Goal: Transaction & Acquisition: Purchase product/service

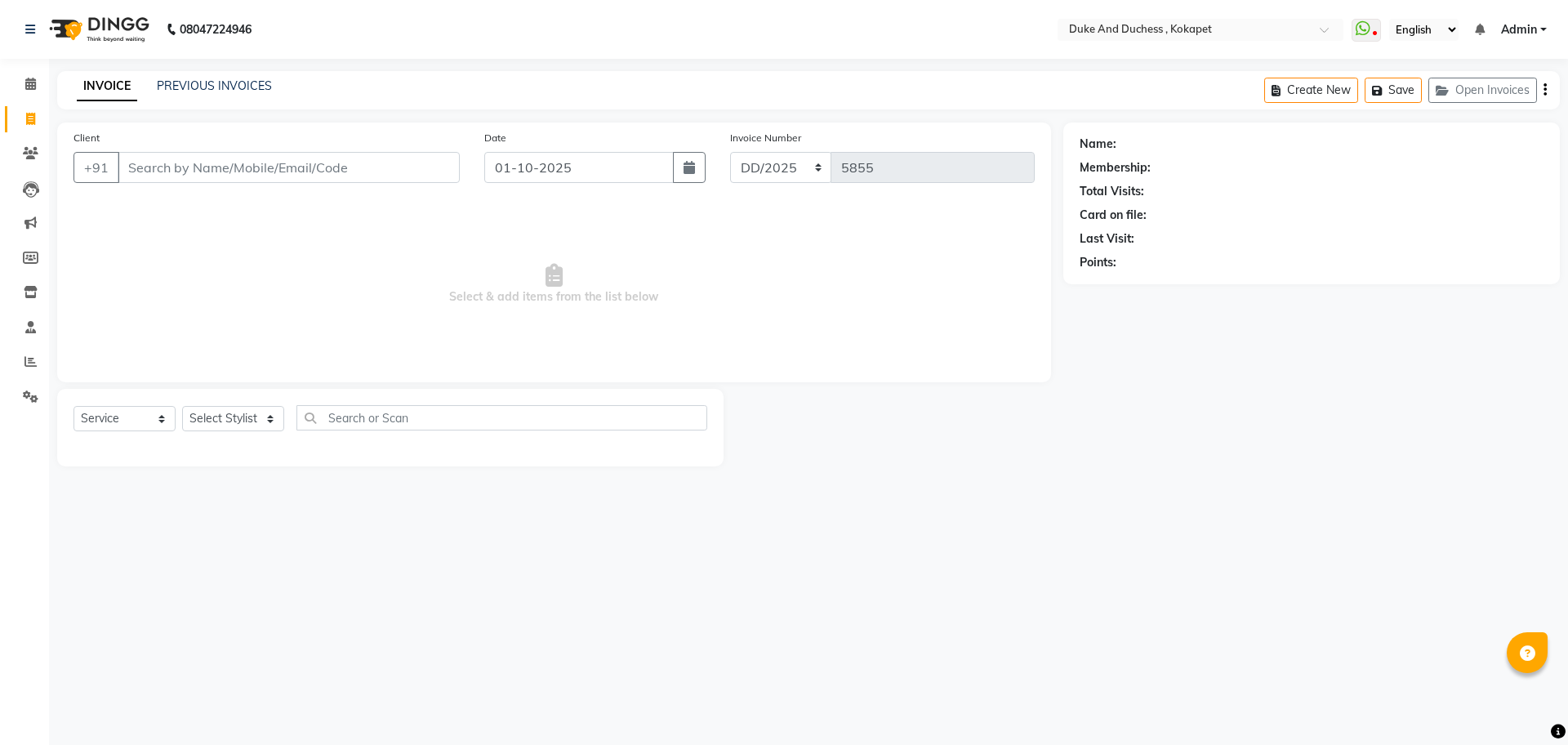
select select "service"
click at [27, 398] on icon at bounding box center [30, 396] width 16 height 12
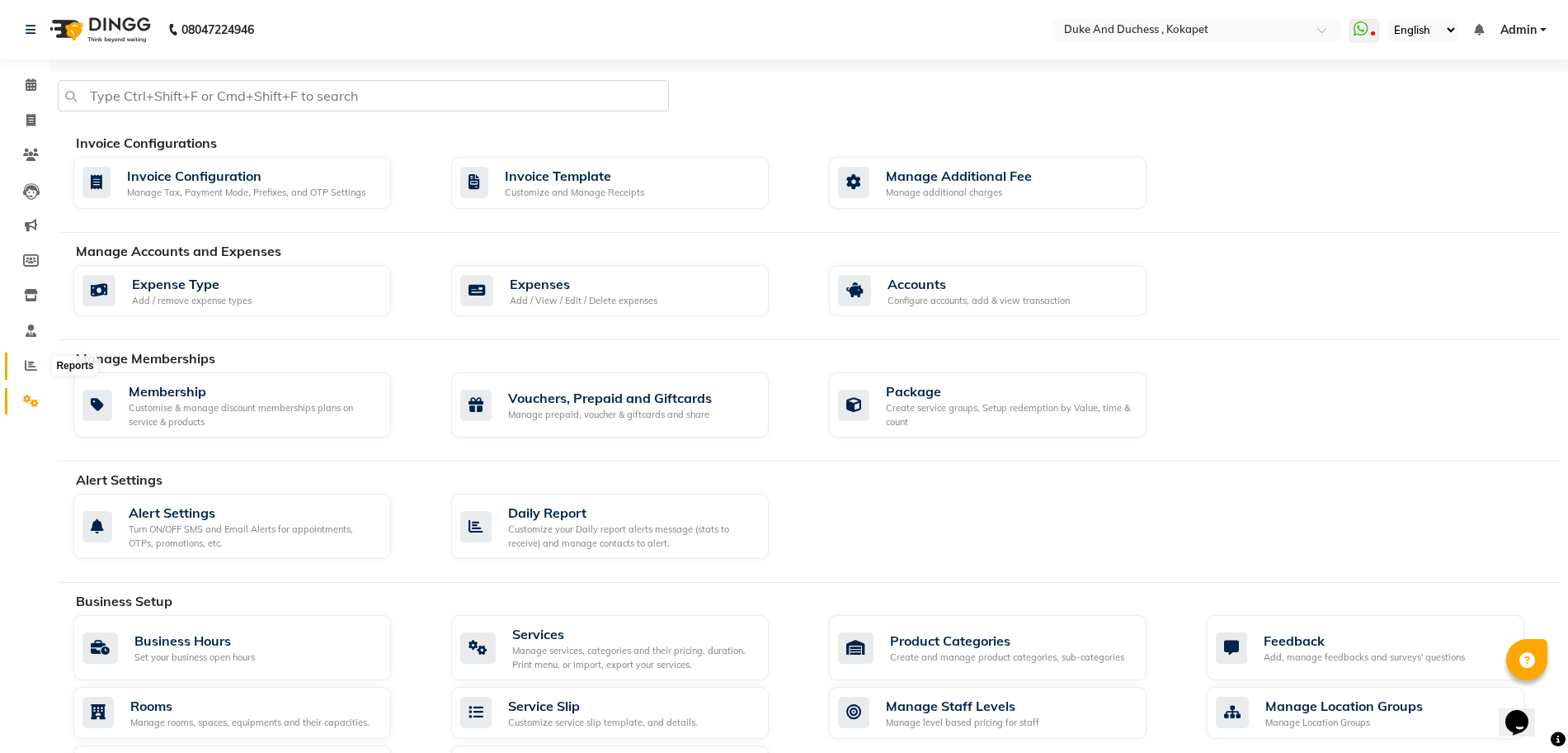
click at [31, 362] on icon at bounding box center [31, 365] width 12 height 12
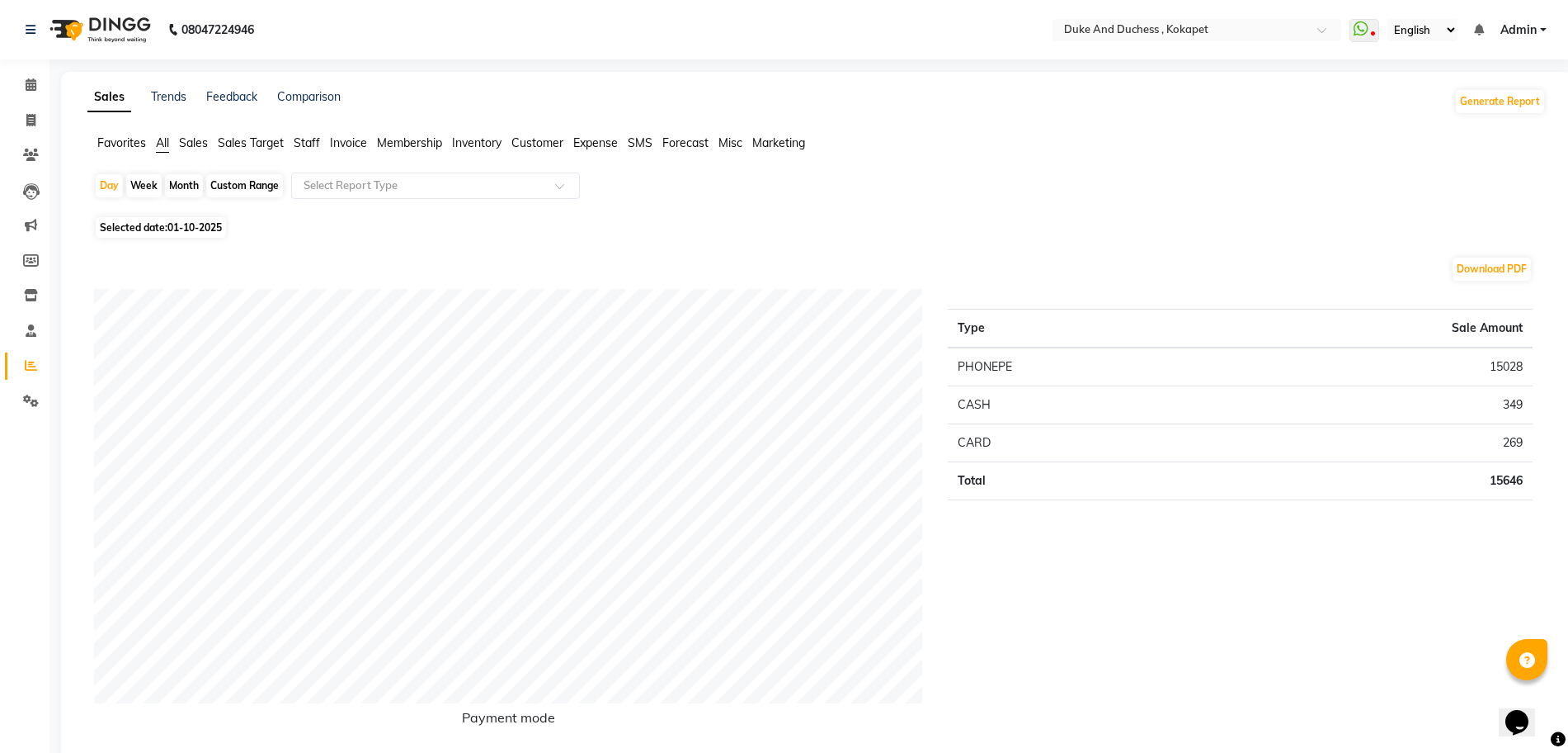
click at [184, 188] on div "Month" at bounding box center [184, 185] width 38 height 23
select select "10"
select select "2025"
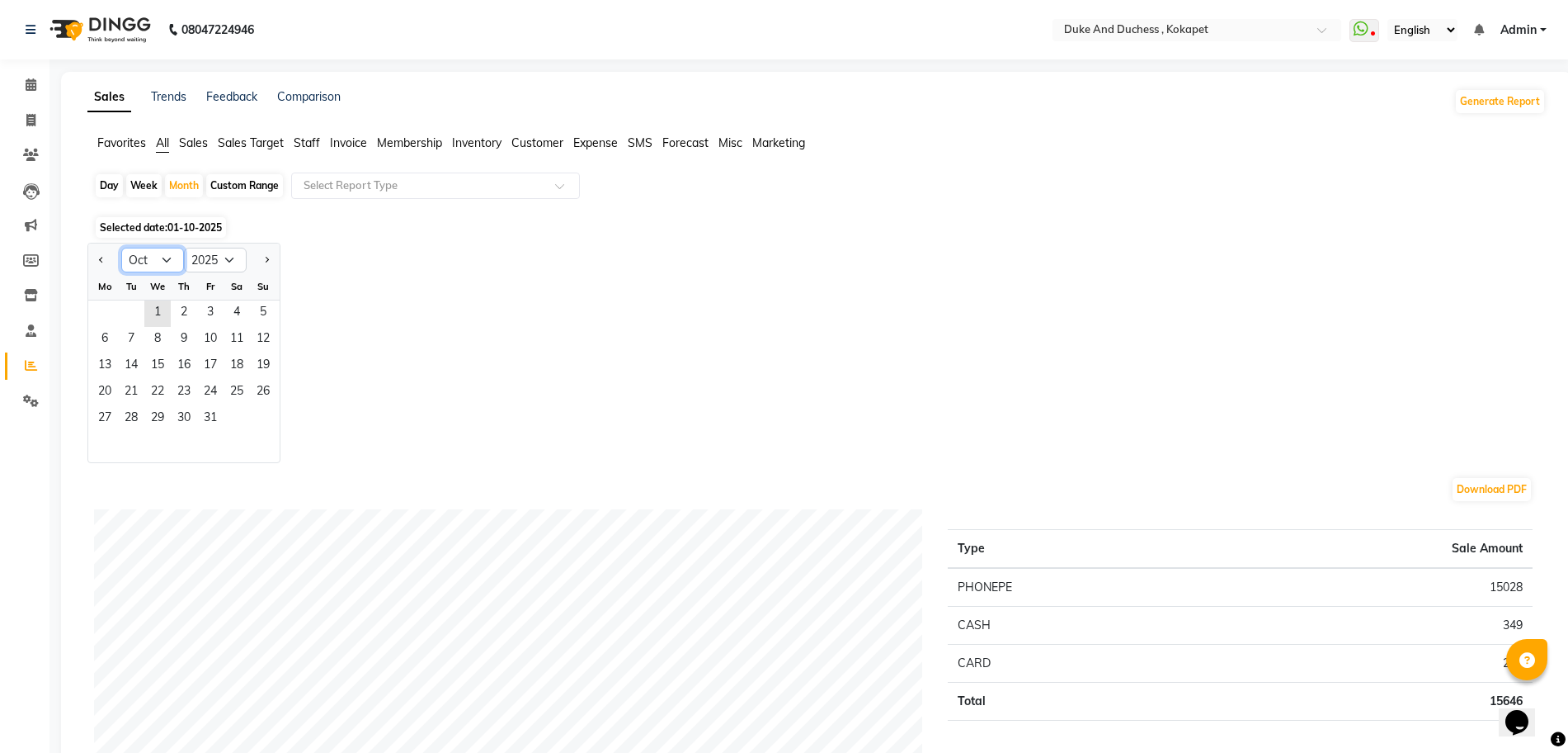
click at [169, 260] on select "Jan Feb Mar Apr May Jun Jul Aug Sep Oct Nov Dec" at bounding box center [152, 259] width 63 height 25
select select "9"
click at [121, 247] on select "Jan Feb Mar Apr May Jun Jul Aug Sep Oct Nov Dec" at bounding box center [152, 259] width 63 height 25
click at [99, 308] on span "1" at bounding box center [104, 313] width 27 height 27
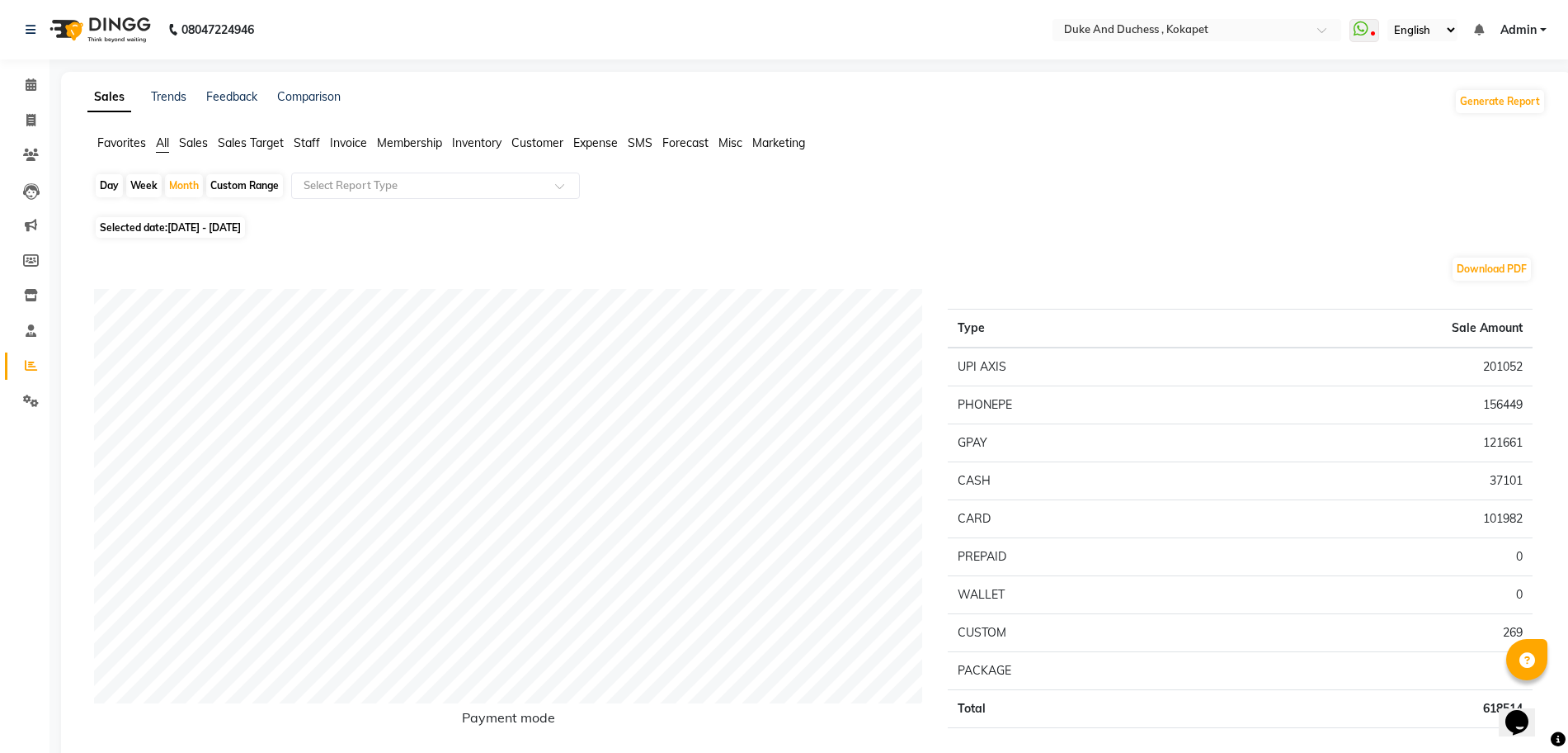
click at [310, 139] on span "Staff" at bounding box center [307, 142] width 27 height 15
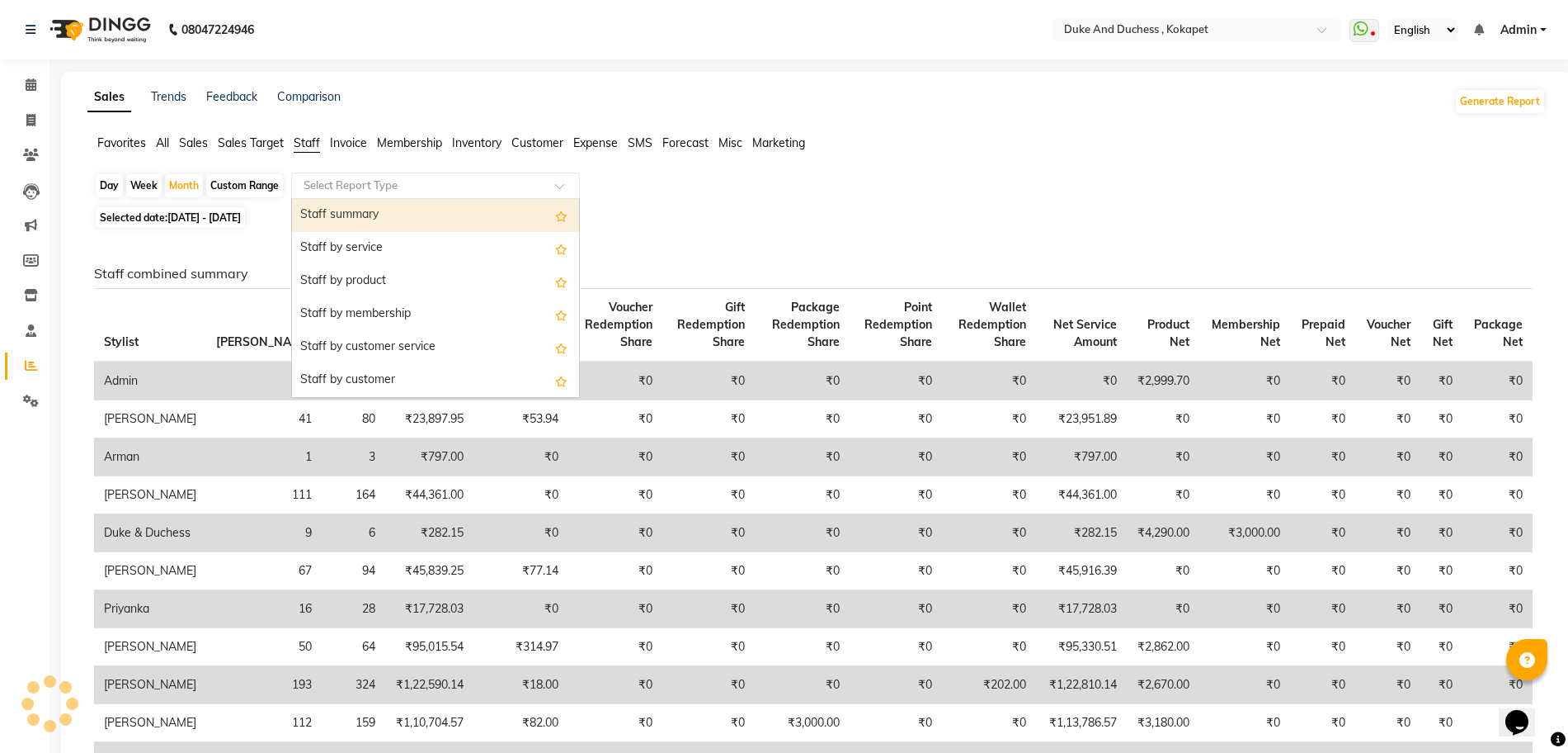
click at [363, 178] on input "text" at bounding box center [418, 186] width 237 height 17
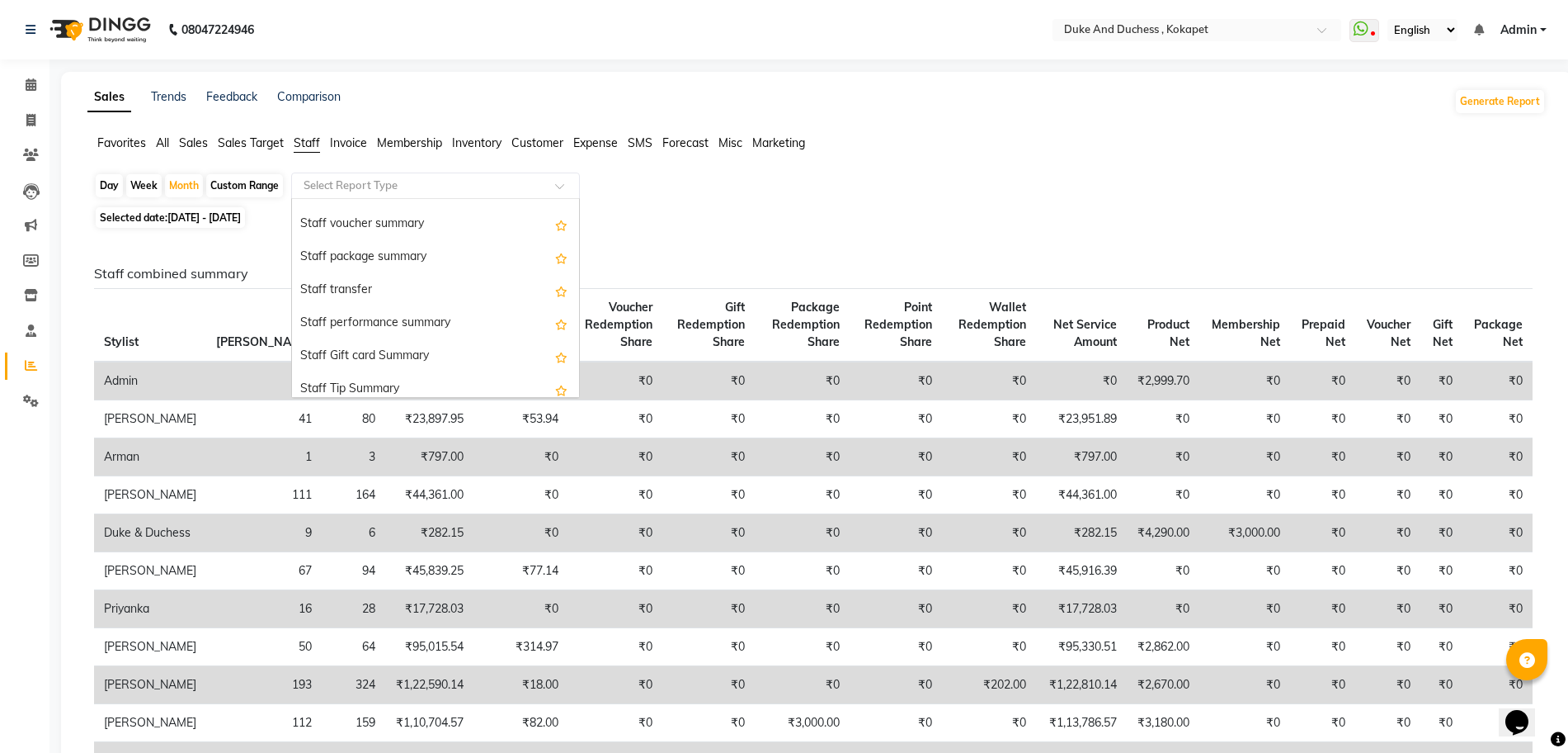
scroll to position [528, 0]
click at [362, 384] on div "Staff Tip Summary" at bounding box center [435, 379] width 287 height 33
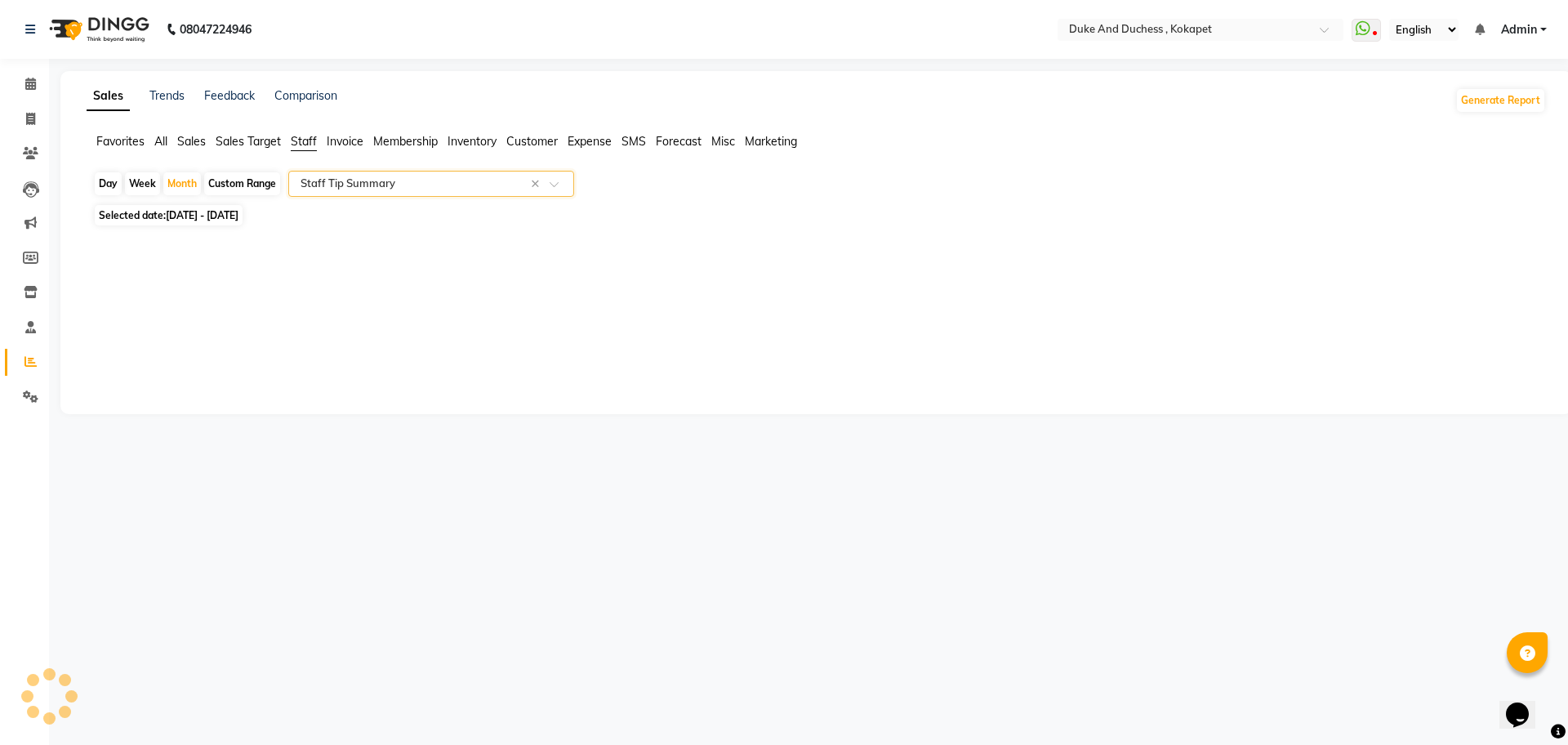
select select "full_report"
select select "csv"
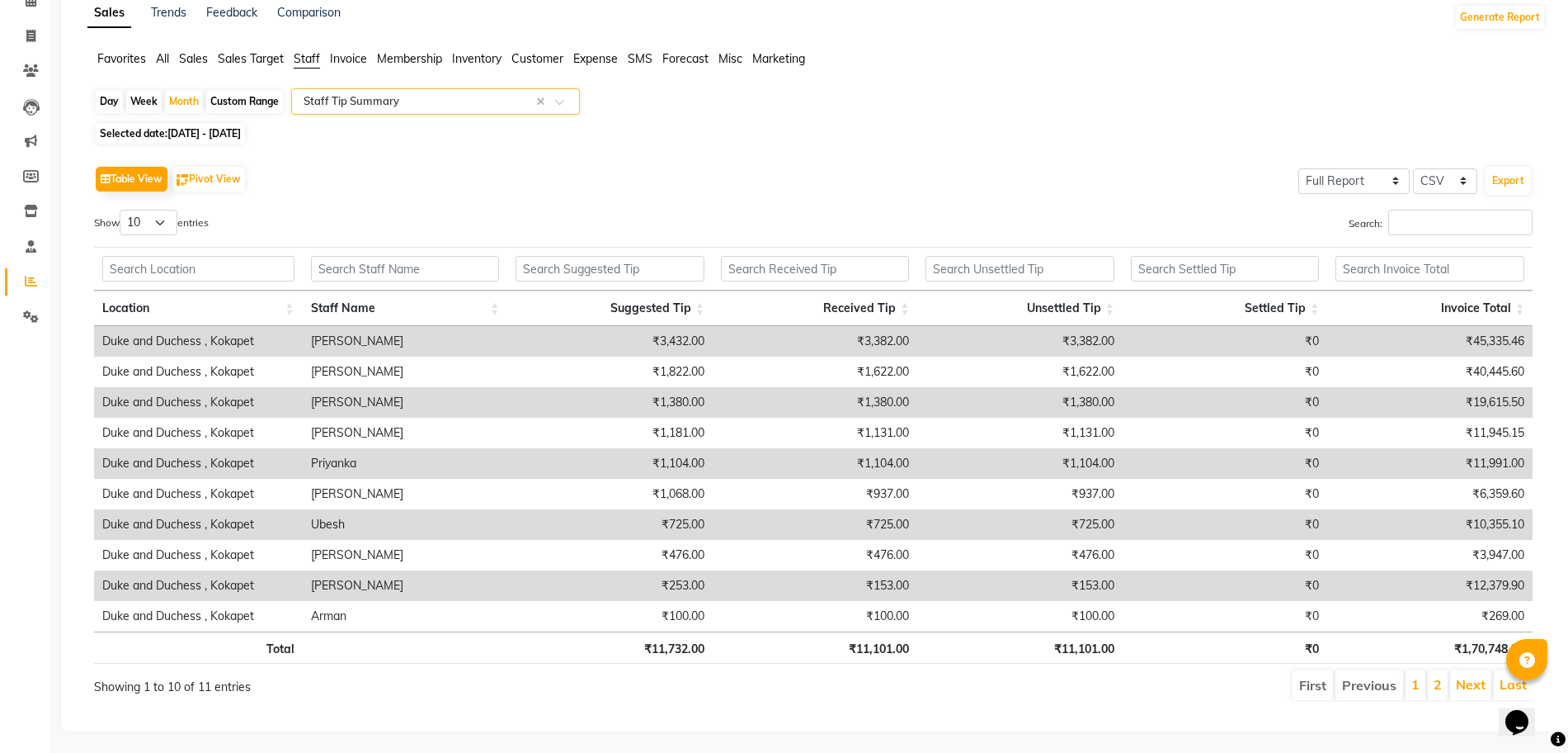
scroll to position [103, 0]
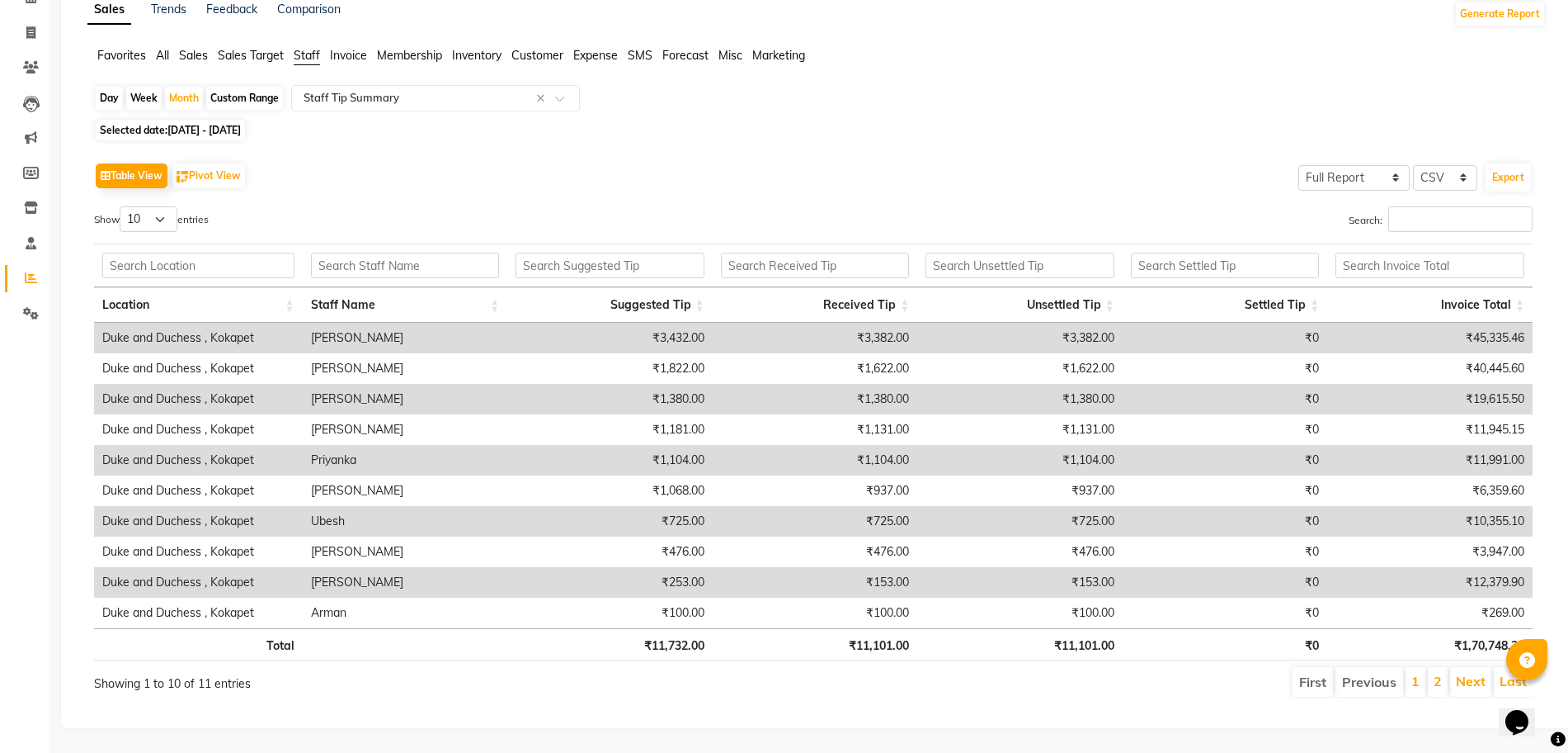
click at [1541, 480] on div "Table View Pivot View Select Full Report Filtered Report Select CSV PDF Export …" at bounding box center [813, 428] width 1466 height 566
click at [1441, 673] on link "2" at bounding box center [1438, 680] width 8 height 17
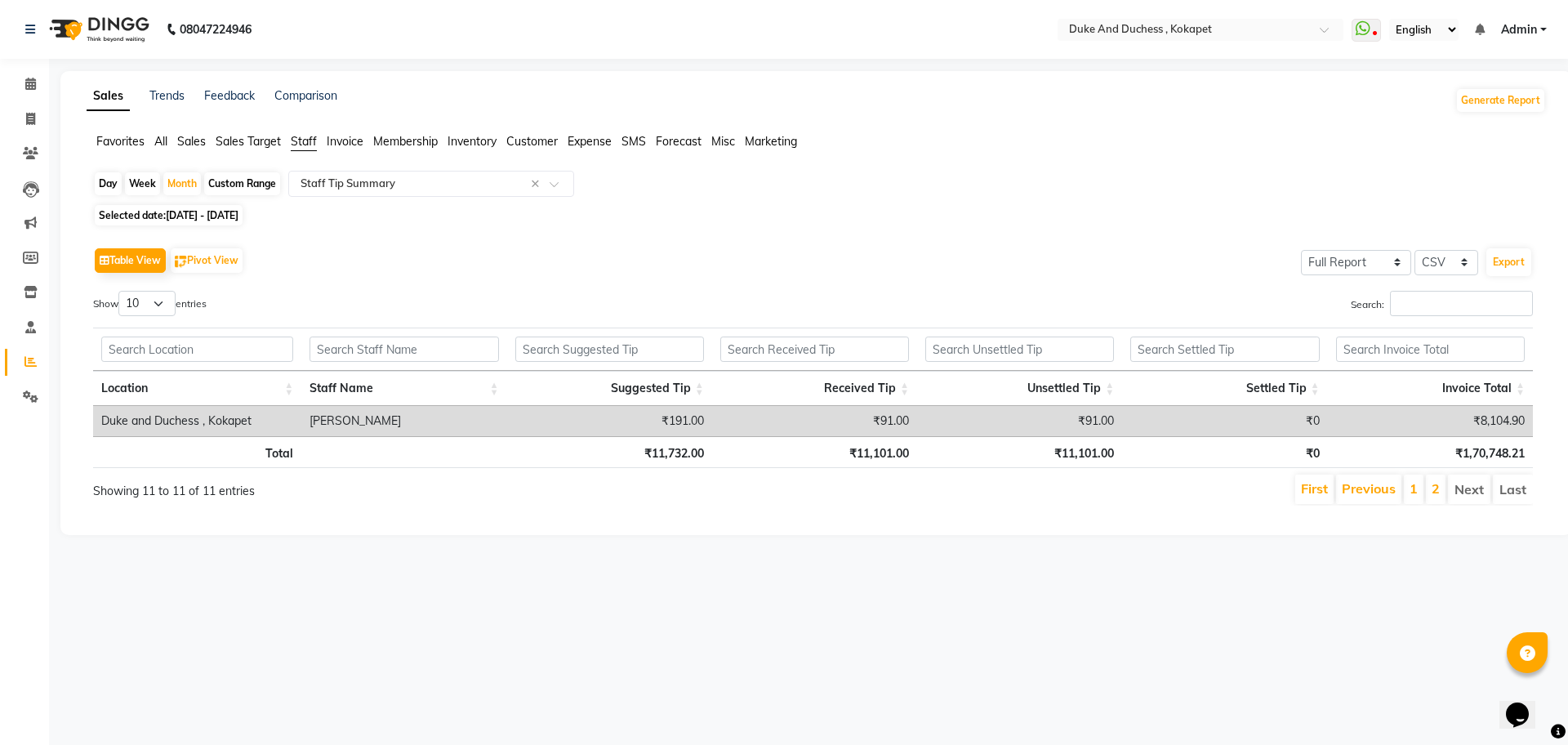
click at [1420, 481] on li "1" at bounding box center [1414, 489] width 20 height 29
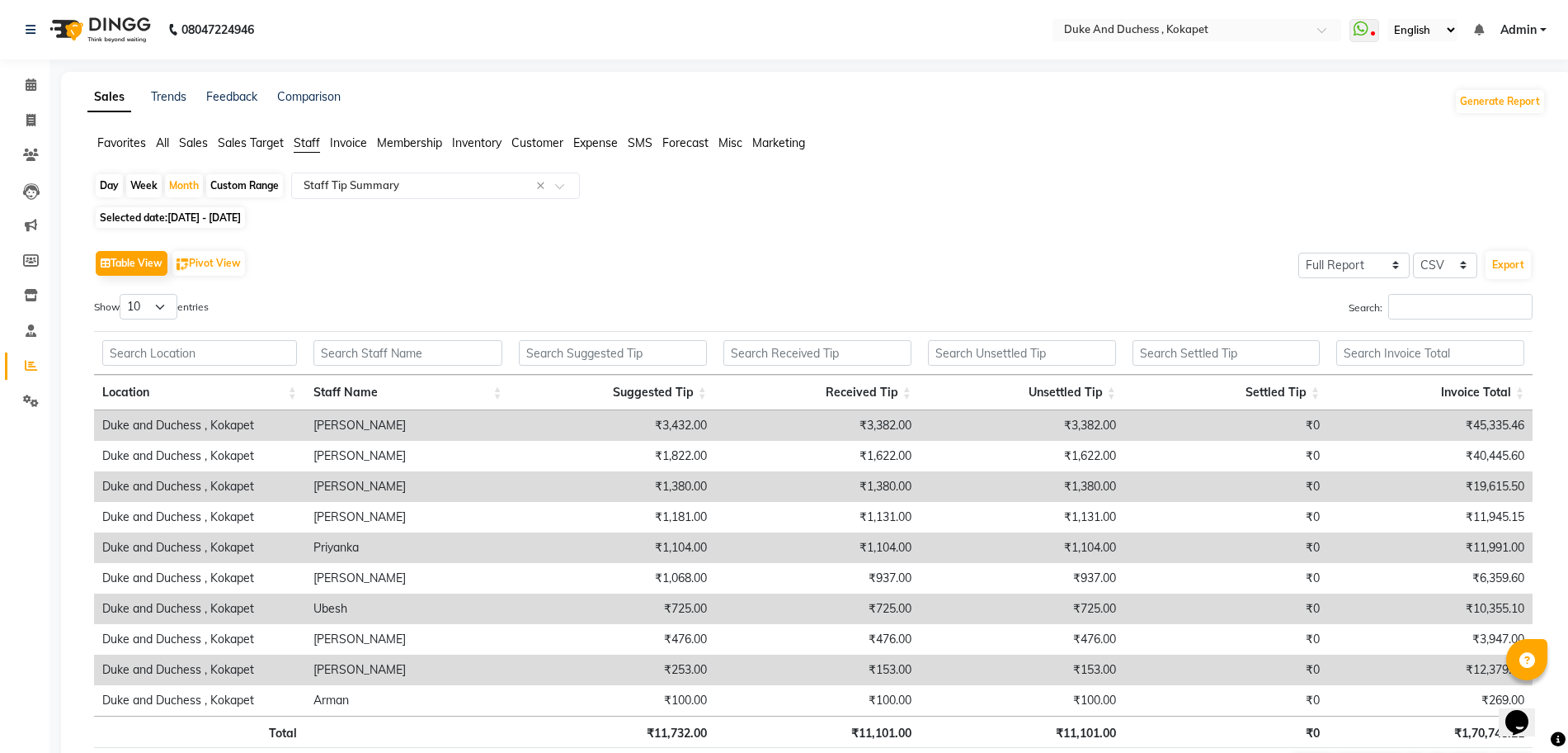
click at [1567, 741] on div "Sales Trends Feedback Comparison Generate Report Favorites All Sales Sales Targ…" at bounding box center [816, 443] width 1511 height 744
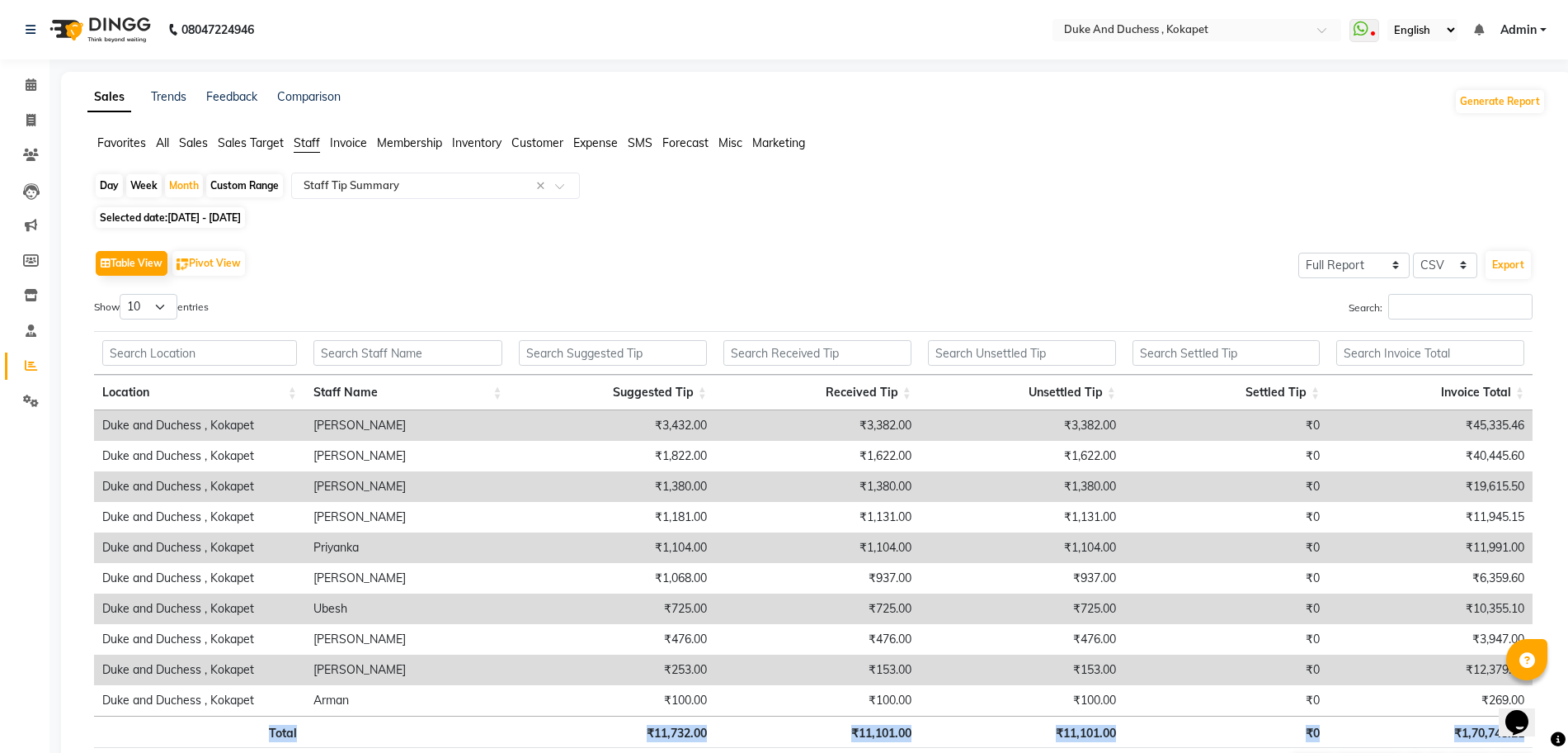
click at [1567, 741] on div "Sales Trends Feedback Comparison Generate Report Favorites All Sales Sales Targ…" at bounding box center [816, 443] width 1511 height 744
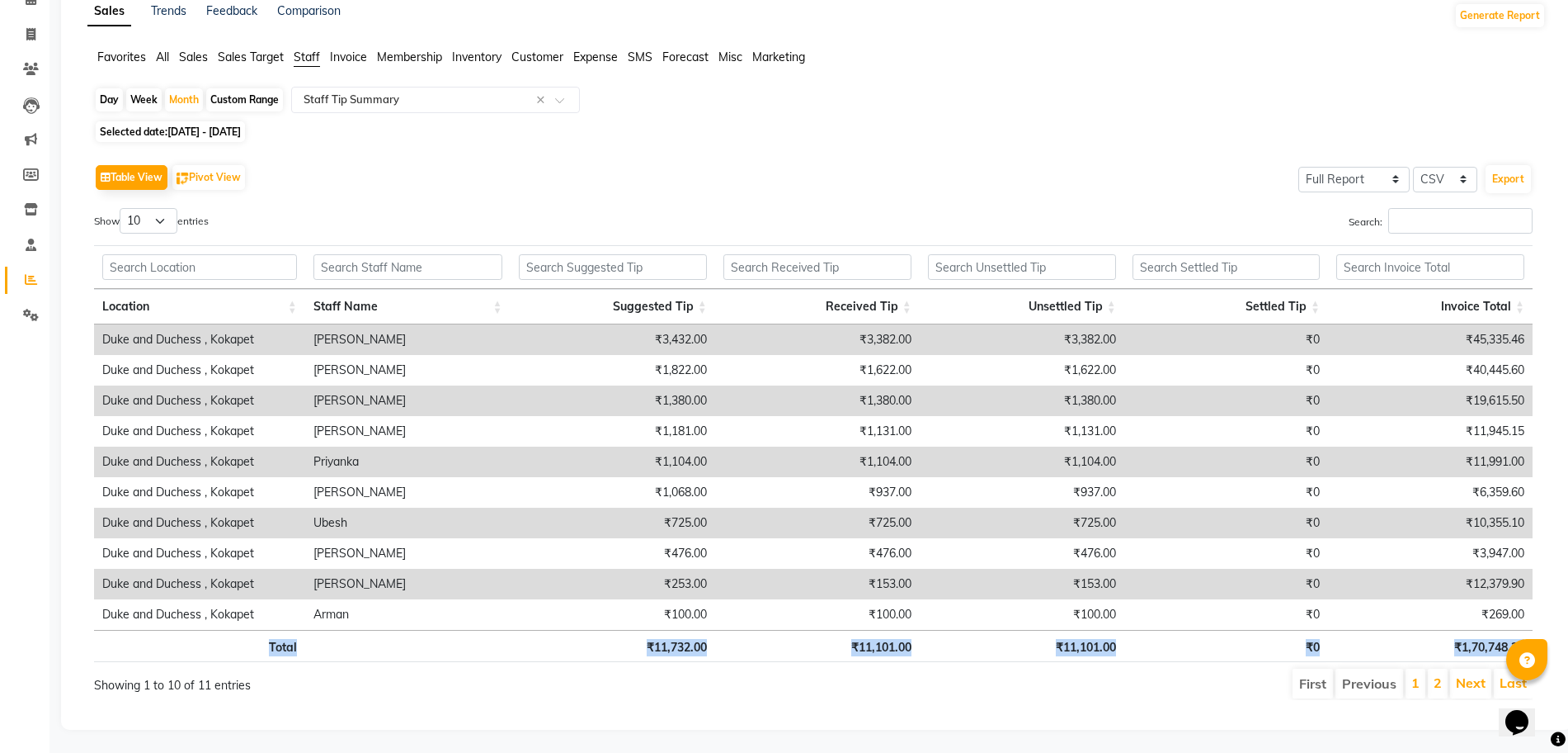
scroll to position [103, 0]
click at [1436, 673] on link "2" at bounding box center [1438, 680] width 8 height 17
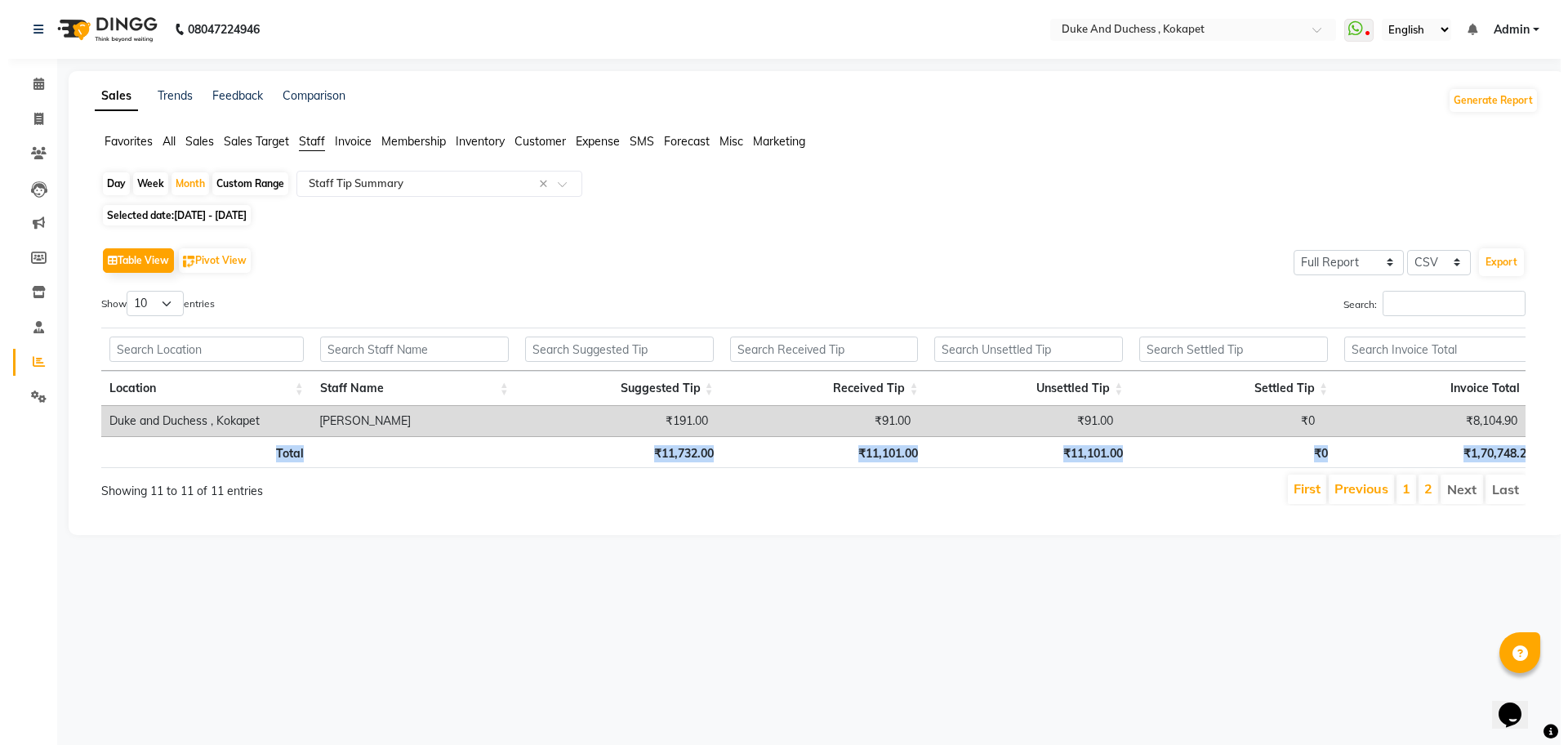
scroll to position [0, 0]
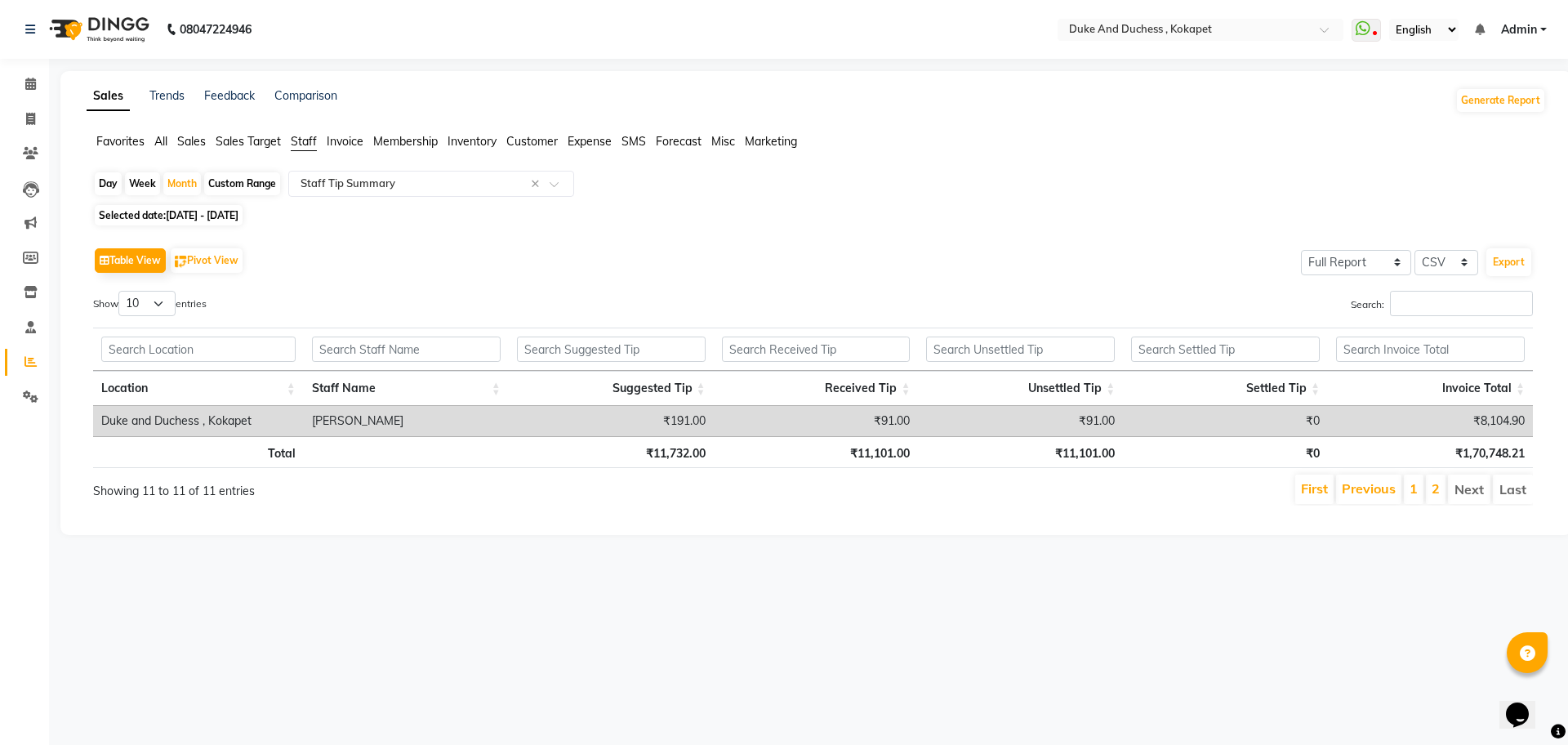
click at [1159, 559] on main "Sales Trends Feedback Comparison Generate Report Favorites All Sales Sales Targ…" at bounding box center [808, 315] width 1519 height 488
click at [34, 156] on icon at bounding box center [30, 153] width 16 height 12
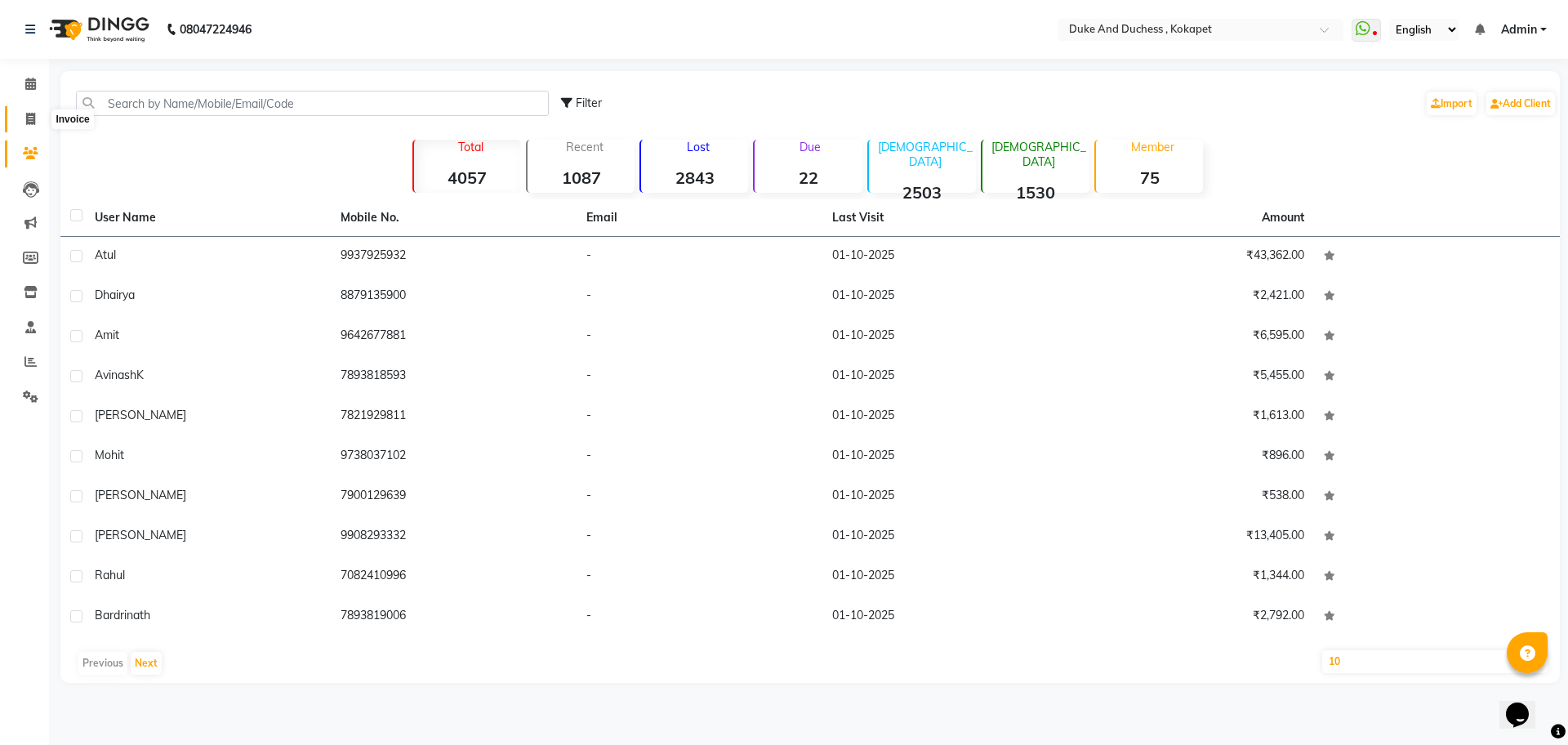
click at [27, 116] on icon at bounding box center [30, 119] width 9 height 12
select select "service"
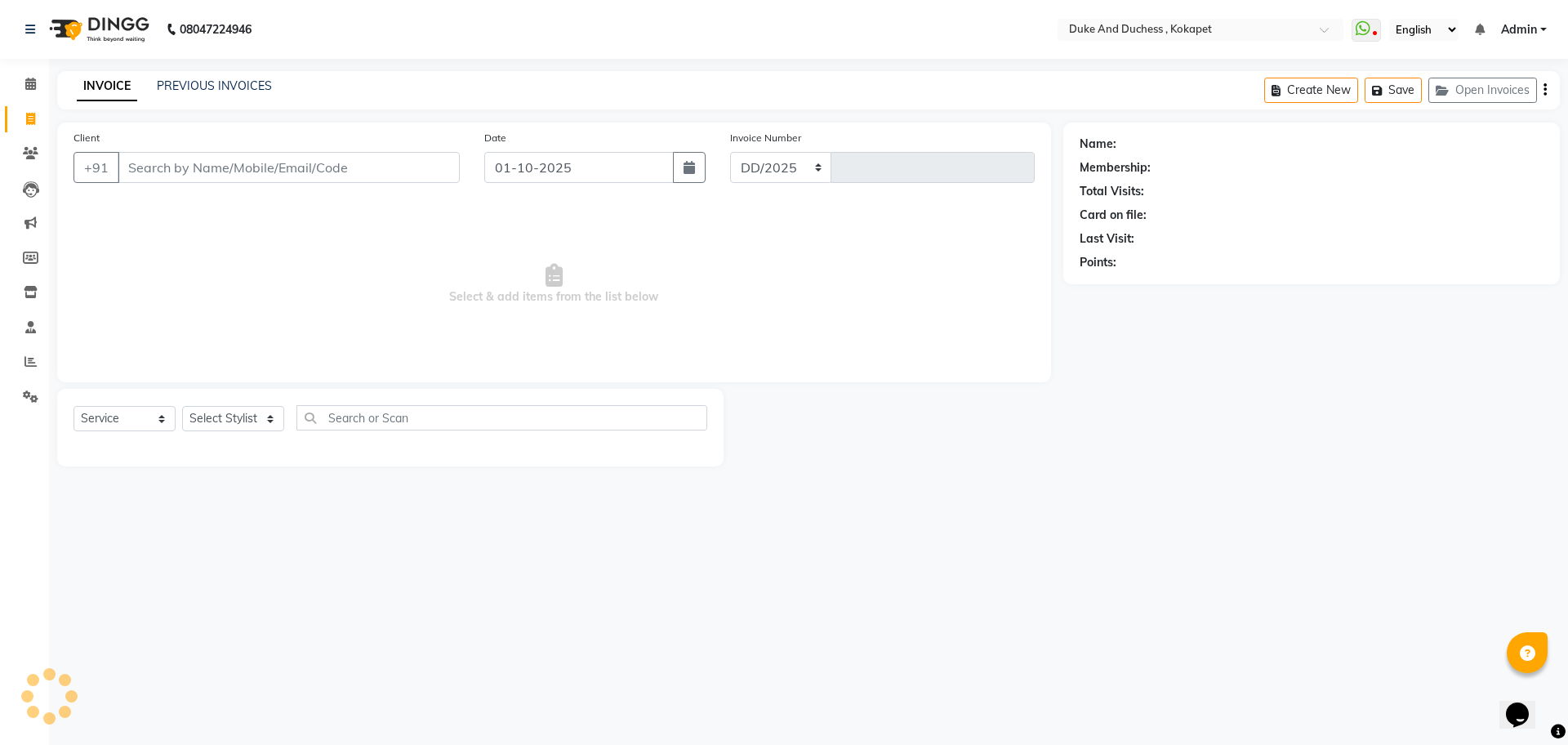
select select "5687"
type input "5855"
click at [204, 85] on link "PREVIOUS INVOICES" at bounding box center [214, 86] width 115 height 15
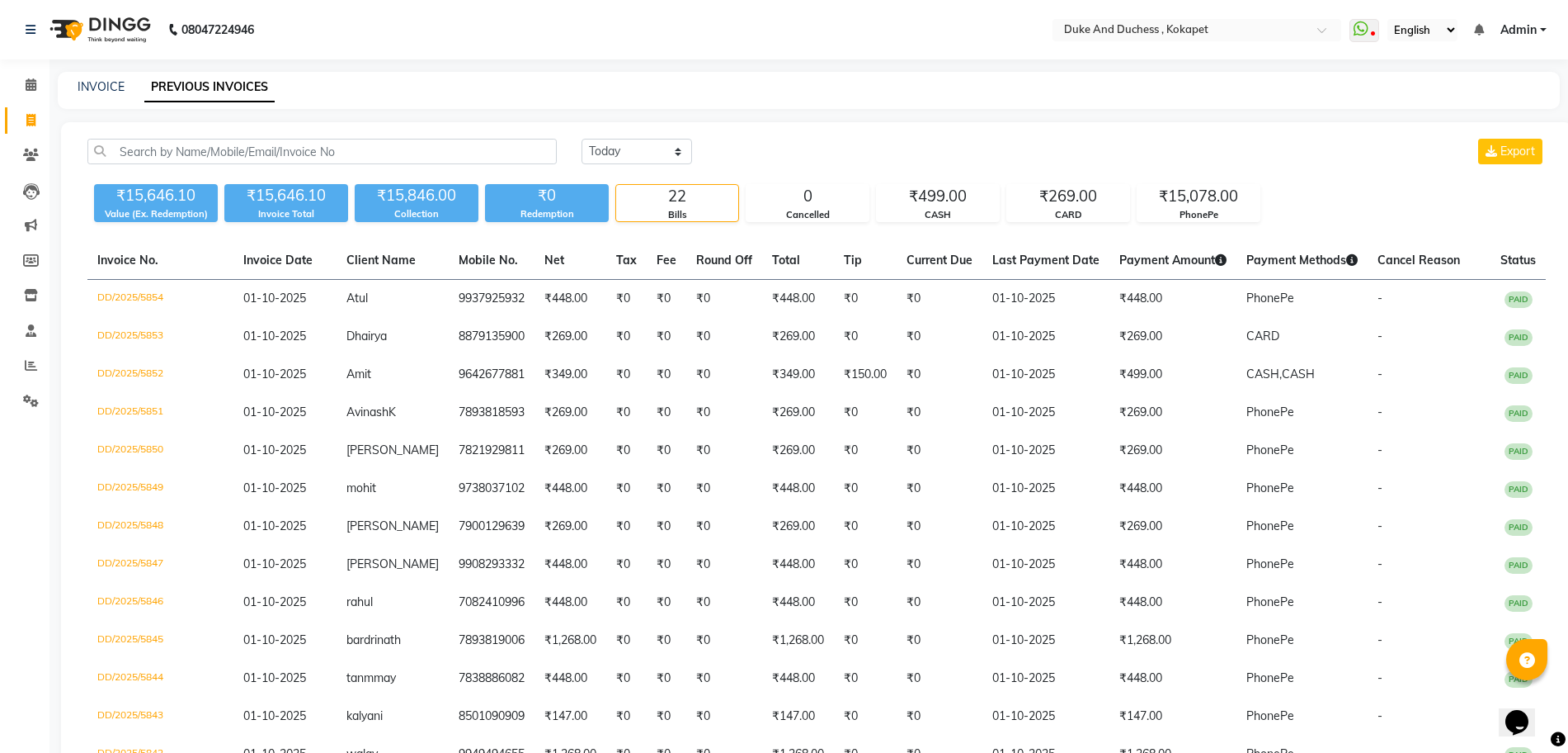
click at [1135, 128] on div "Today Yesterday Custom Range Export ₹15,646.10 Value (Ex. Redemption) ₹15,646.1…" at bounding box center [816, 651] width 1511 height 1058
click at [32, 153] on icon at bounding box center [31, 155] width 16 height 12
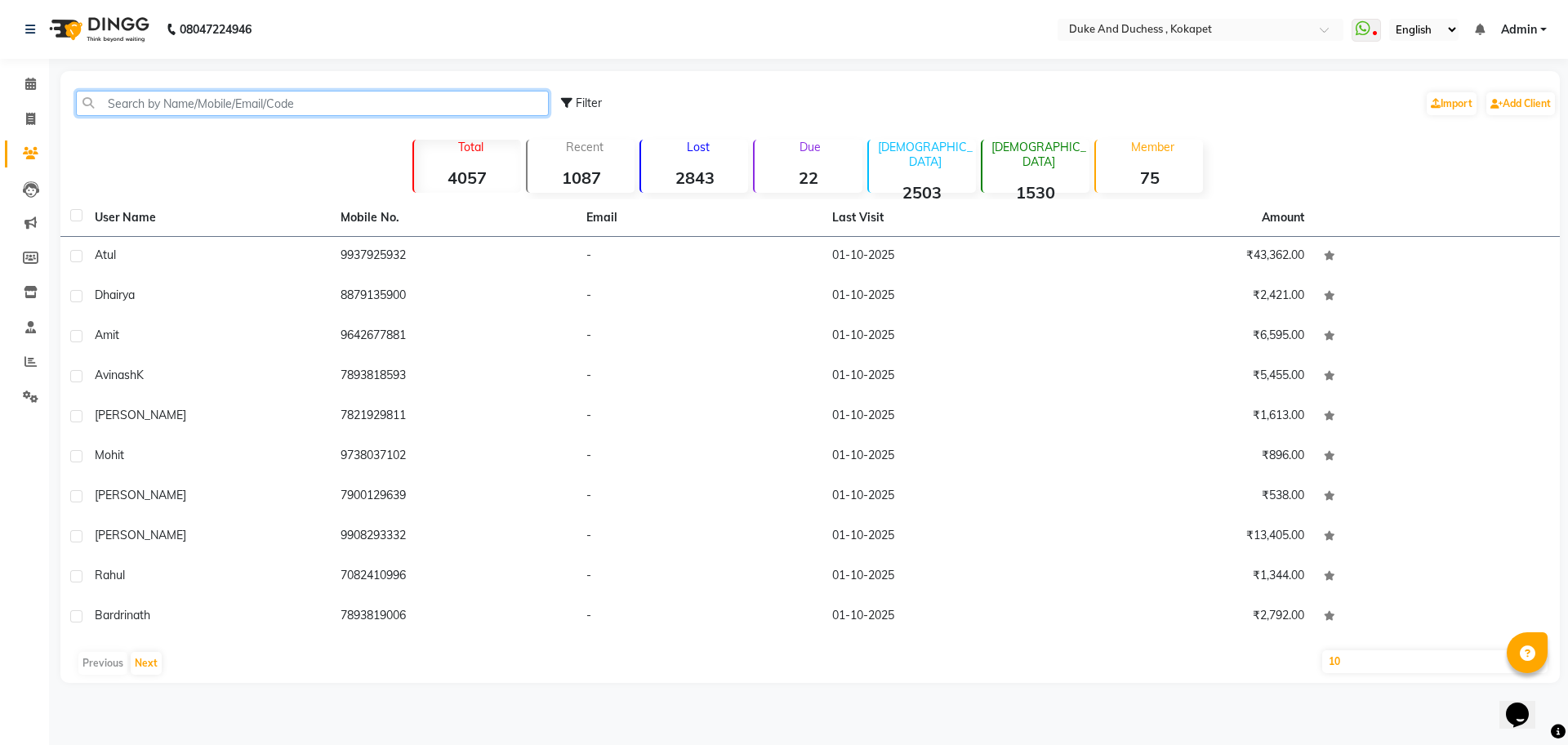
click at [280, 109] on input "text" at bounding box center [312, 103] width 473 height 26
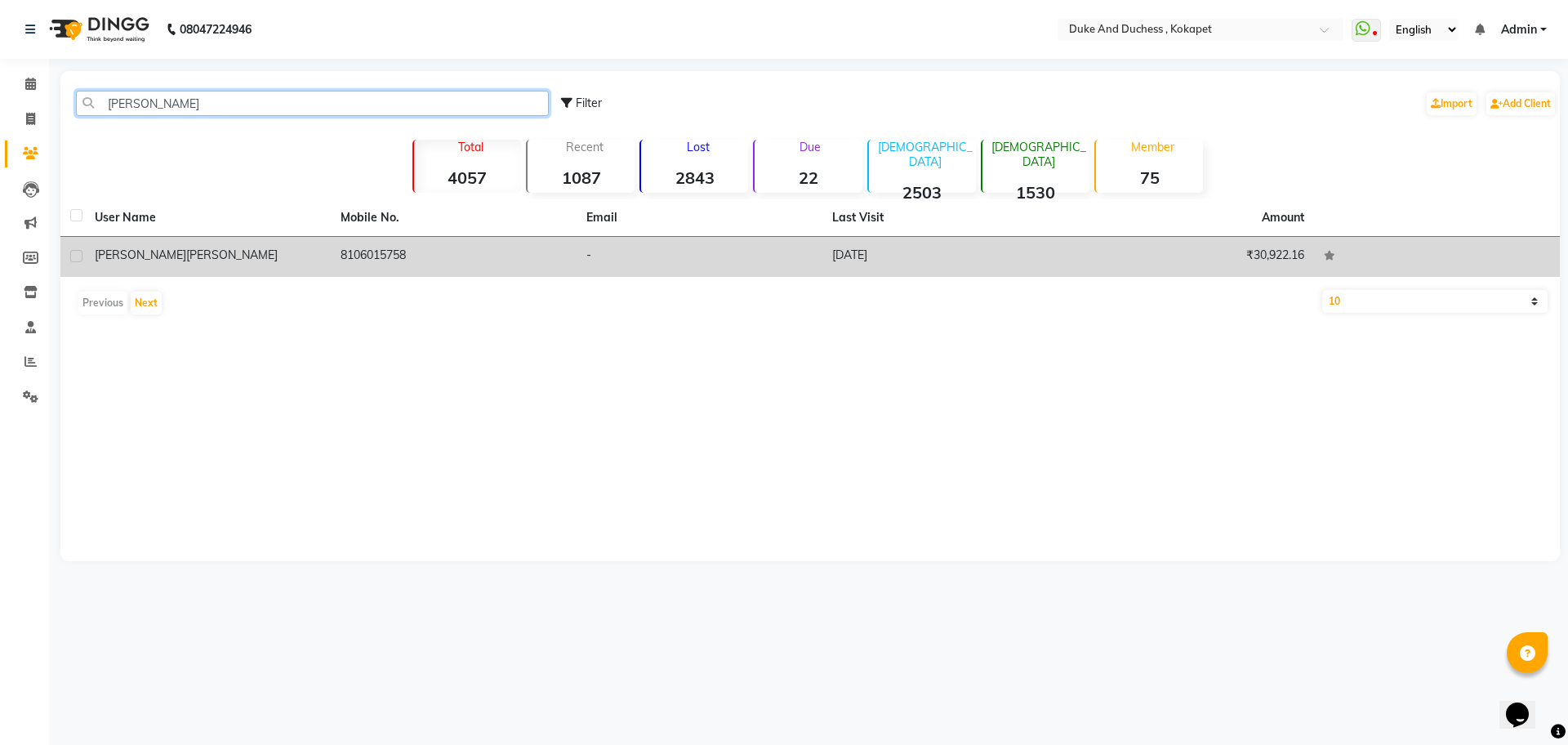
type input "yasser"
click at [164, 242] on td "Yasser Mohammad" at bounding box center [207, 257] width 246 height 40
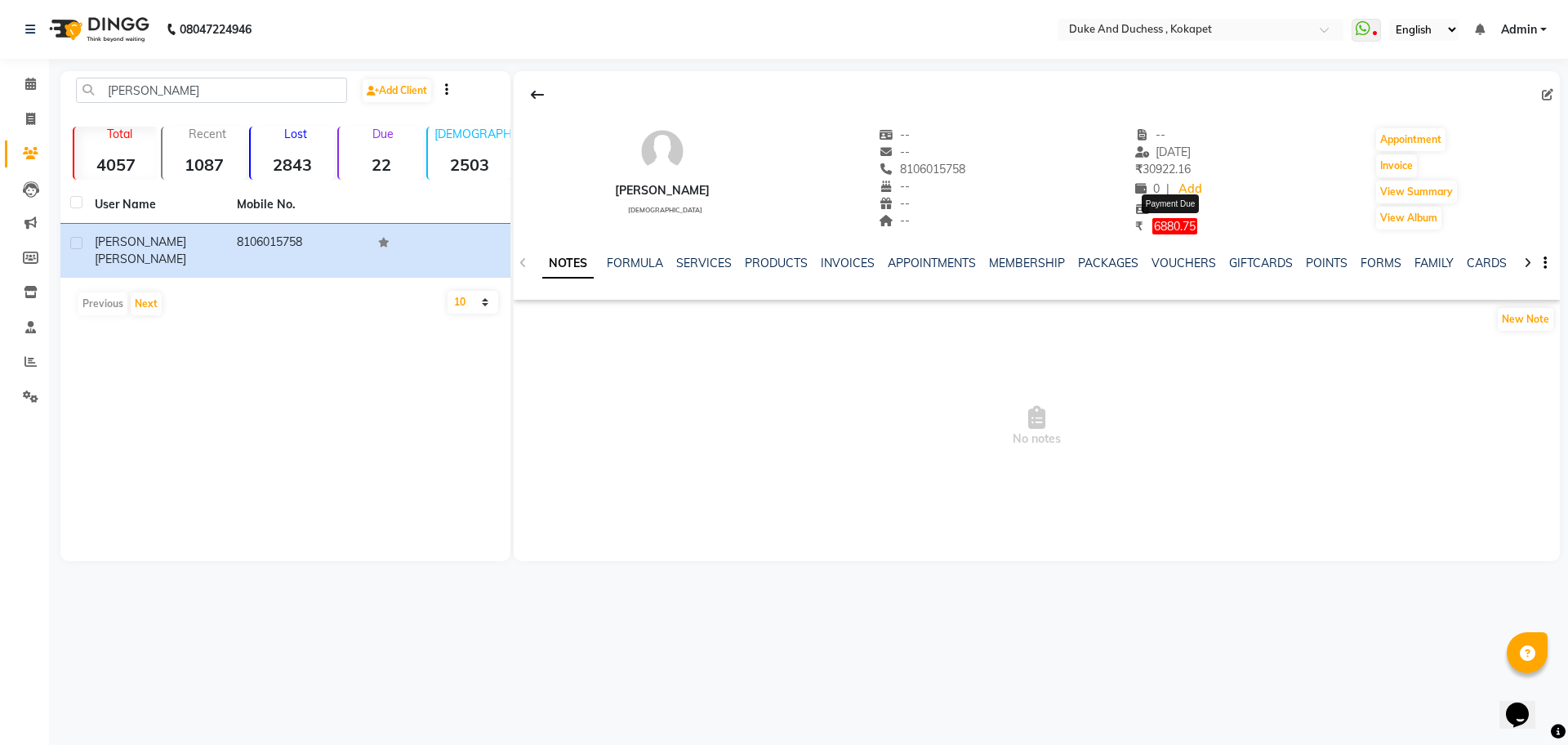
click at [1187, 226] on span "6880.75" at bounding box center [1175, 226] width 45 height 17
select select "1"
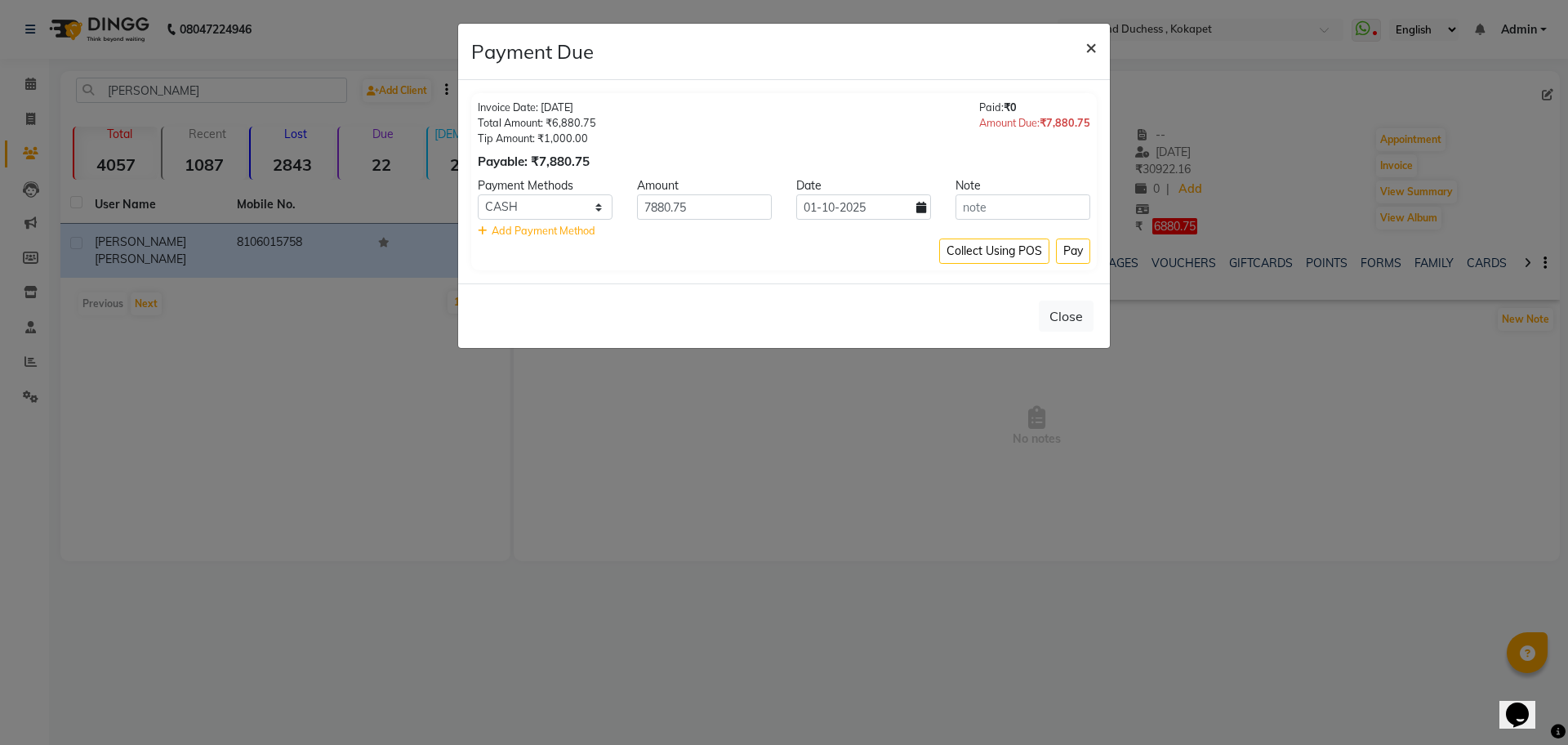
click at [1089, 46] on span "×" at bounding box center [1091, 46] width 12 height 25
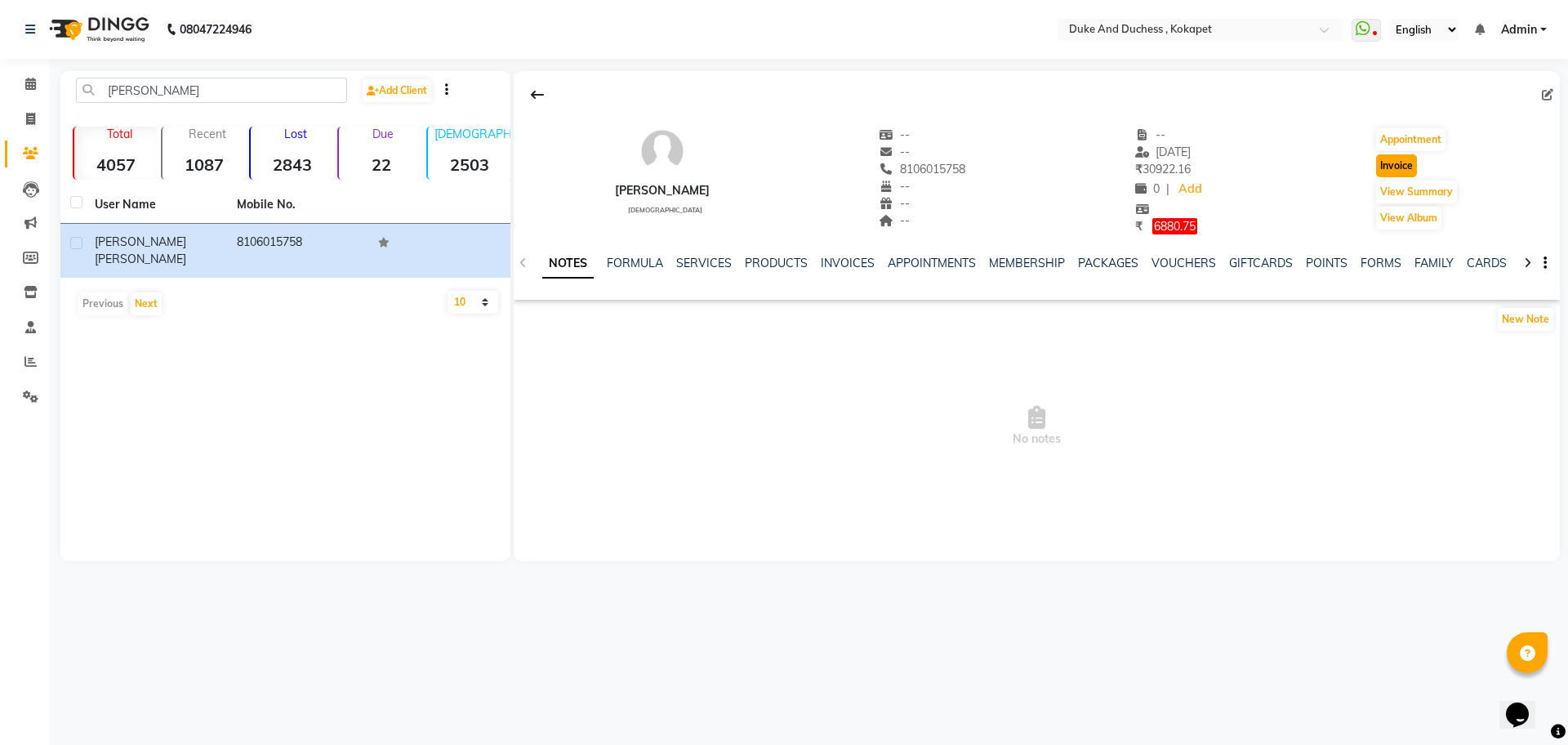
click at [1400, 157] on button "Invoice" at bounding box center [1397, 165] width 41 height 23
select select "service"
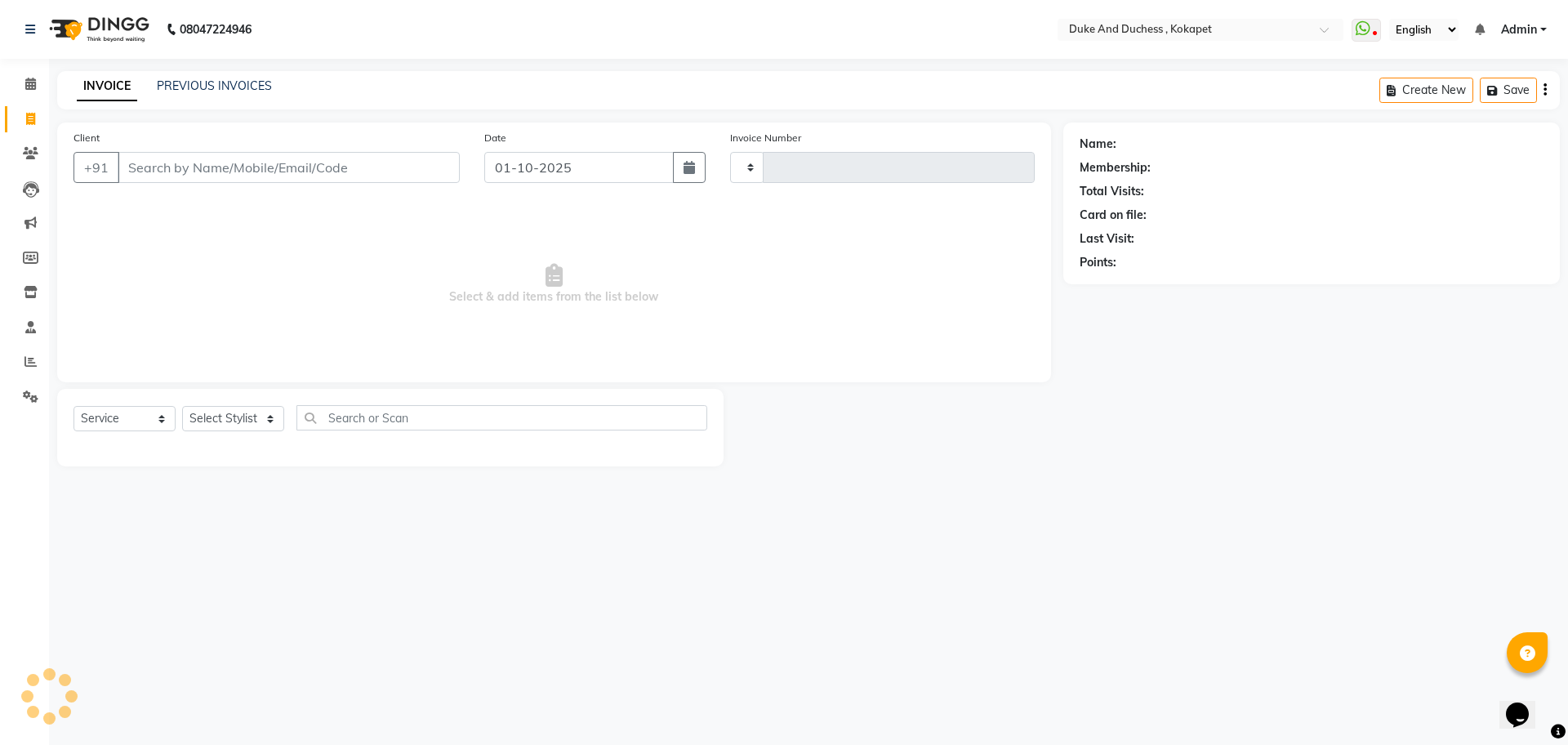
type input "5855"
select select "5687"
type input "8106015758"
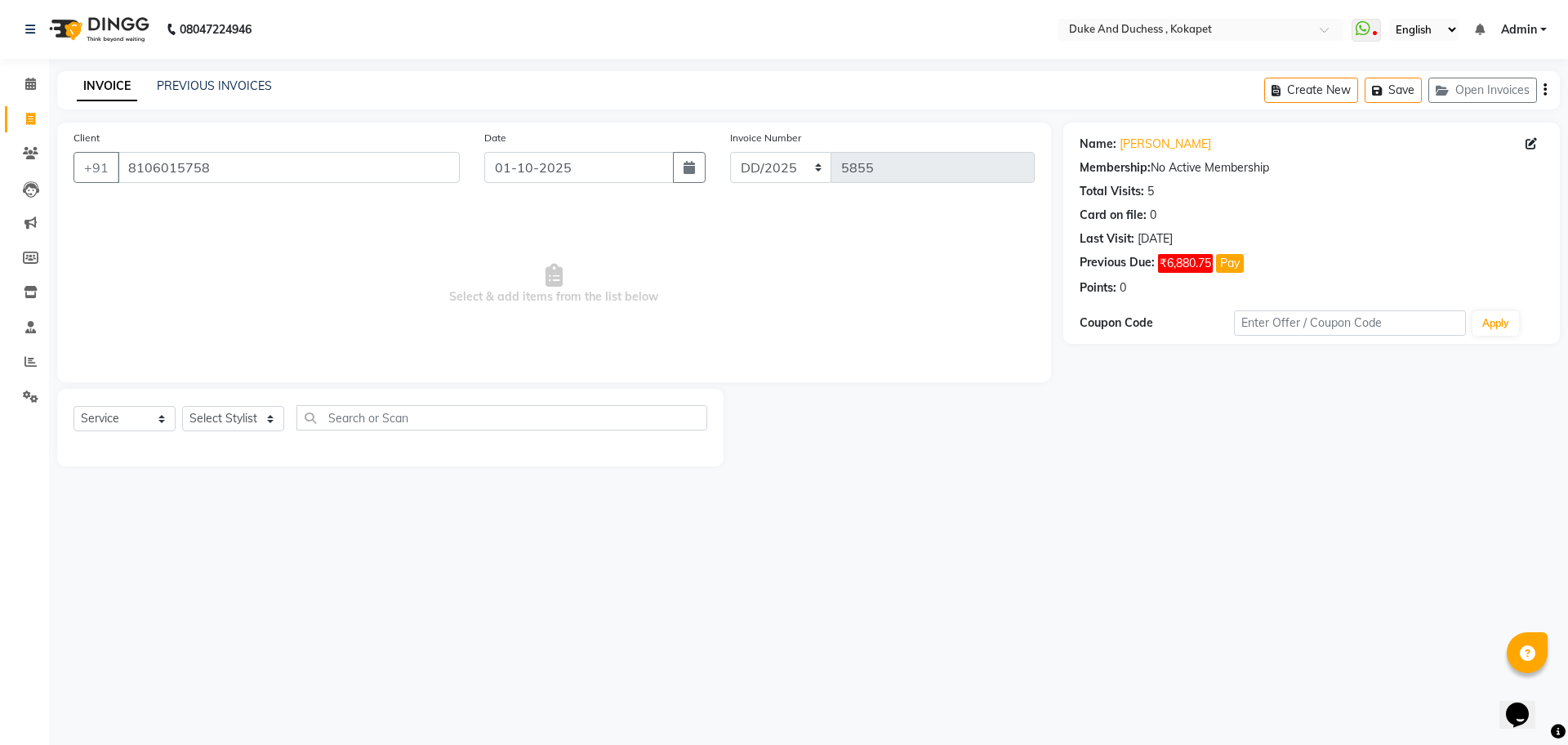
click at [1024, 544] on div "08047224946 Select Location × Duke And Duchess , Kokapet WhatsApp Status ✕ Stat…" at bounding box center [784, 372] width 1568 height 745
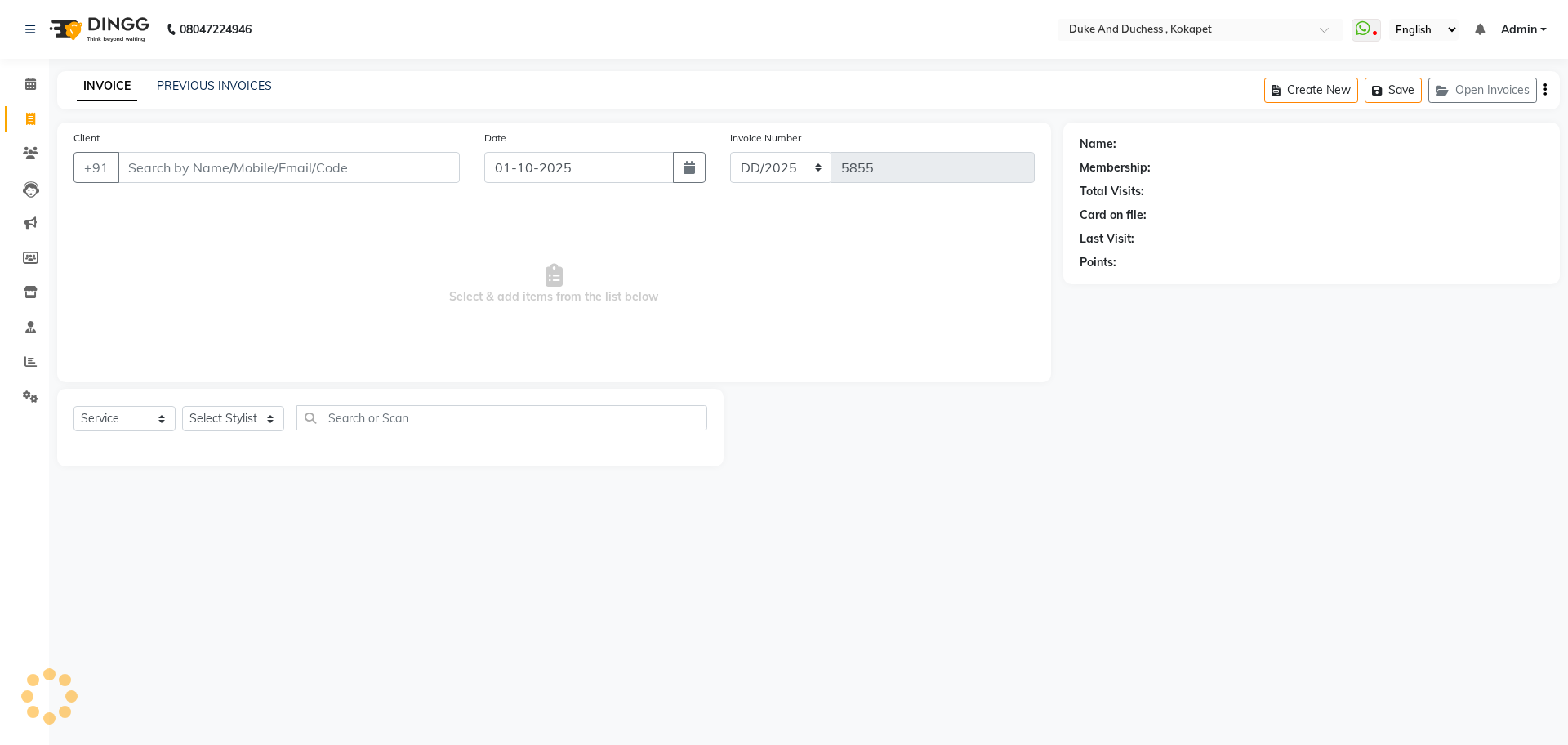
select select "service"
type input "8106015758"
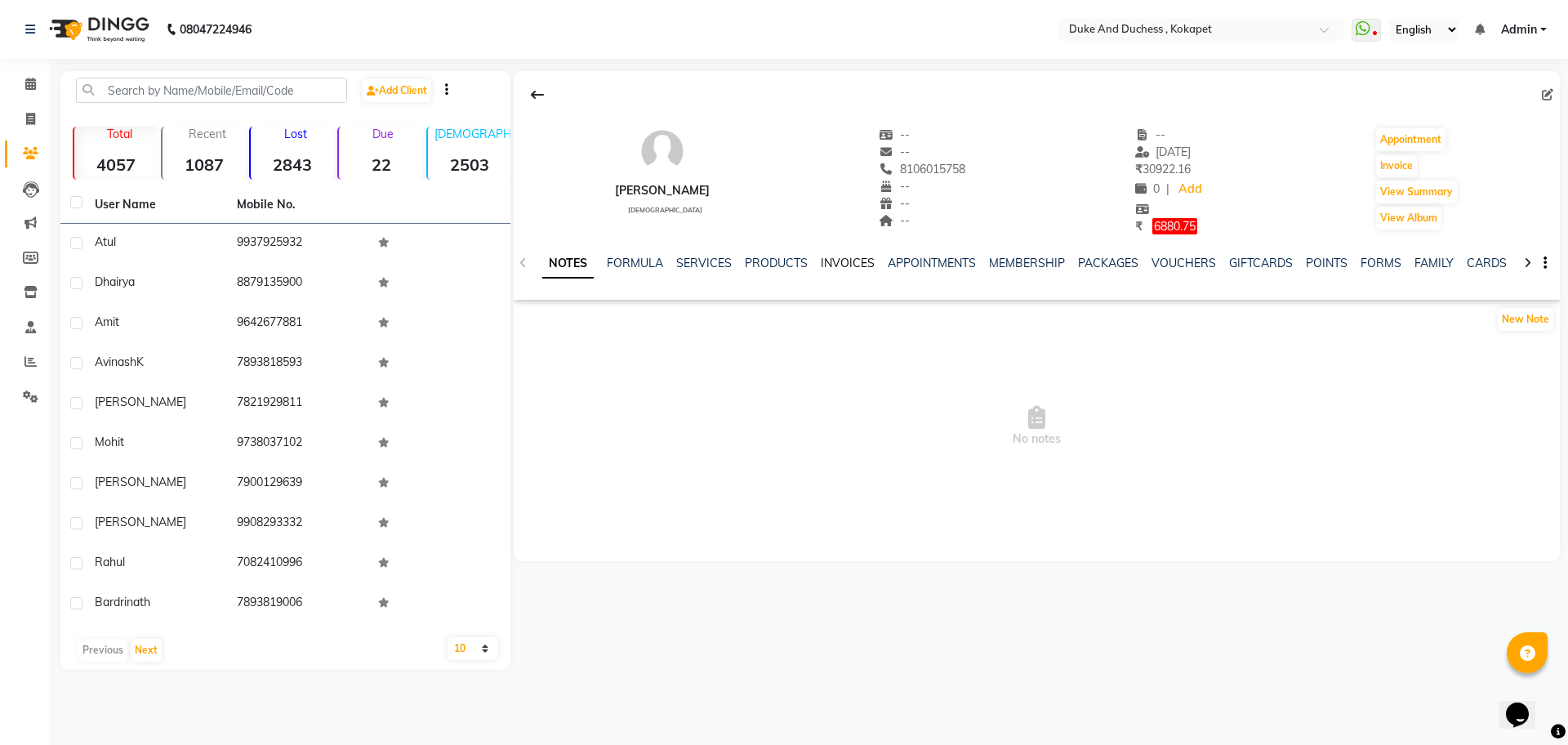
click at [839, 257] on link "INVOICES" at bounding box center [847, 262] width 54 height 15
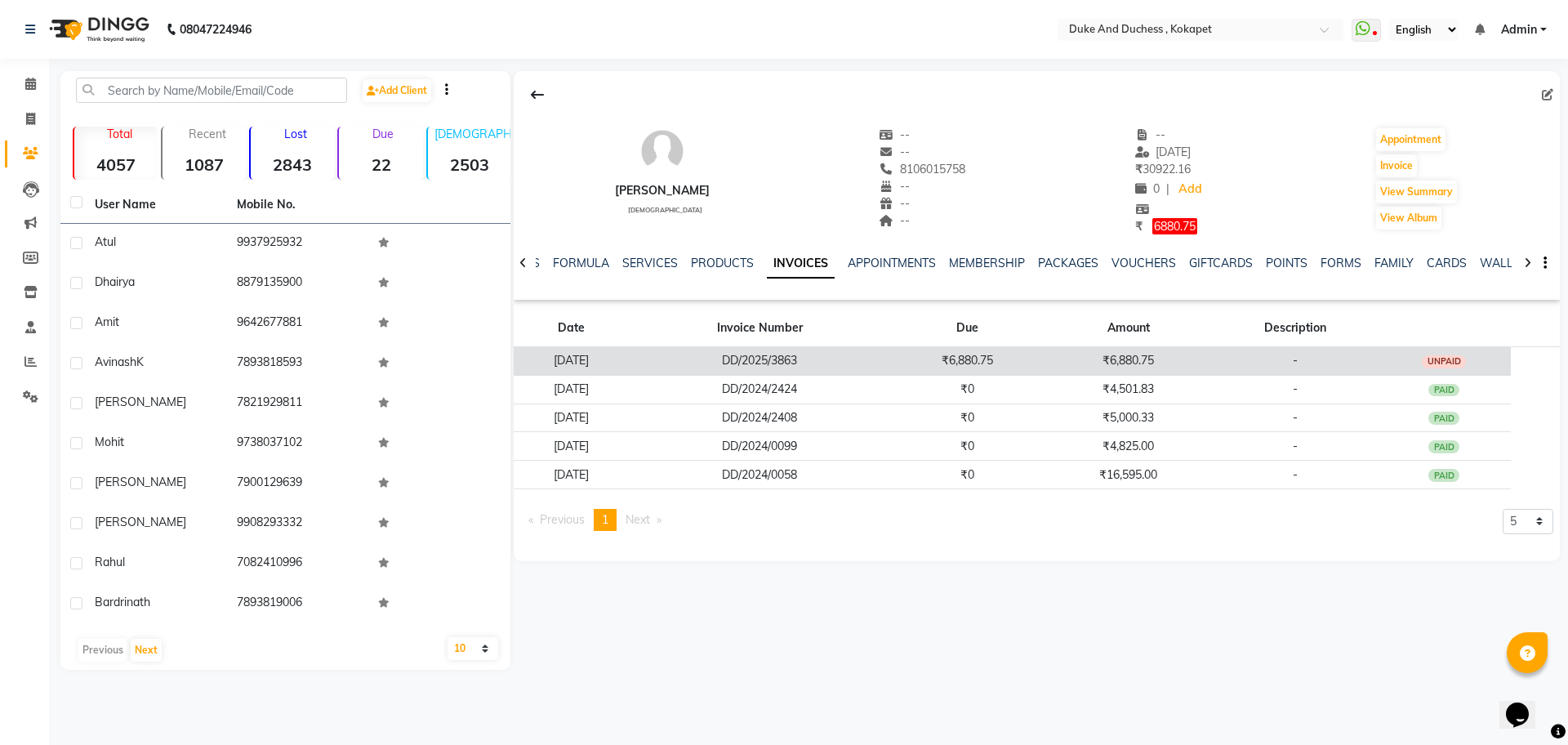
click at [618, 359] on td "[DATE]" at bounding box center [571, 360] width 115 height 29
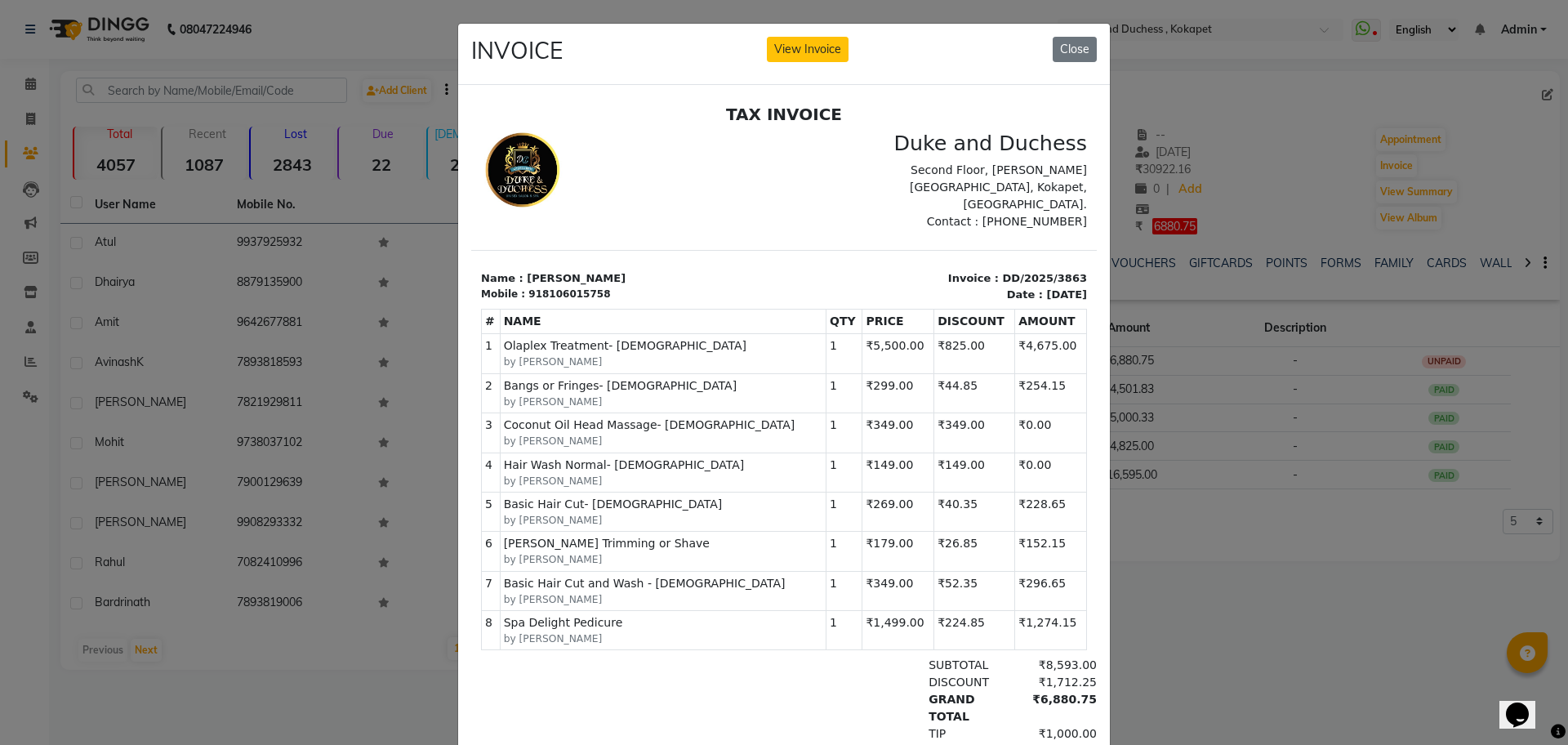
scroll to position [13, 0]
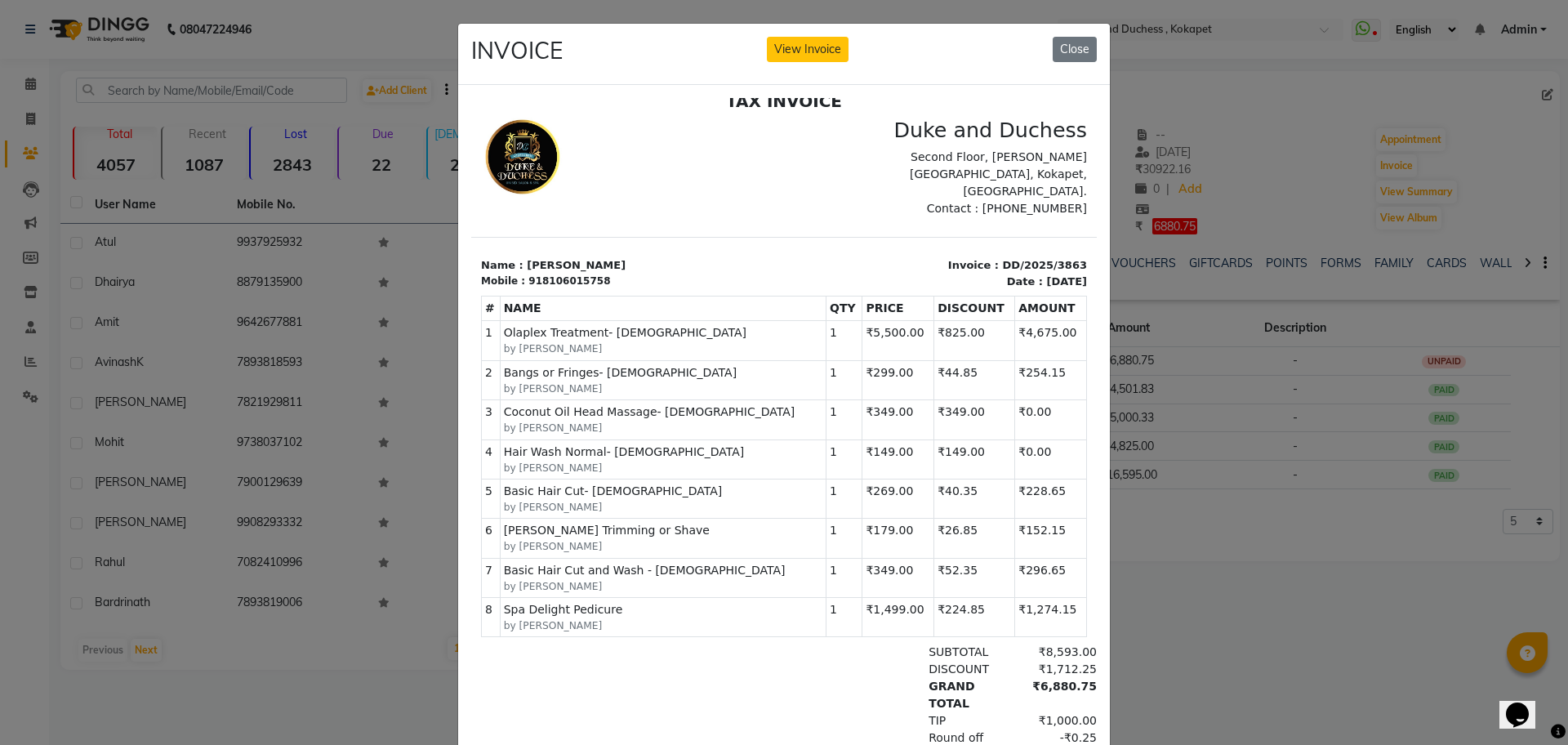
drag, startPoint x: 1076, startPoint y: 279, endPoint x: 1587, endPoint y: 736, distance: 685.5
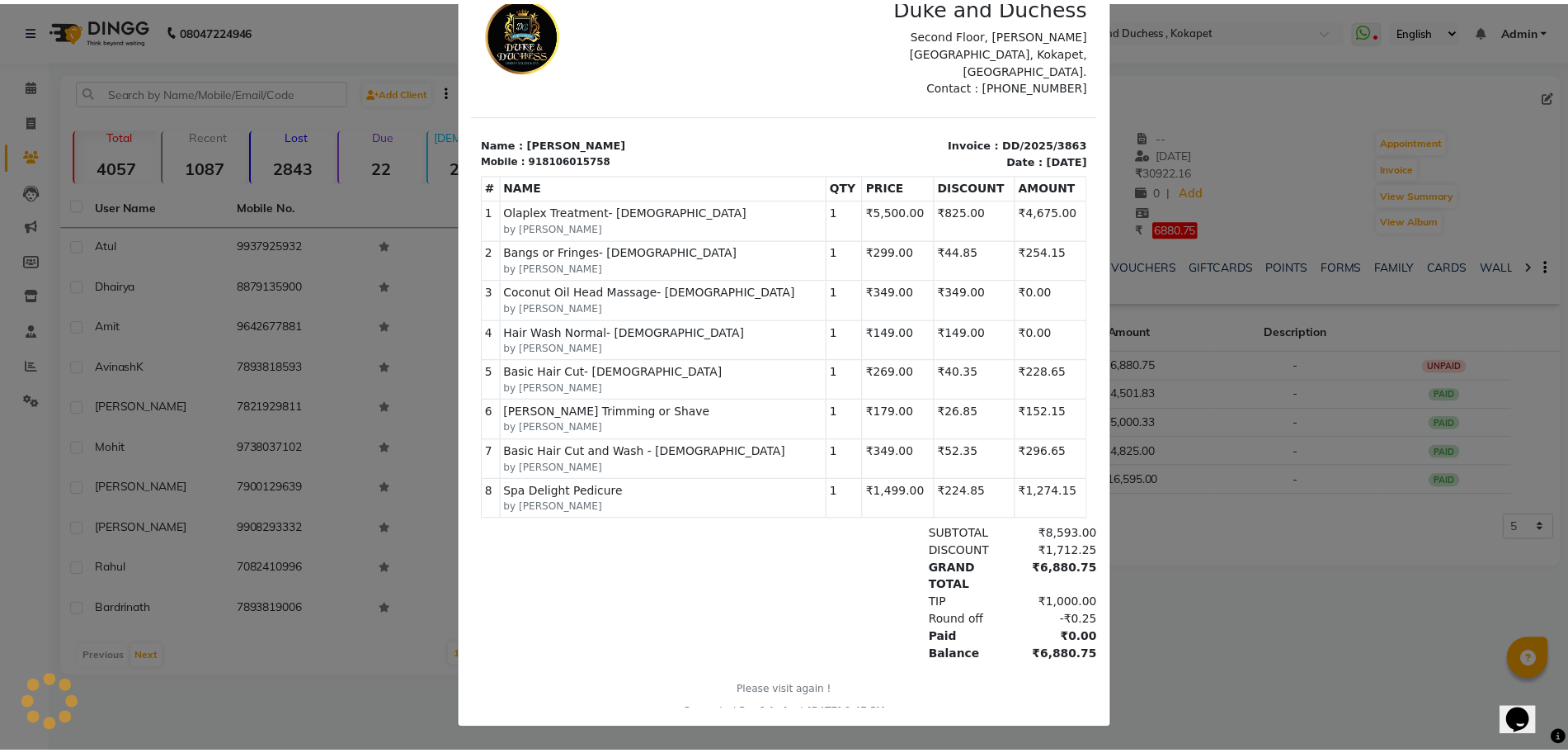
scroll to position [0, 0]
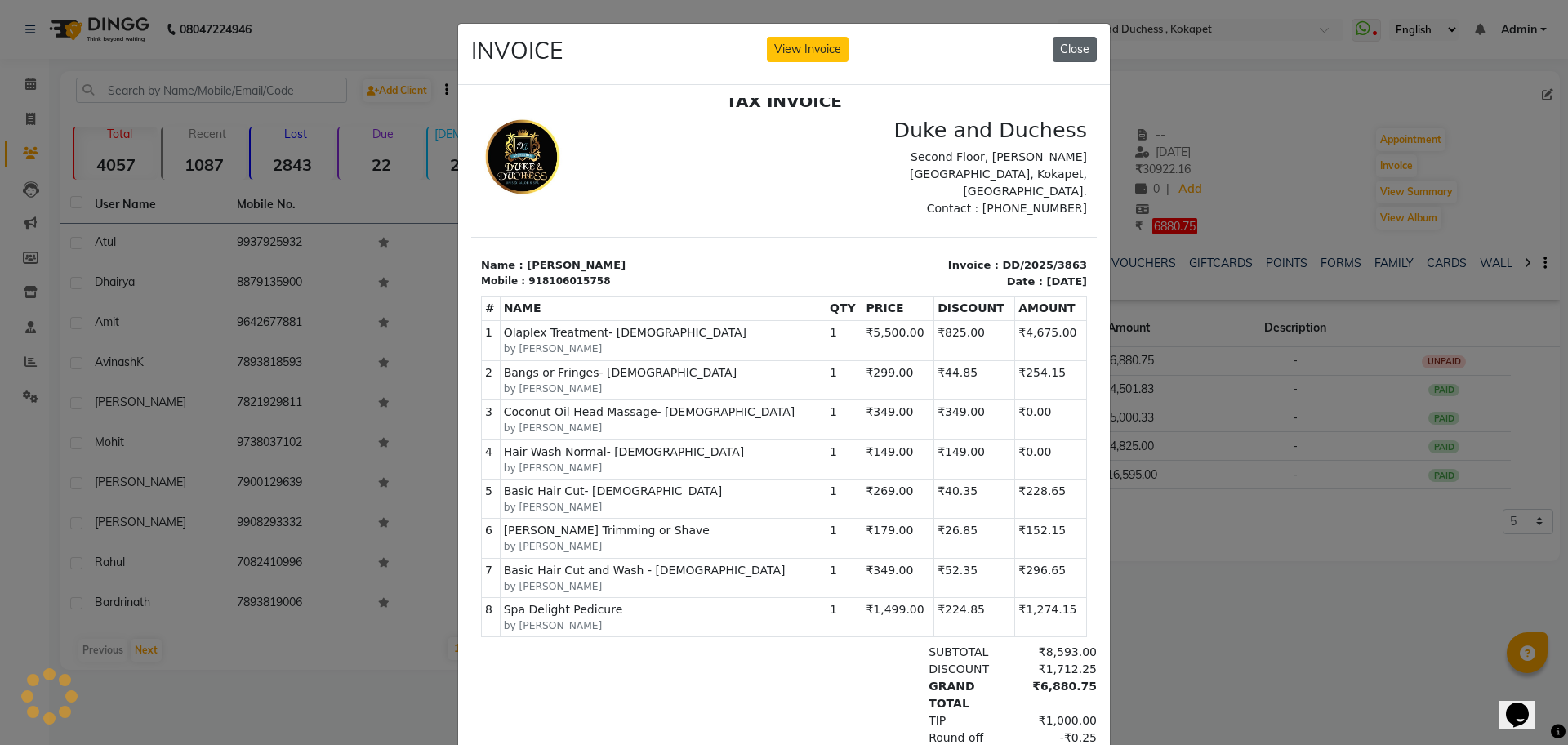
click at [1070, 36] on button "Close" at bounding box center [1074, 49] width 44 height 26
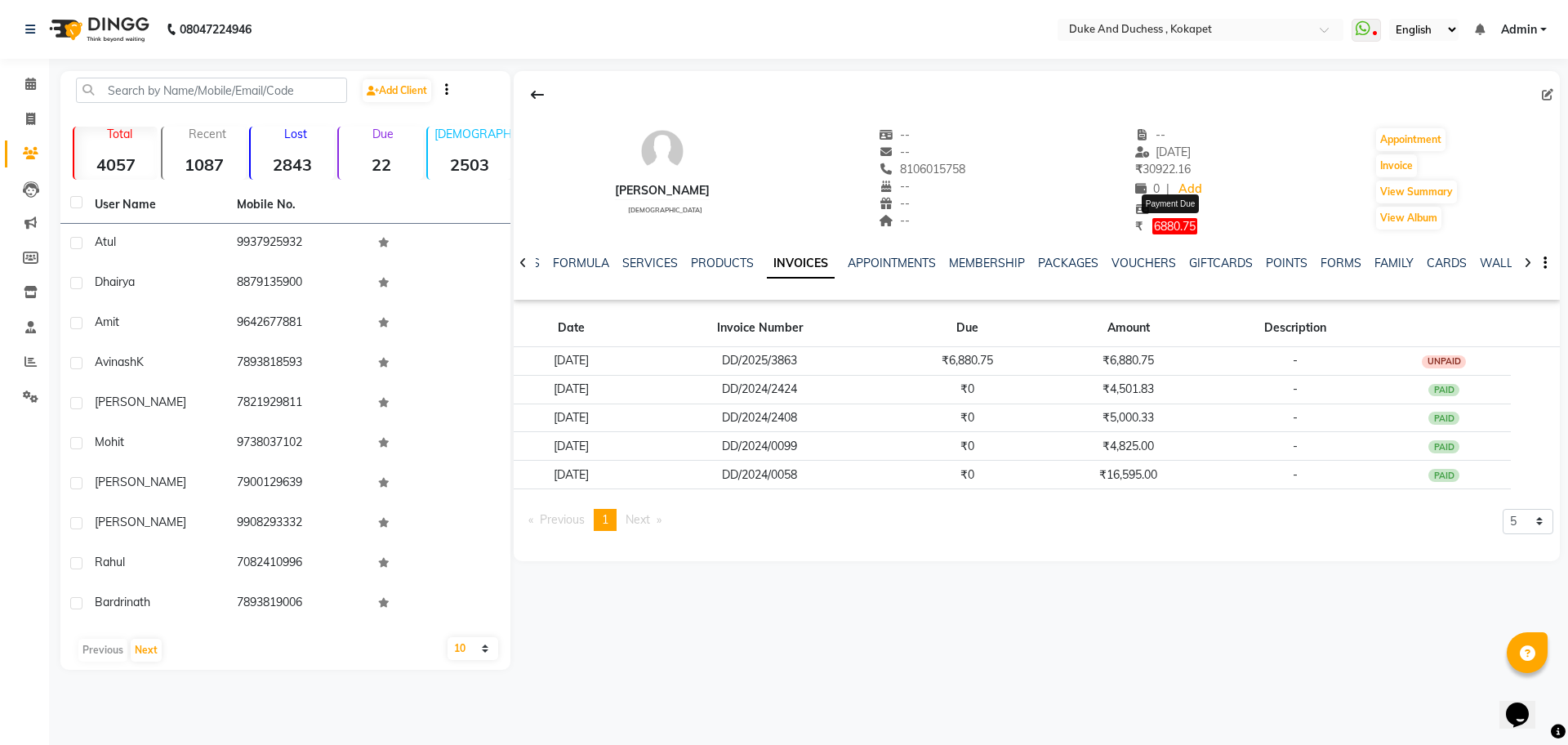
click at [1183, 227] on span "6880.75" at bounding box center [1175, 226] width 45 height 17
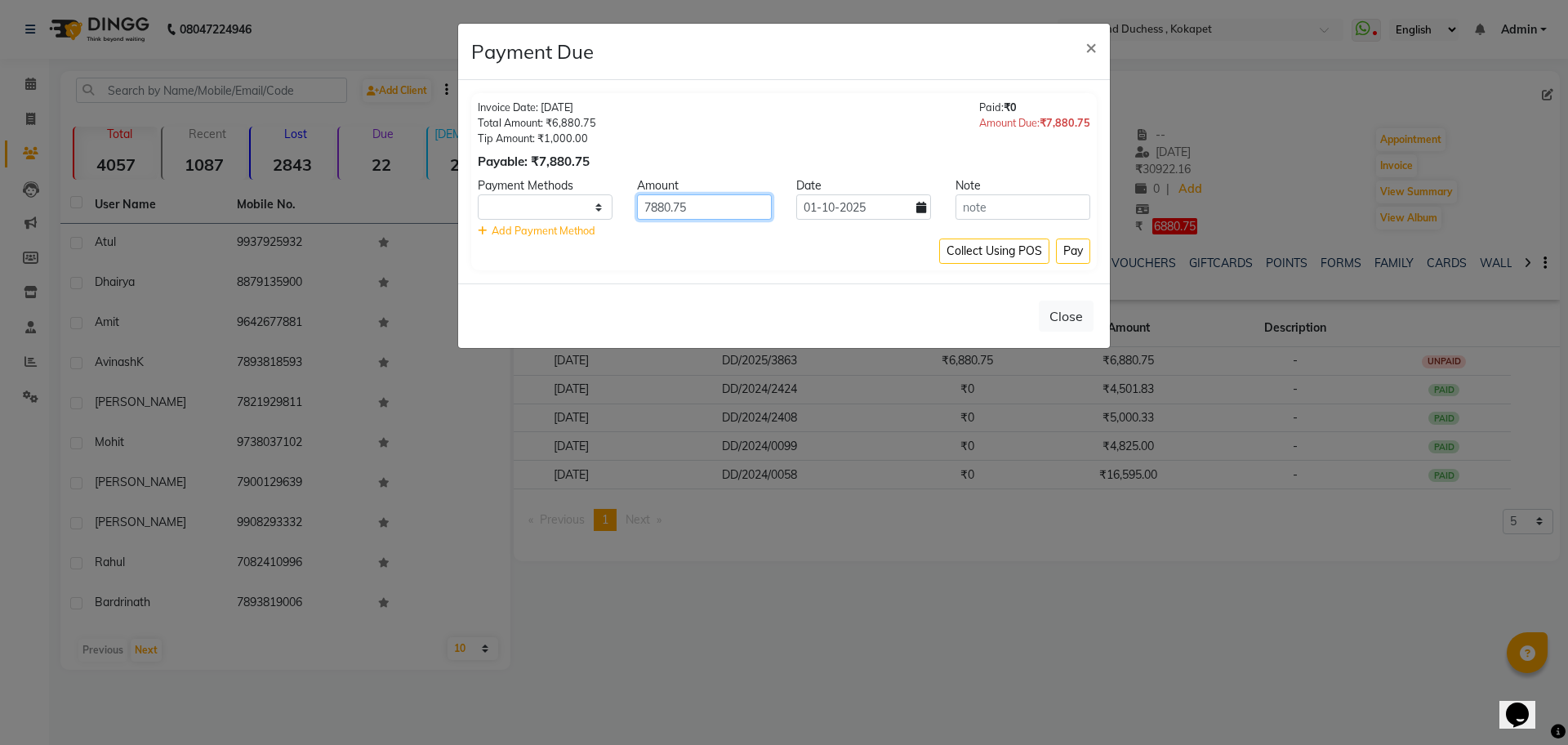
click at [698, 211] on input "7880.75" at bounding box center [704, 207] width 135 height 26
click at [577, 204] on select at bounding box center [545, 207] width 135 height 26
click at [1095, 47] on span "×" at bounding box center [1091, 46] width 12 height 25
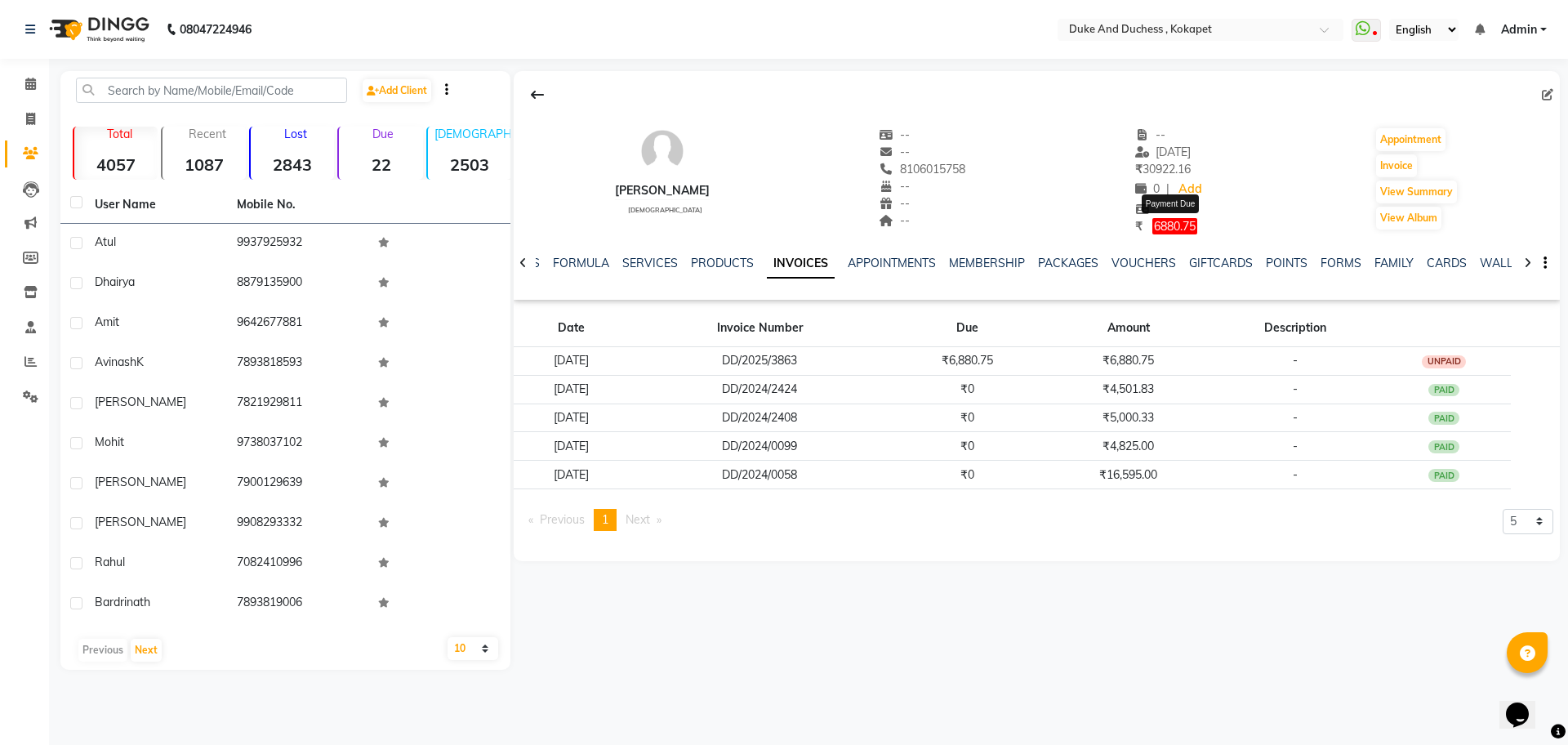
click at [1184, 231] on span "6880.75" at bounding box center [1175, 226] width 45 height 17
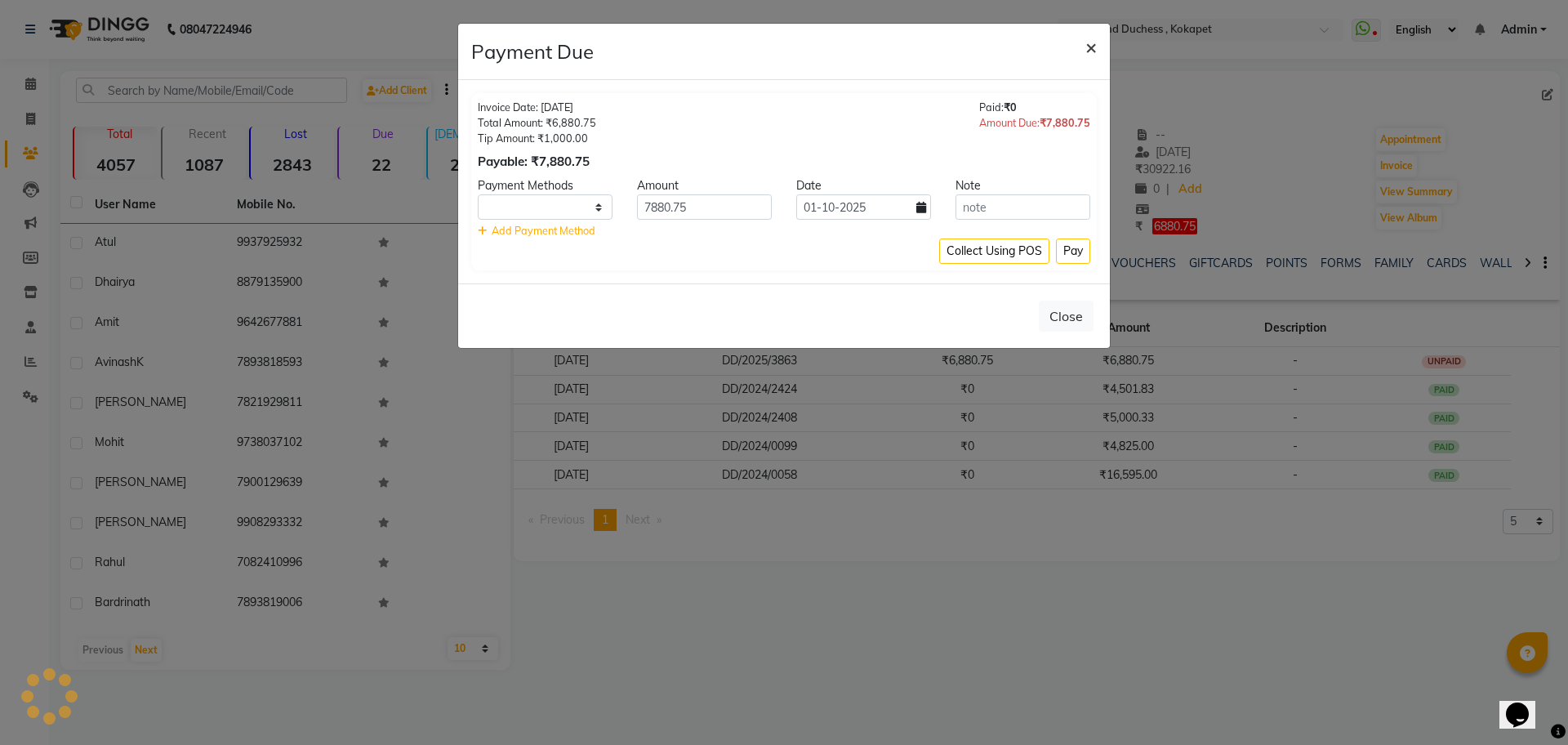
click at [1093, 50] on span "×" at bounding box center [1091, 46] width 12 height 25
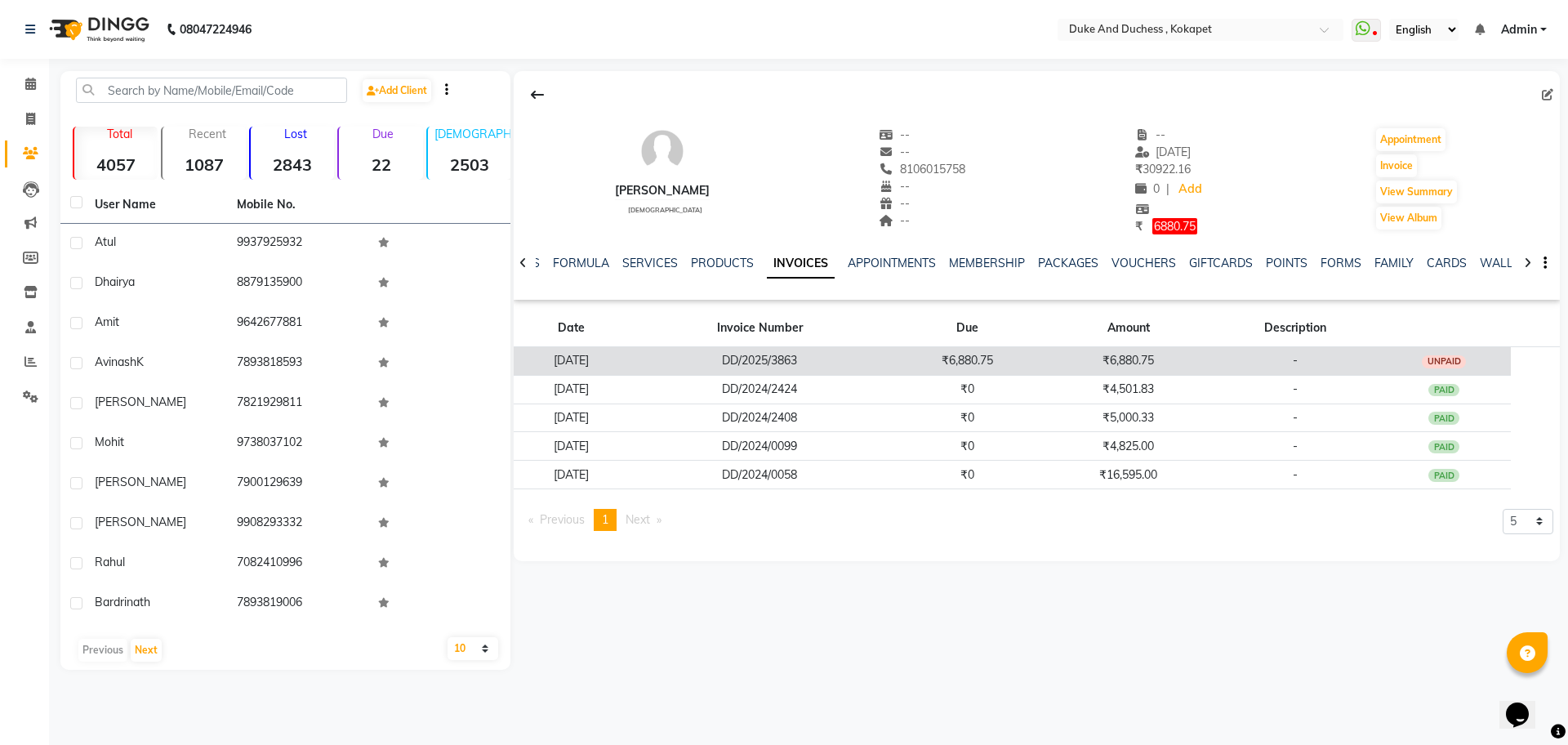
click at [615, 360] on td "[DATE]" at bounding box center [571, 360] width 115 height 29
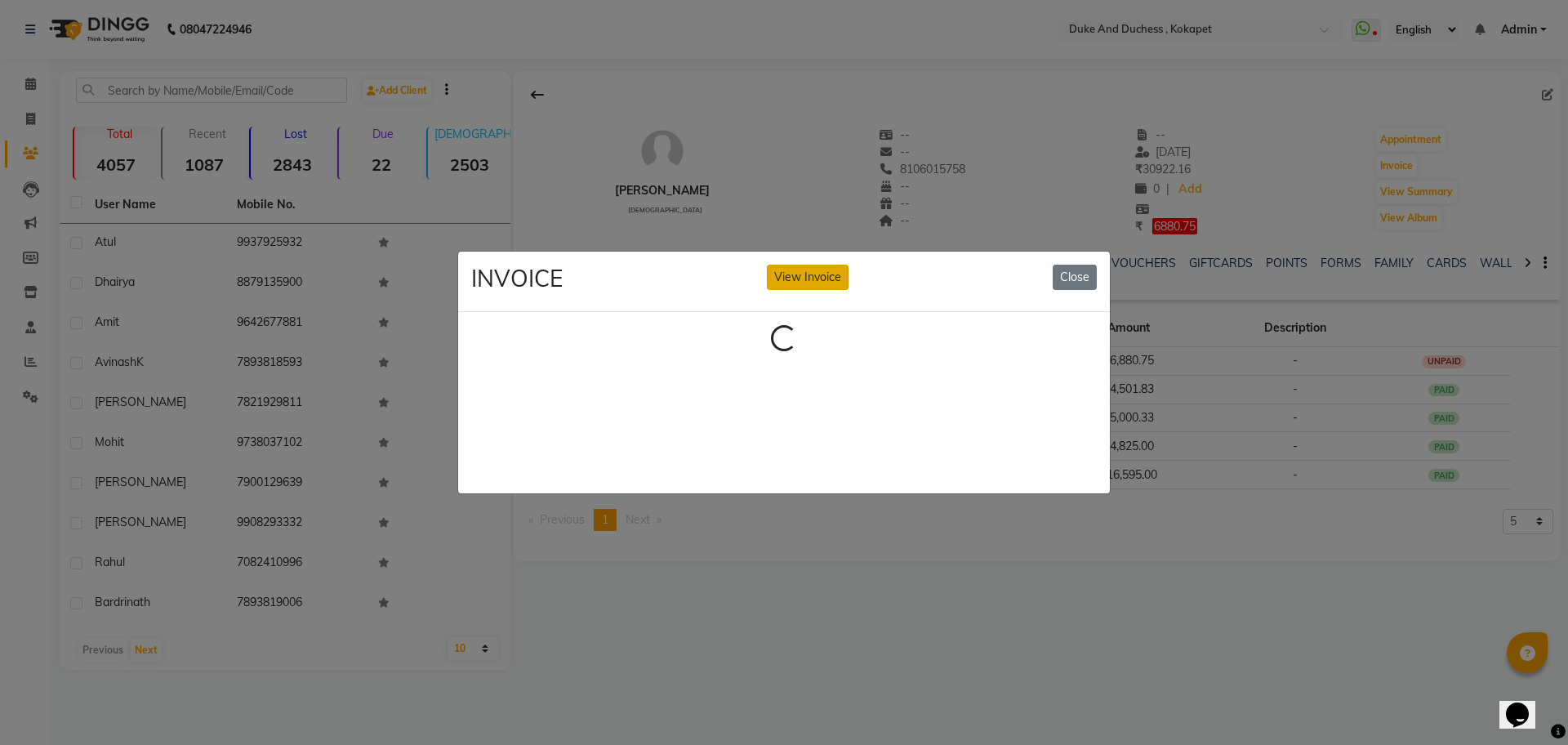
click at [799, 269] on button "View Invoice" at bounding box center [807, 277] width 82 height 26
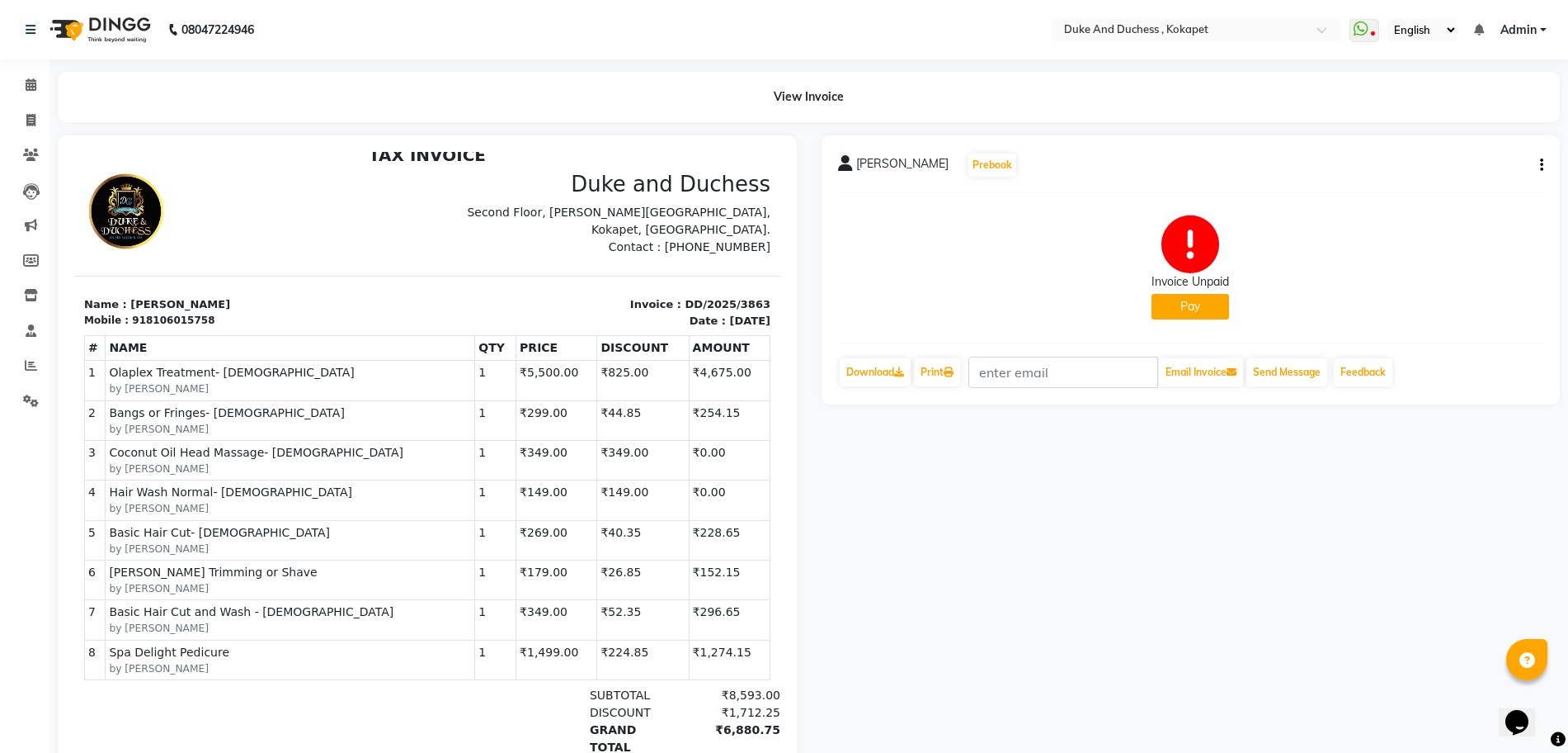
click at [1541, 166] on icon "button" at bounding box center [1541, 165] width 3 height 1
click at [1446, 193] on div "Edit Invoice" at bounding box center [1460, 186] width 113 height 21
select select "service"
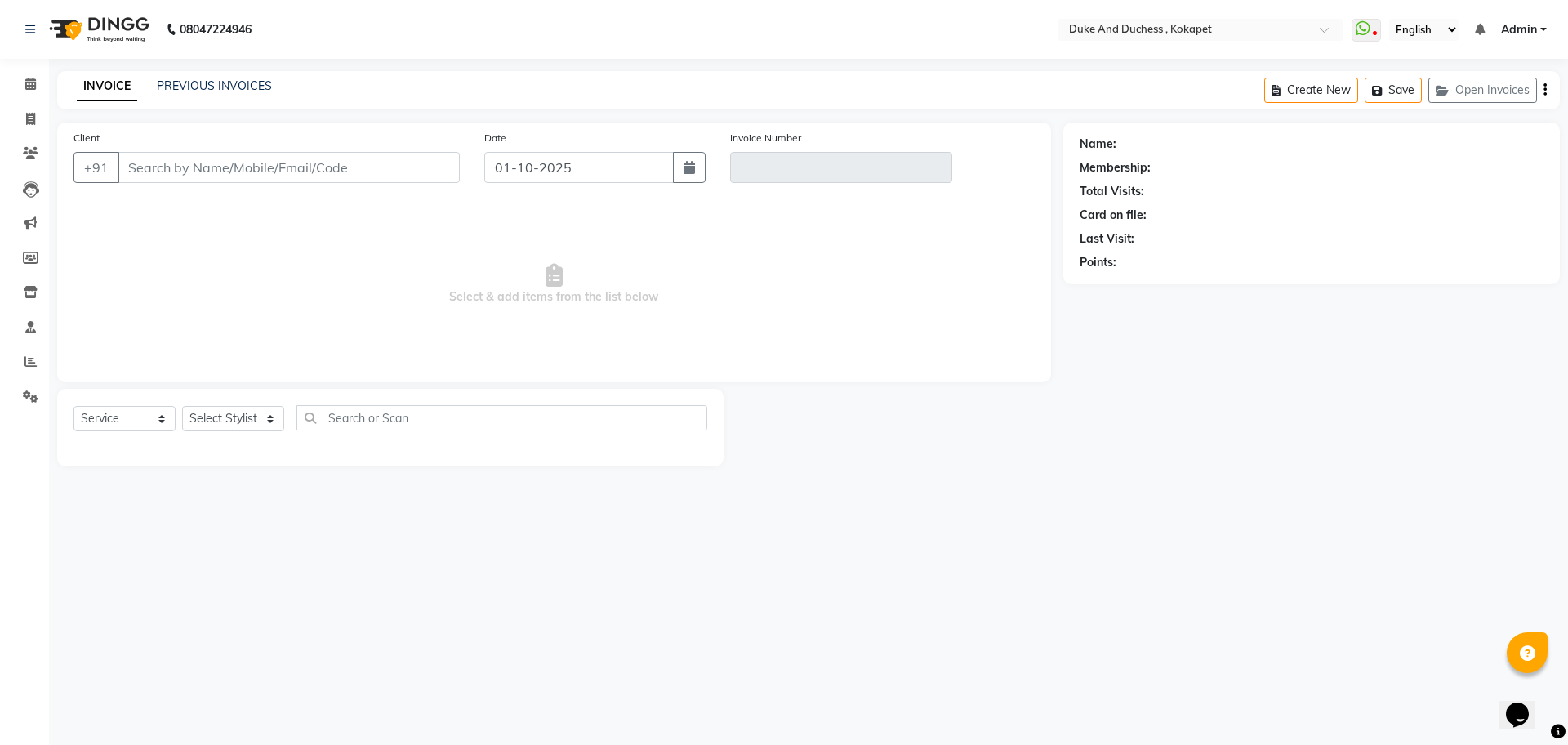
type input "8106015758"
type input "DD/2025/3863"
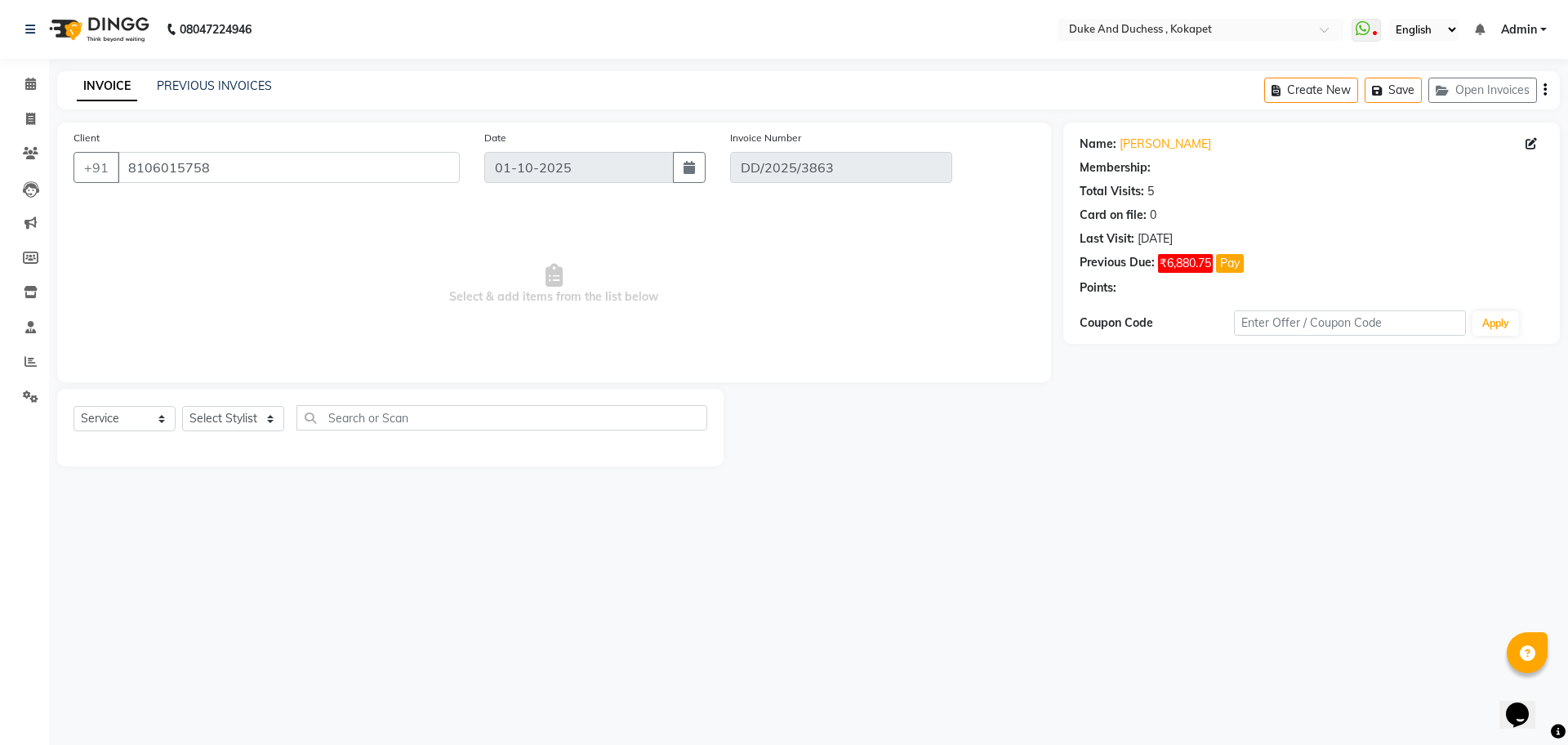
type input "[DATE]"
select select "select"
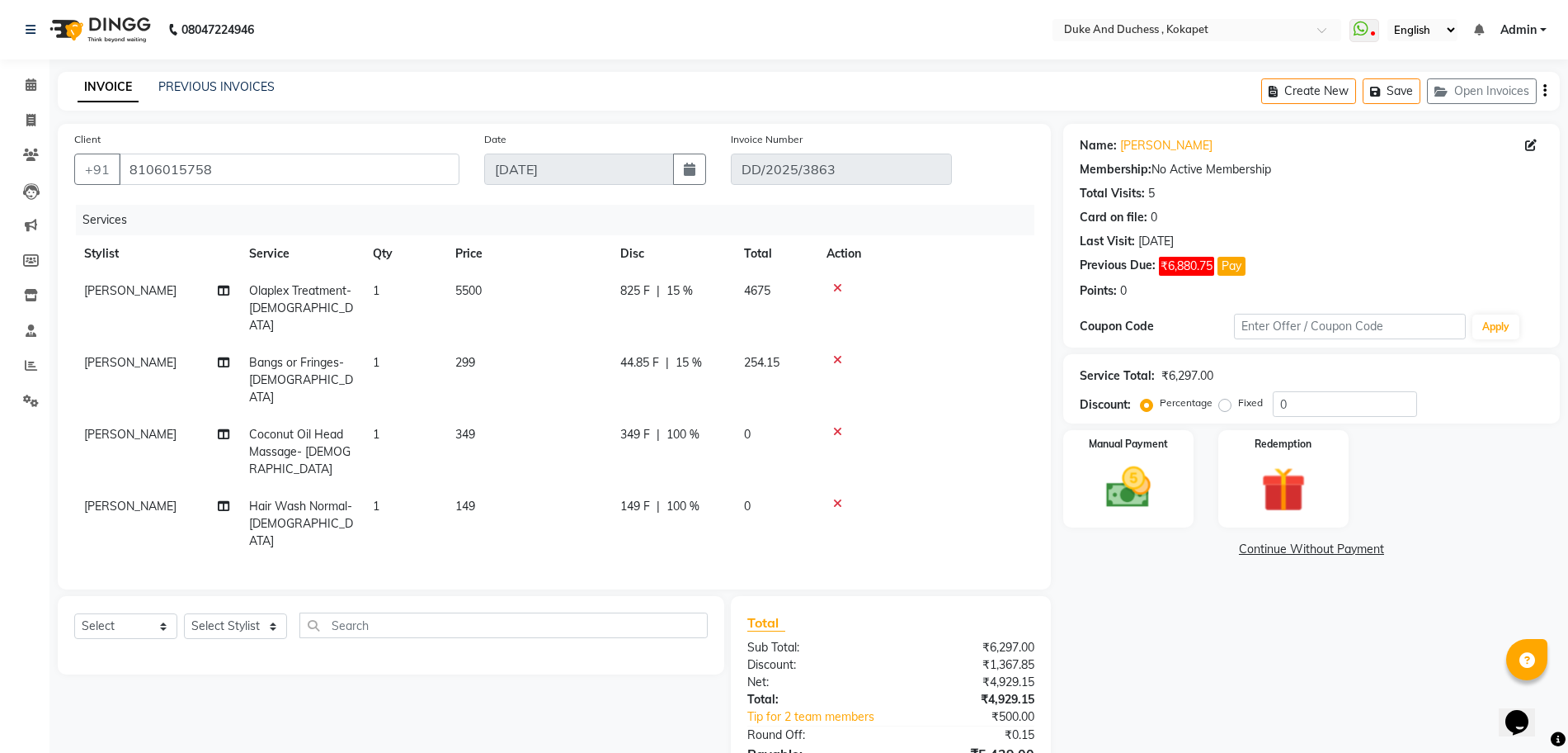
scroll to position [40, 0]
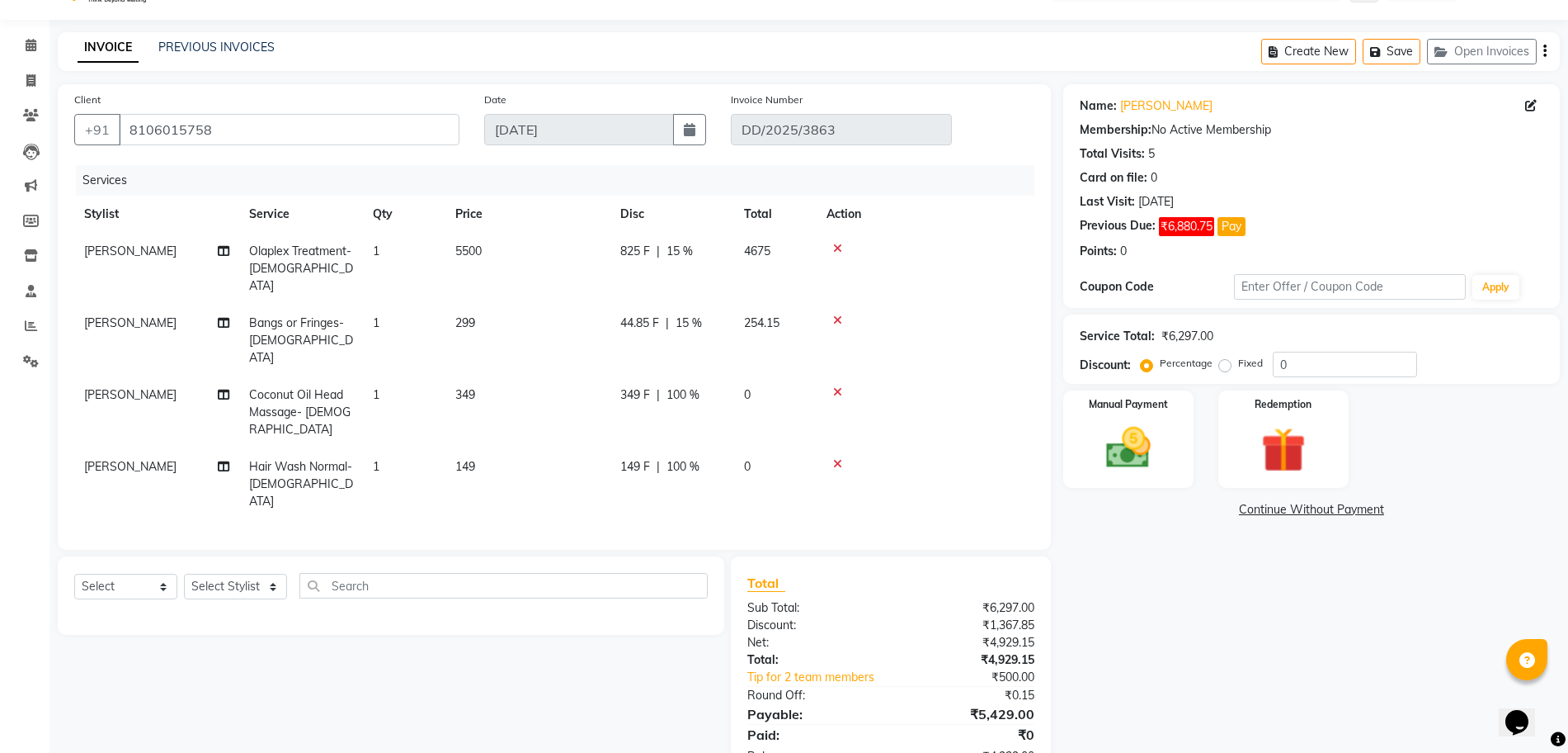
click at [1315, 627] on div "Name: [PERSON_NAME] Membership: No Active Membership Total Visits: 5 Card on fi…" at bounding box center [1318, 433] width 509 height 697
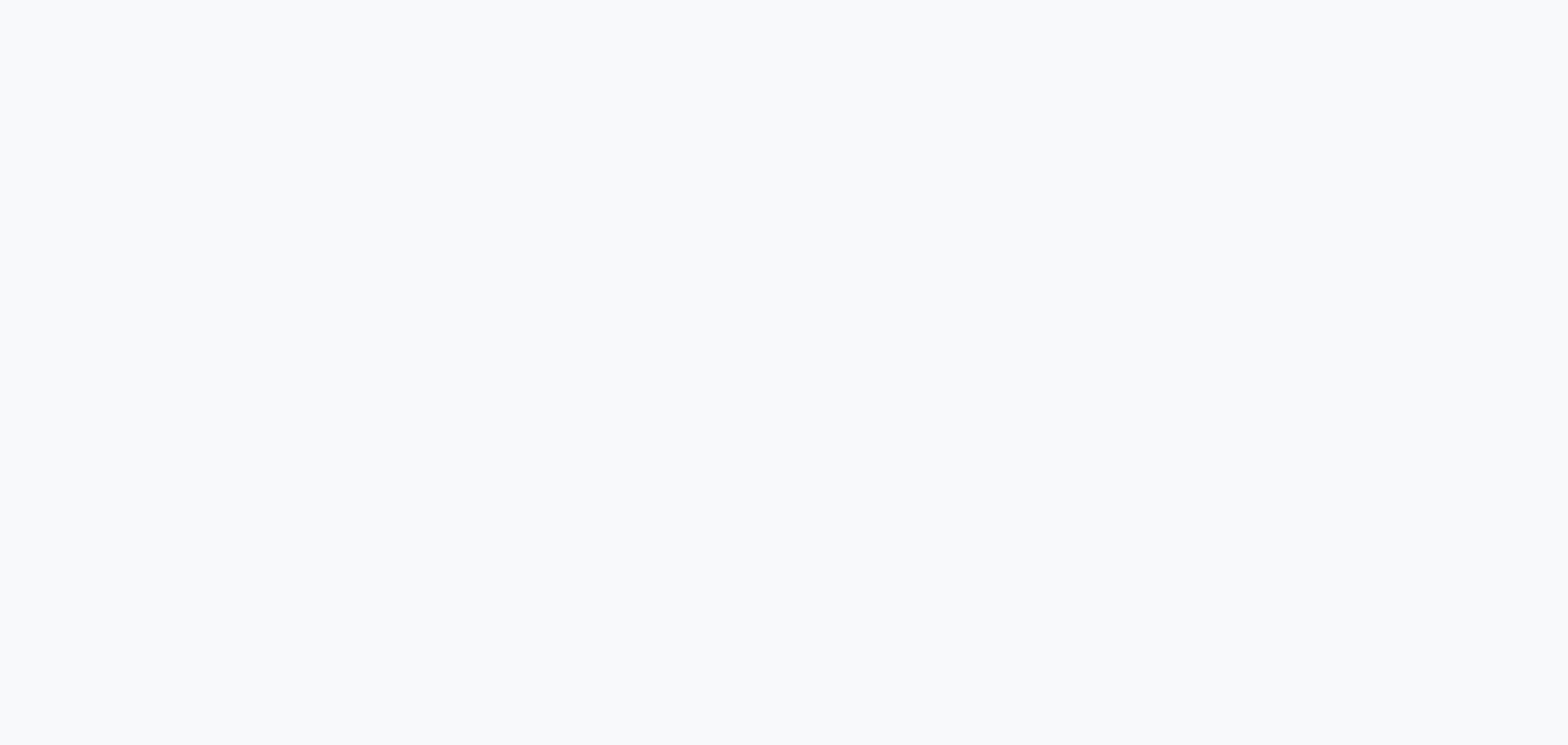
select select "service"
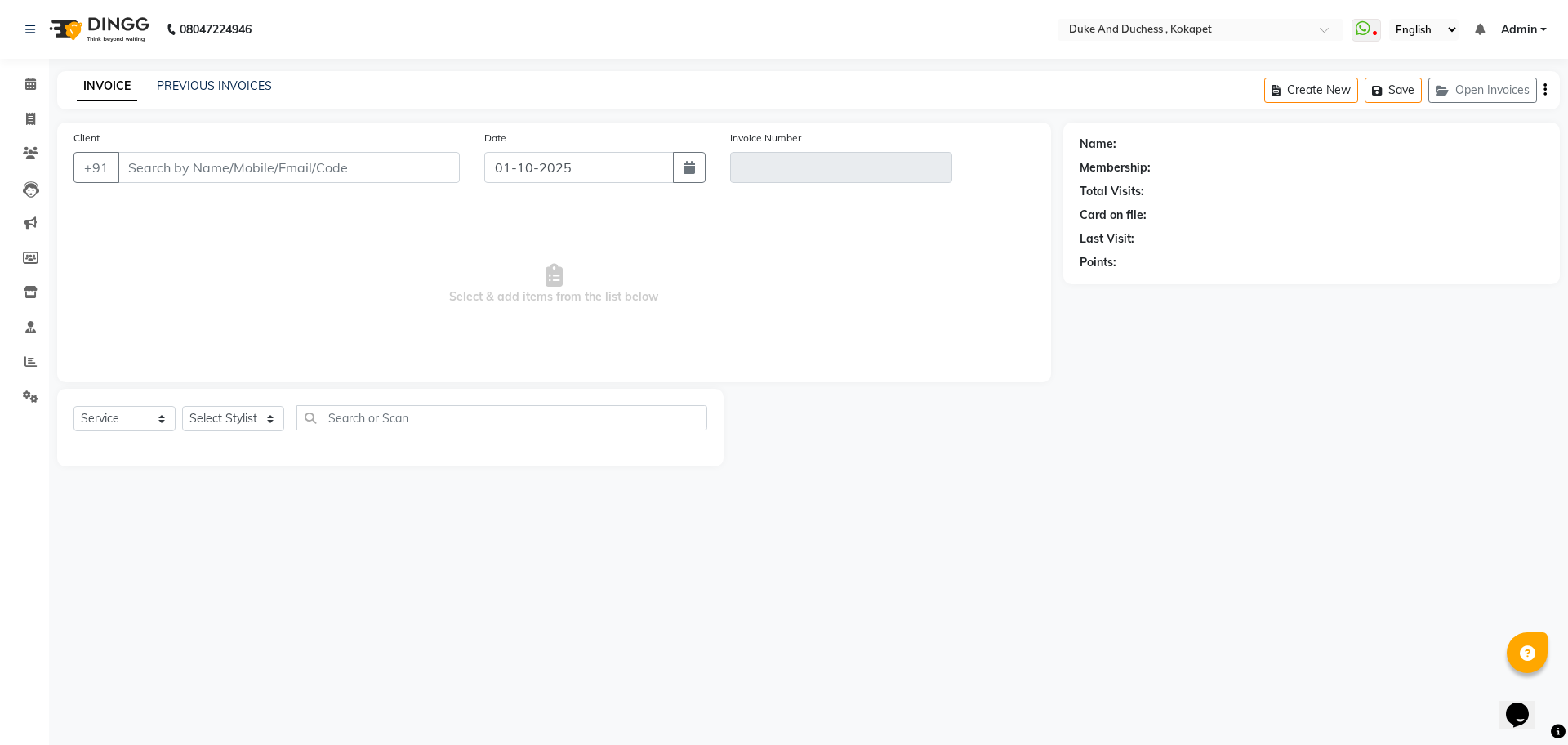
type input "8106015758"
type input "DD/2025/3863"
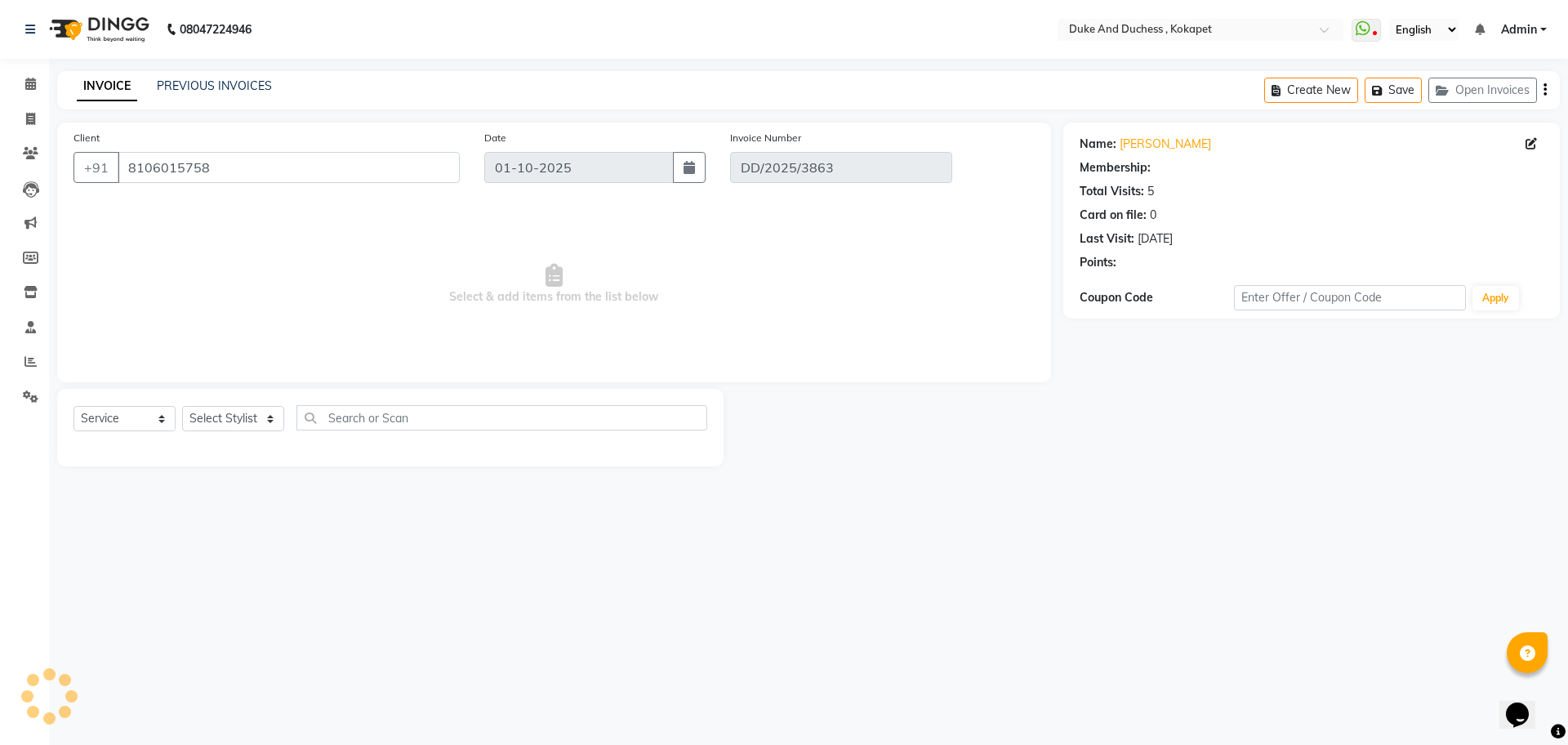
type input "05-07-2025"
select select "select"
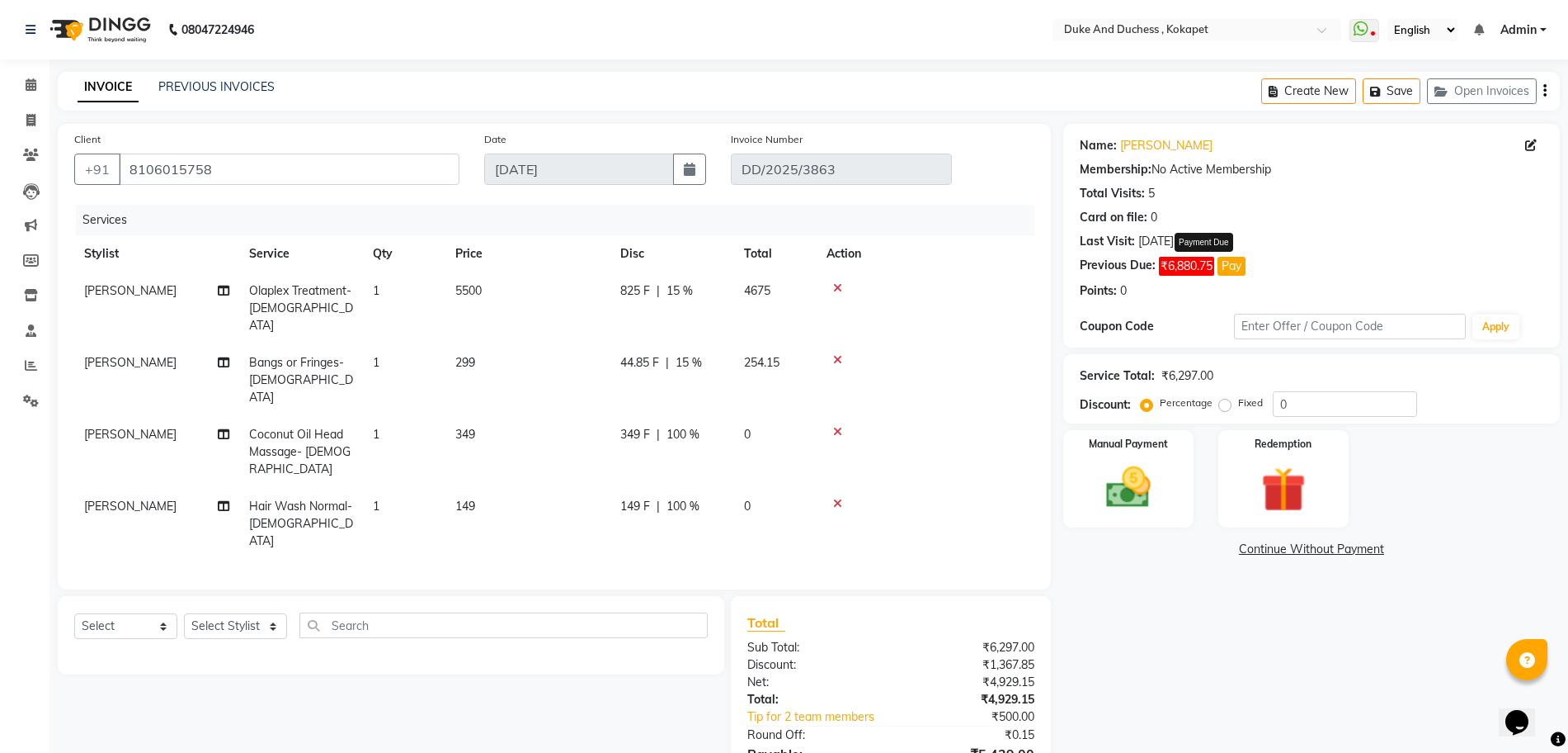
click at [1226, 269] on button "Pay" at bounding box center [1231, 265] width 28 height 19
select select "1"
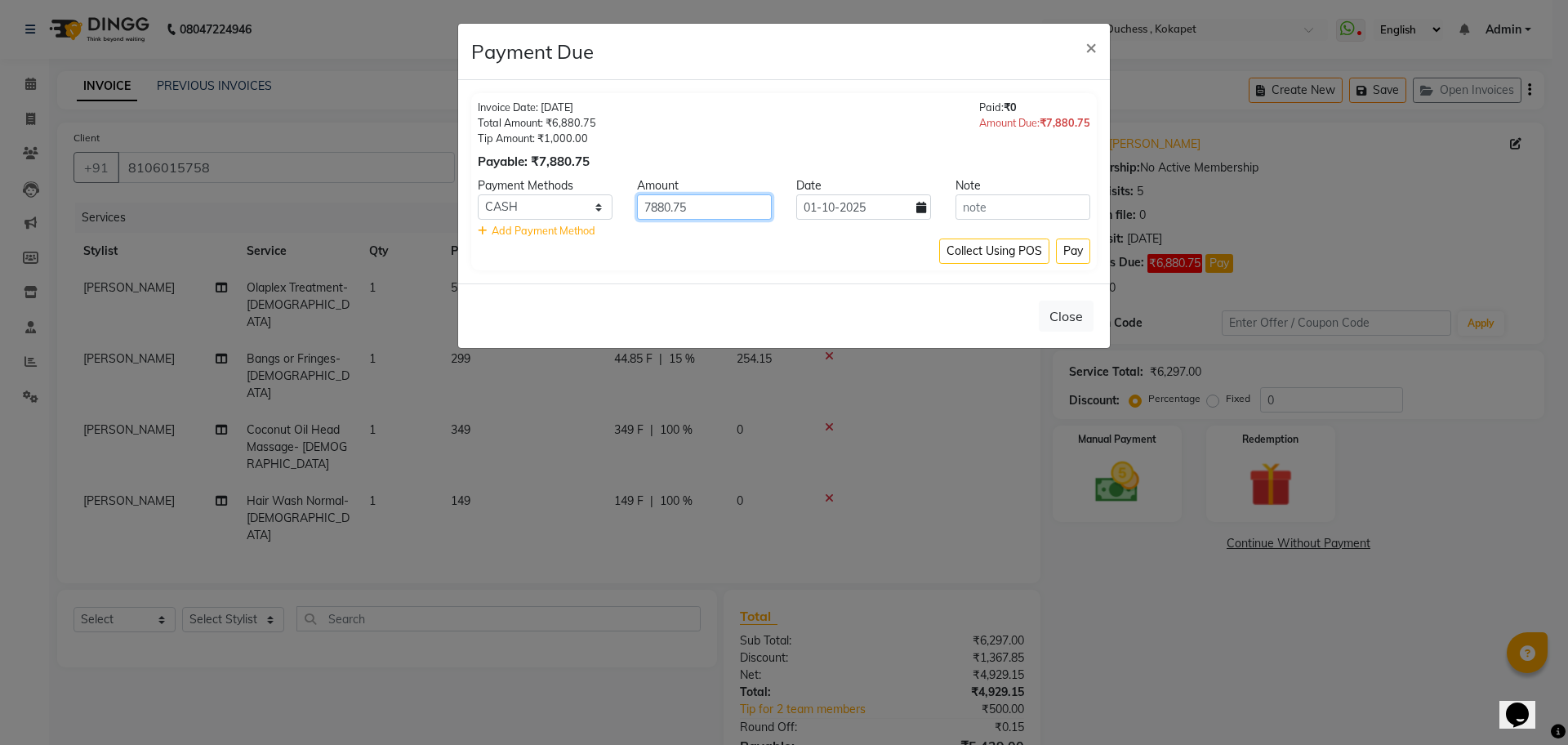
click at [653, 202] on input "7880.75" at bounding box center [704, 207] width 135 height 26
type input "6880.75"
click at [502, 208] on select "UPI Axis CUSTOM GPay CASH PhonePe CARD" at bounding box center [545, 207] width 135 height 26
select select "7"
click at [478, 195] on select "UPI Axis CUSTOM GPay CASH PhonePe CARD" at bounding box center [545, 207] width 135 height 26
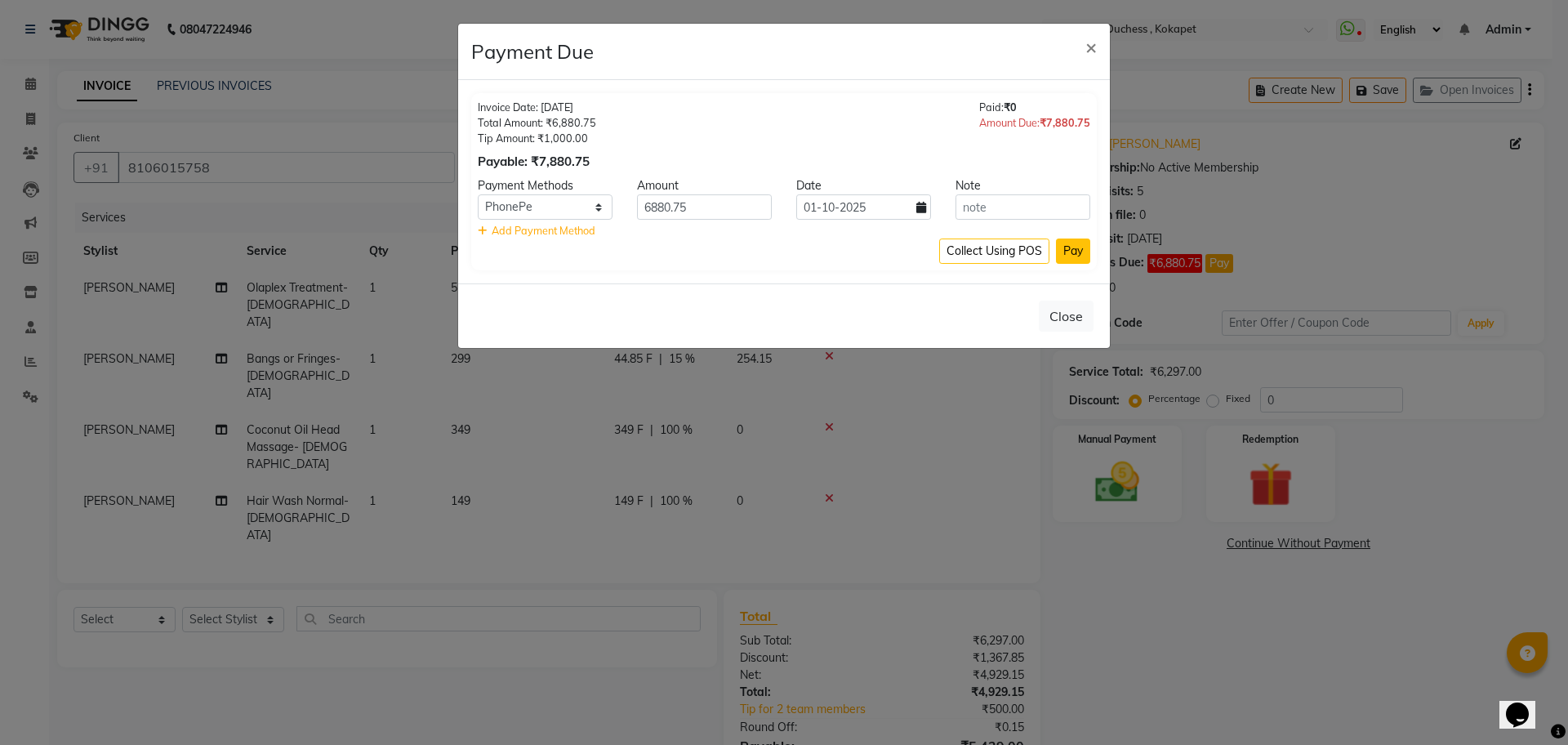
click at [1071, 250] on button "Pay" at bounding box center [1073, 252] width 34 height 26
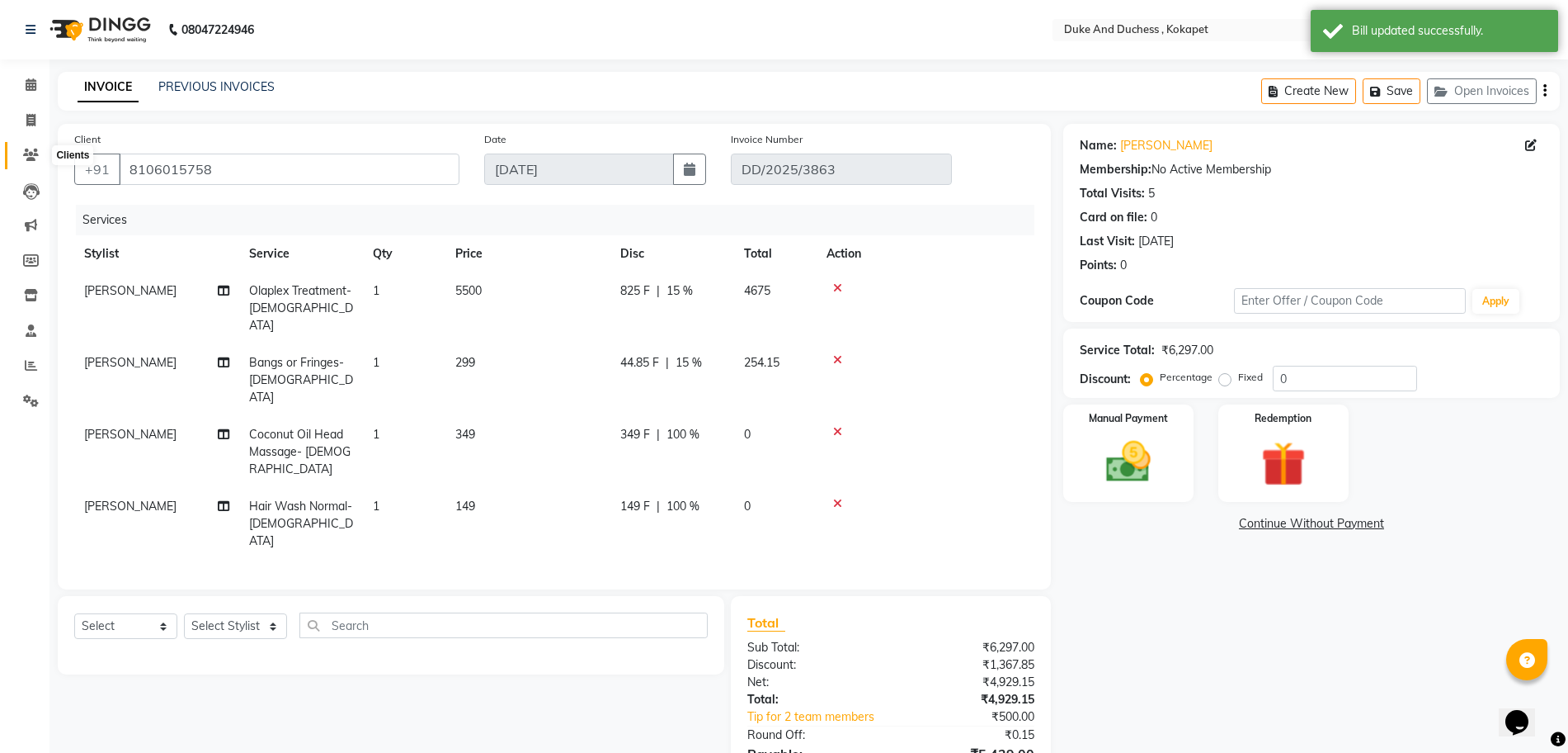
click at [22, 149] on span at bounding box center [31, 155] width 29 height 19
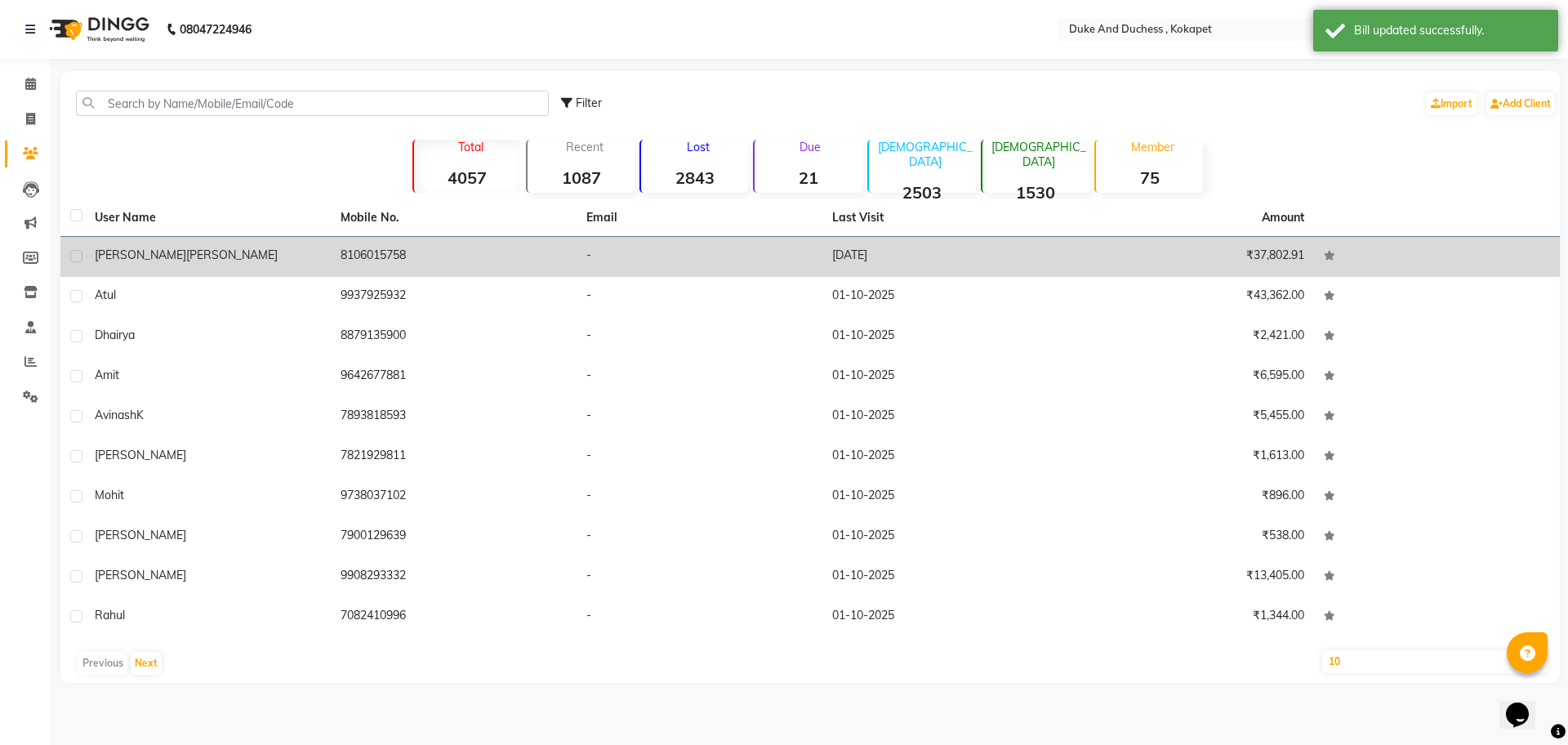
click at [186, 261] on span "Mohammad" at bounding box center [231, 255] width 91 height 15
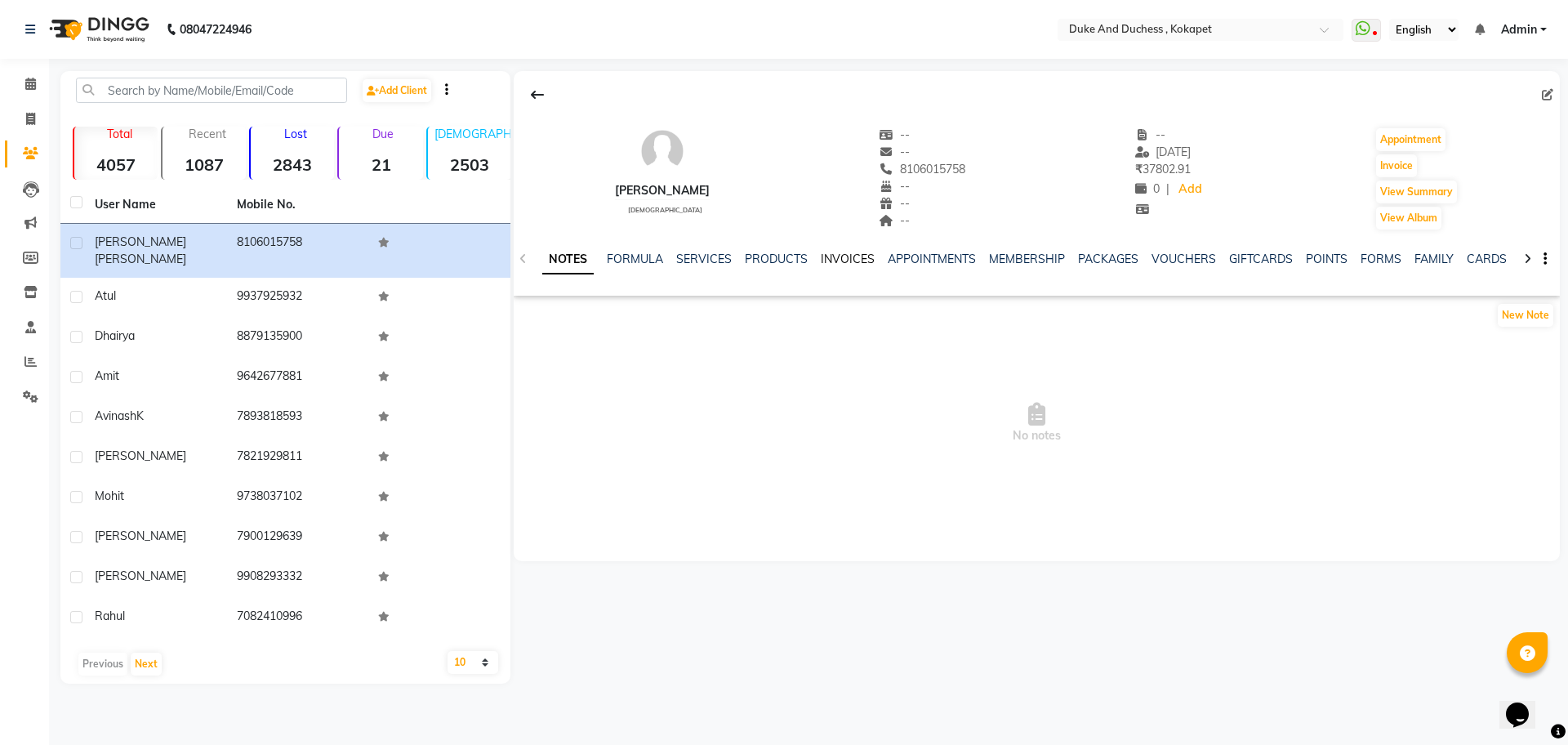
click at [842, 255] on link "INVOICES" at bounding box center [847, 258] width 54 height 15
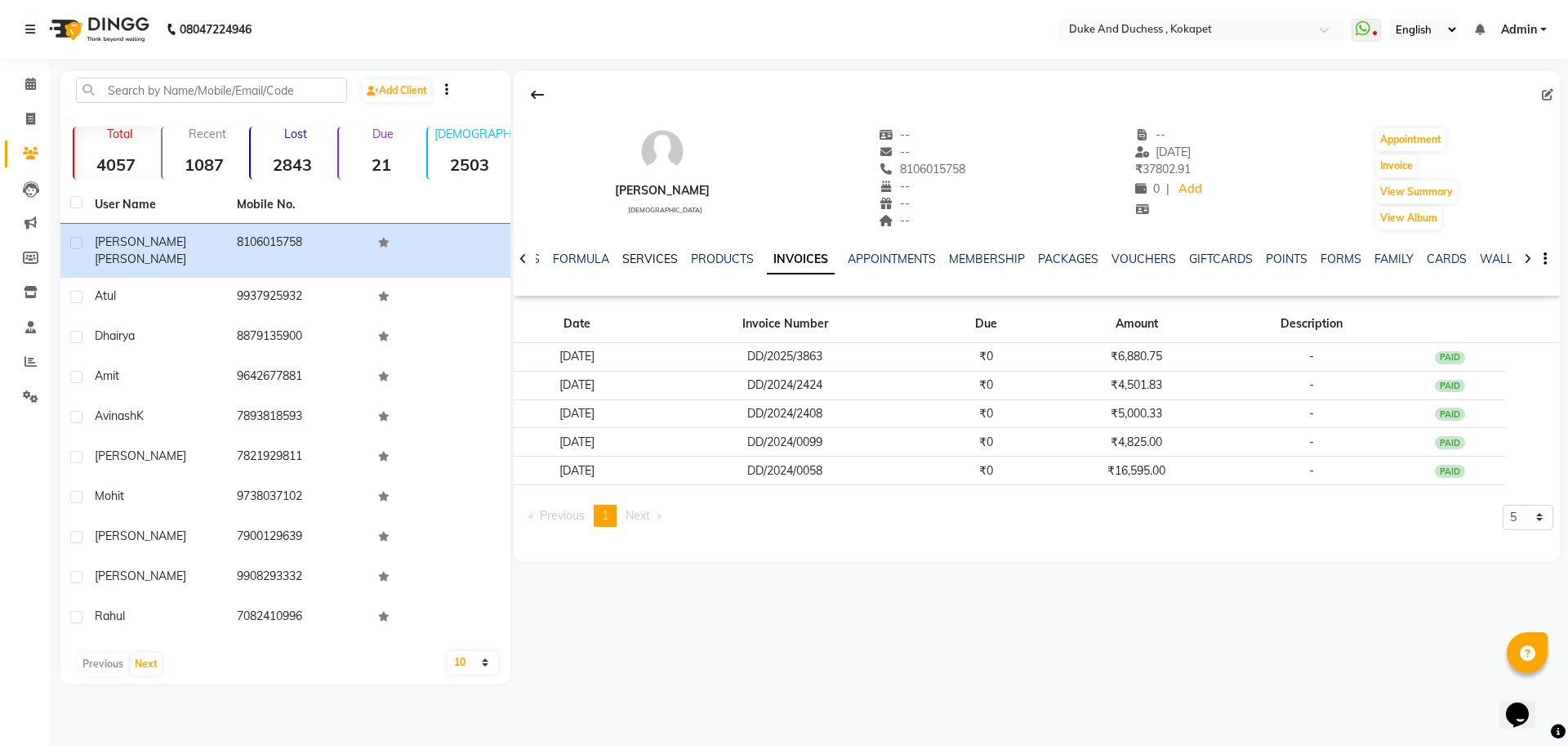
click at [650, 257] on link "SERVICES" at bounding box center [650, 258] width 55 height 15
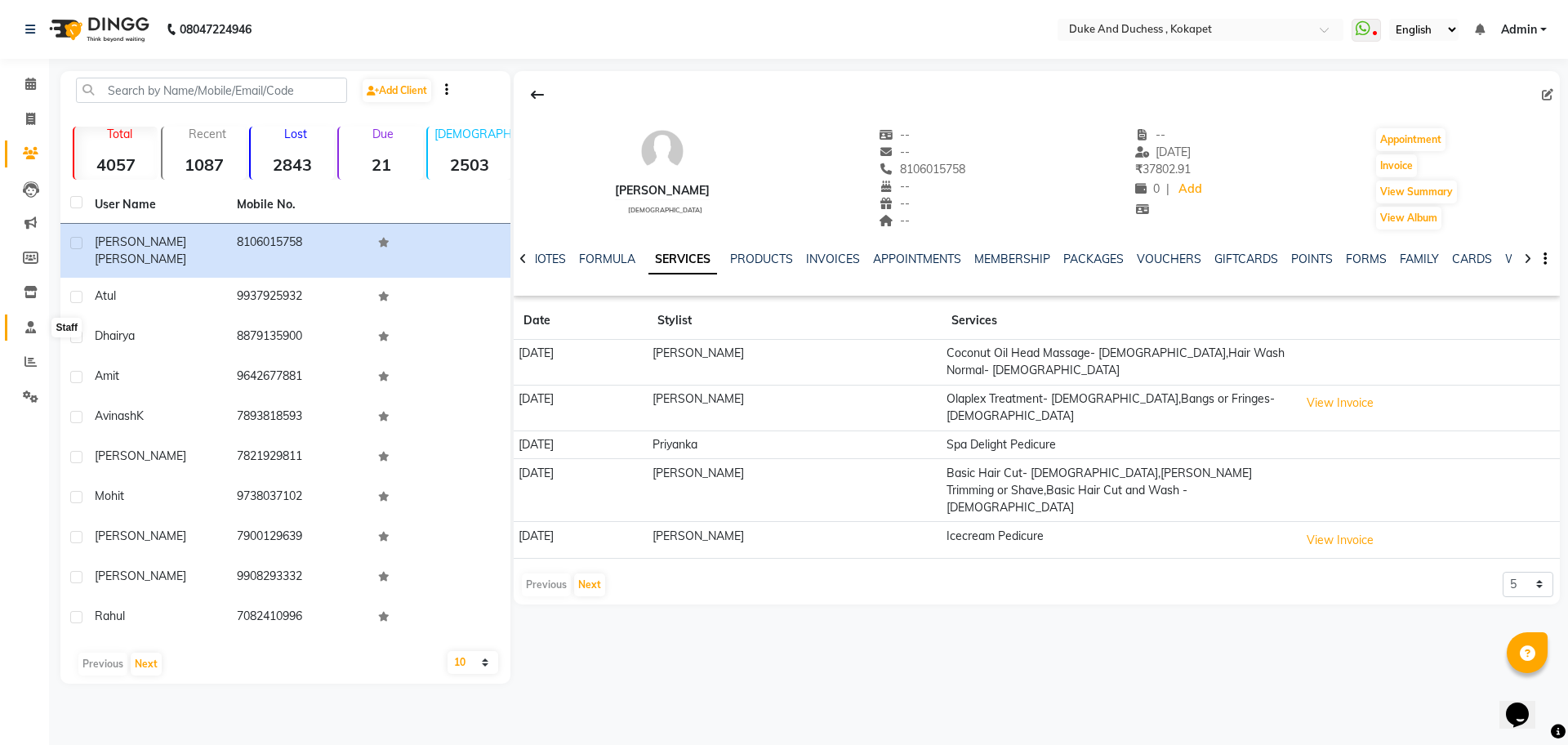
click at [24, 326] on span at bounding box center [30, 327] width 29 height 19
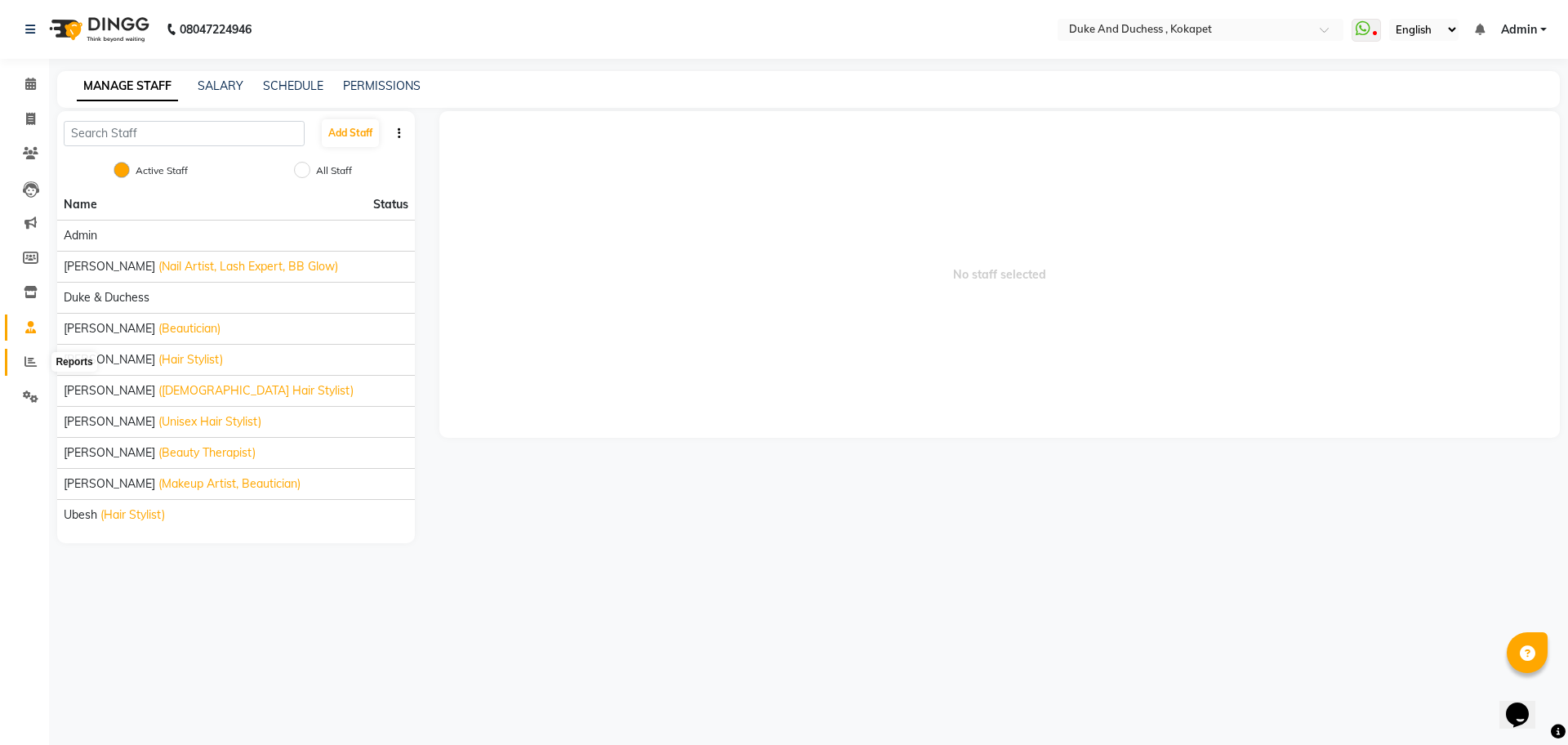
click at [27, 353] on span at bounding box center [30, 362] width 29 height 19
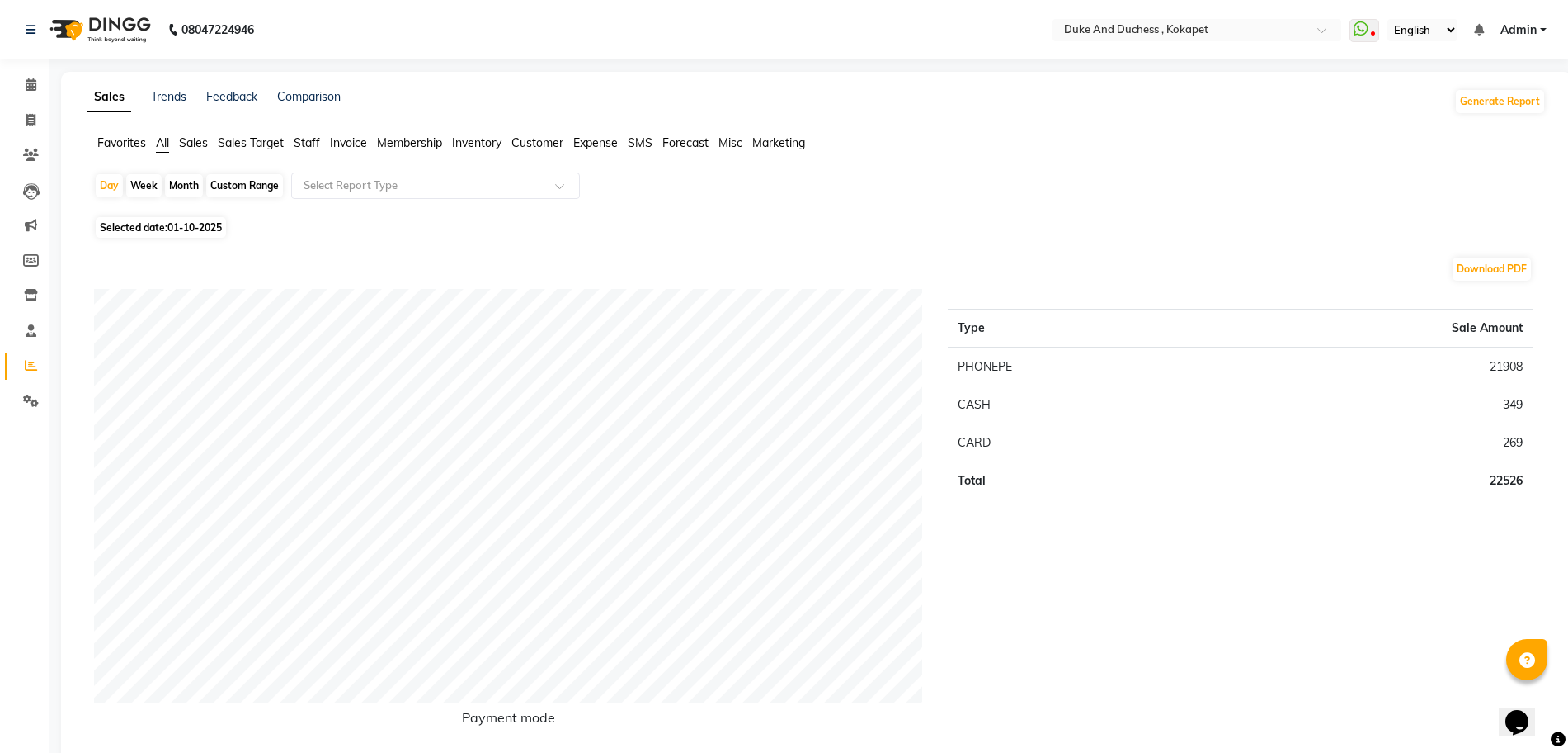
click at [1333, 195] on div "Day Week Month Custom Range Select Report Type" at bounding box center [817, 193] width 1446 height 40
click at [191, 142] on span "Sales" at bounding box center [193, 142] width 29 height 15
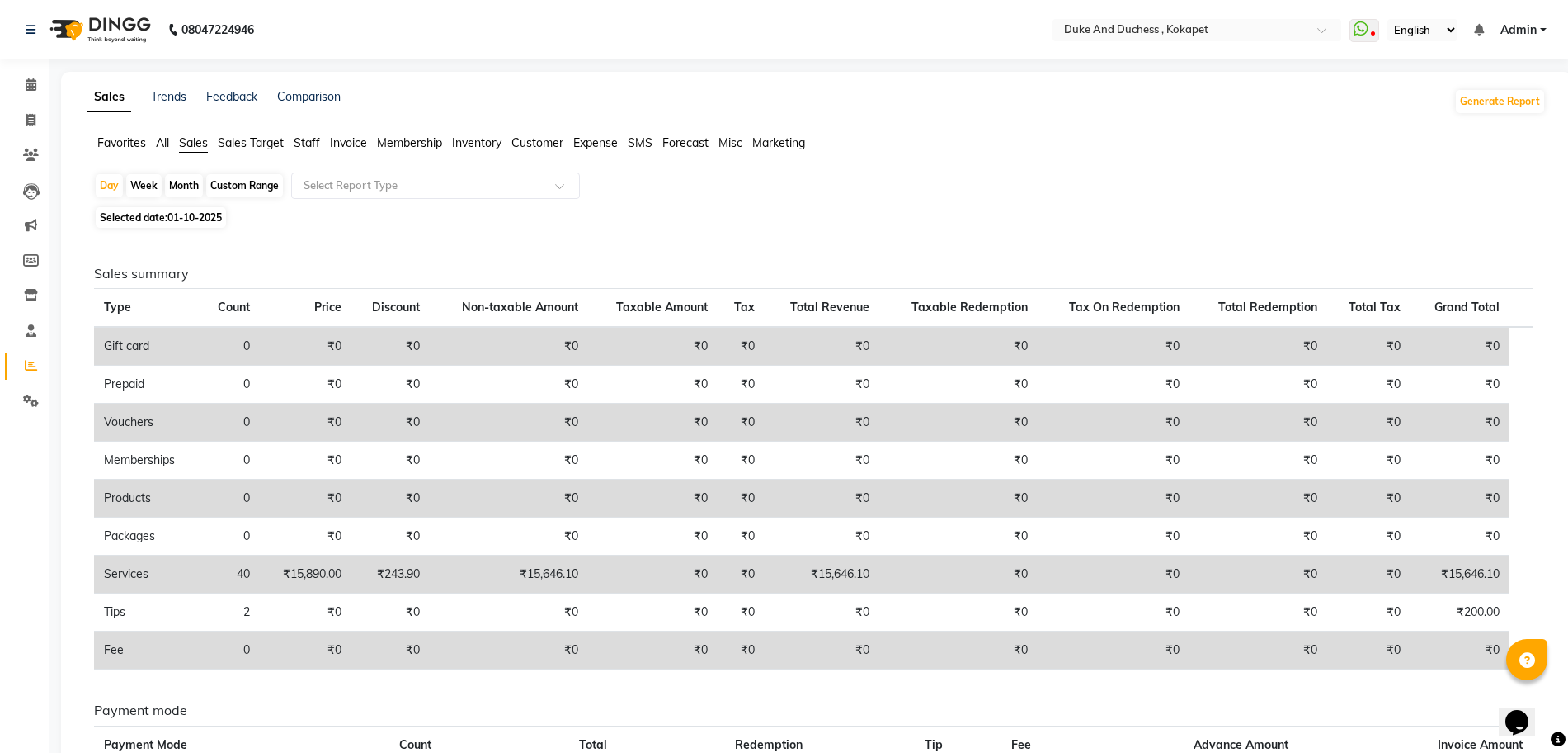
click at [183, 175] on div "Month" at bounding box center [184, 185] width 38 height 23
select select "10"
select select "2025"
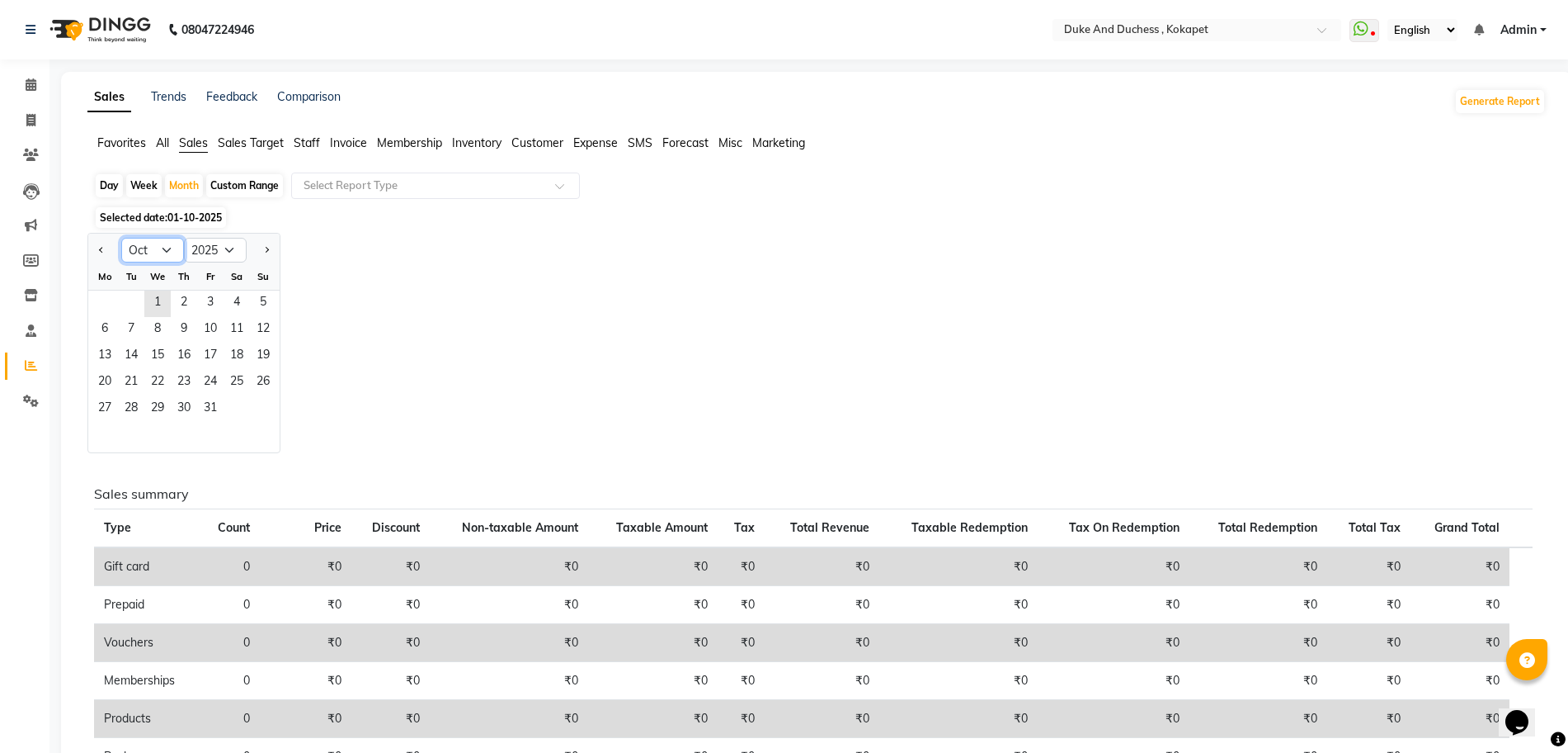
click at [145, 249] on select "Jan Feb Mar Apr May Jun Jul Aug Sep Oct Nov Dec" at bounding box center [152, 249] width 63 height 25
select select "9"
click at [121, 237] on select "Jan Feb Mar Apr May Jun Jul Aug Sep Oct Nov Dec" at bounding box center [152, 249] width 63 height 25
click at [108, 306] on span "1" at bounding box center [104, 303] width 27 height 27
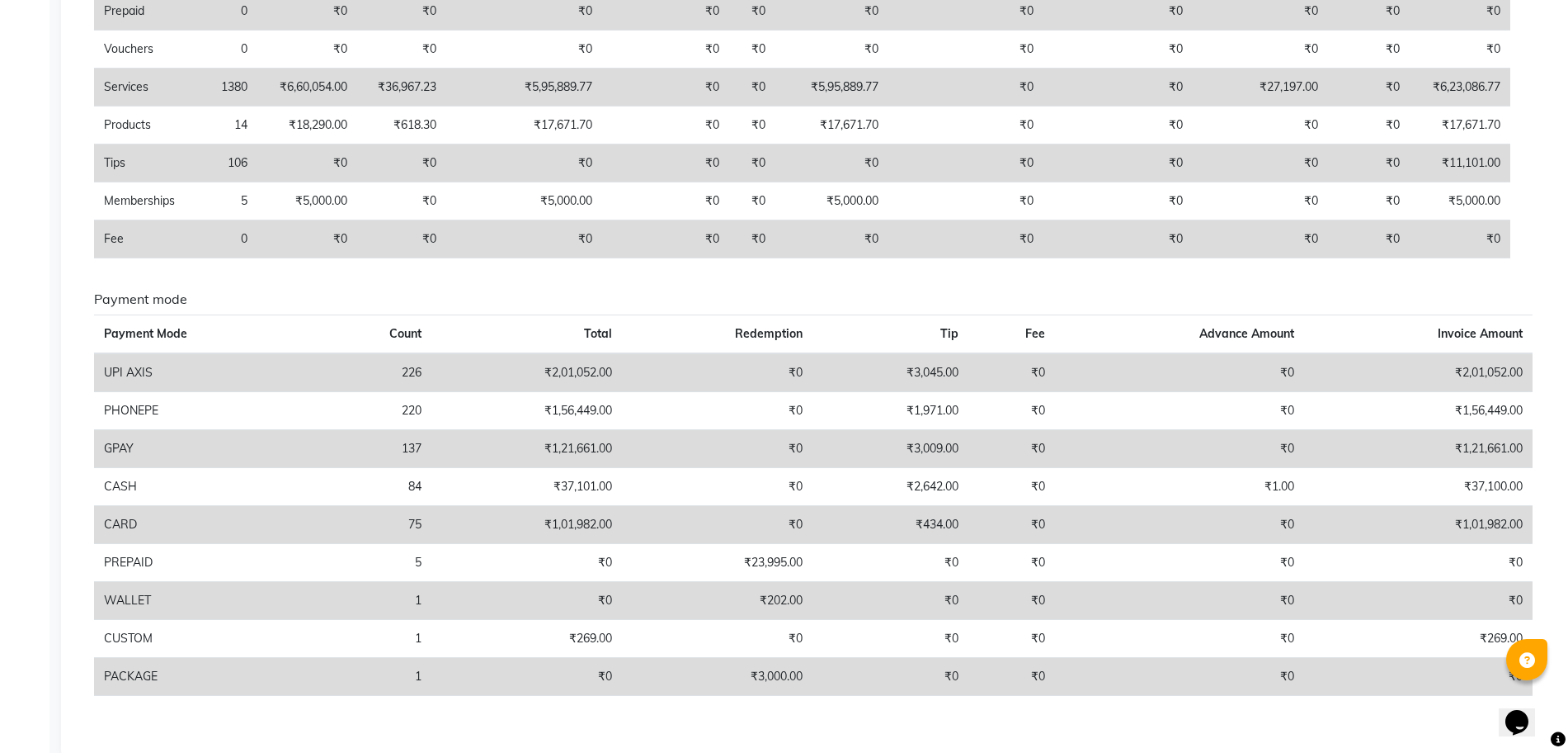
scroll to position [442, 0]
